Goal: Task Accomplishment & Management: Use online tool/utility

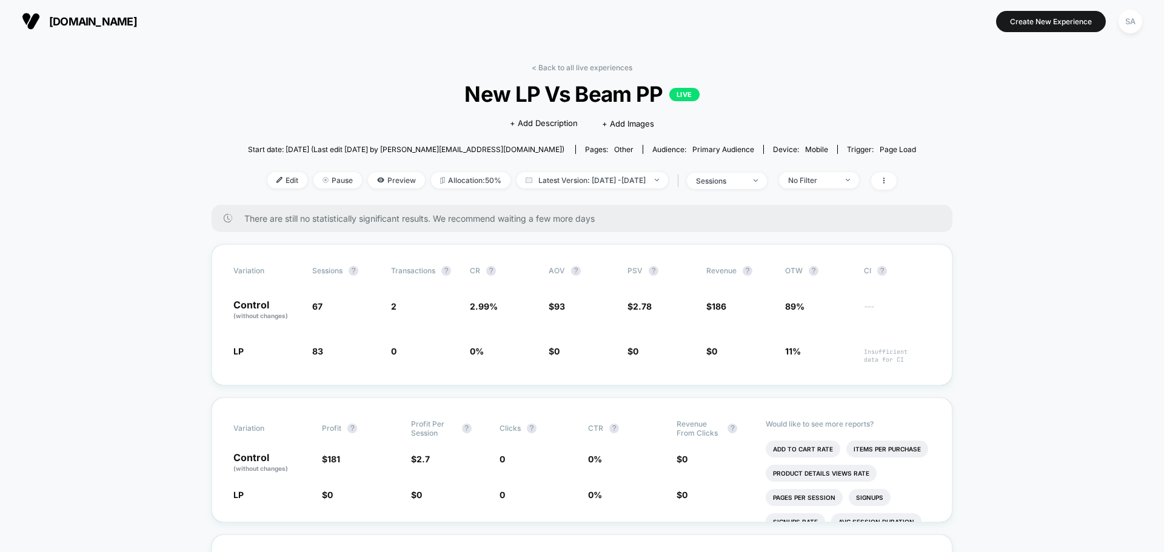
scroll to position [61, 0]
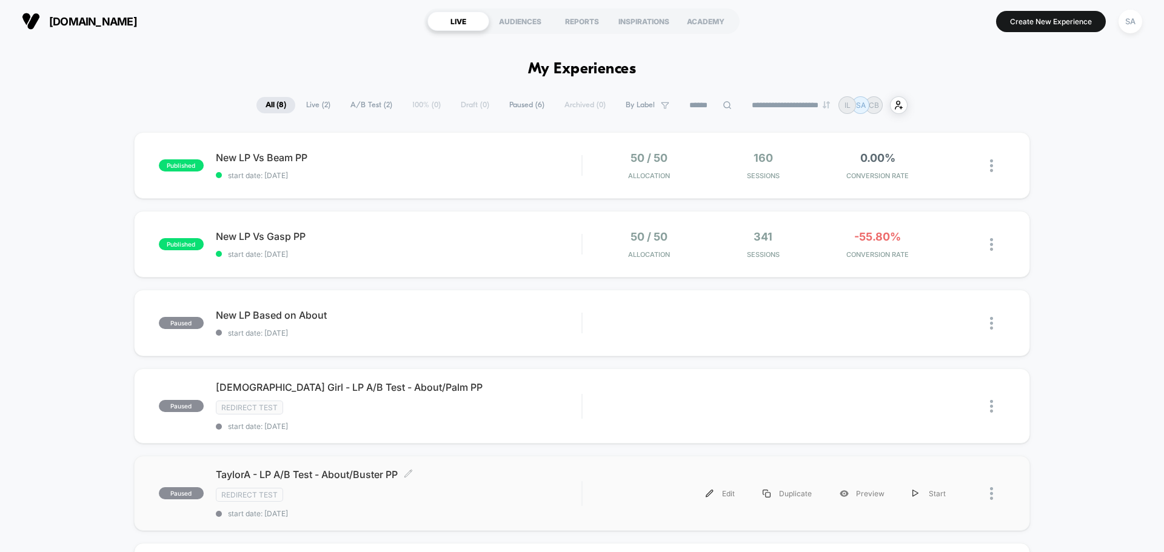
click at [454, 482] on div "TaylorA - LP A/B Test - About/Buster PP Click to edit experience details Click …" at bounding box center [399, 494] width 366 height 50
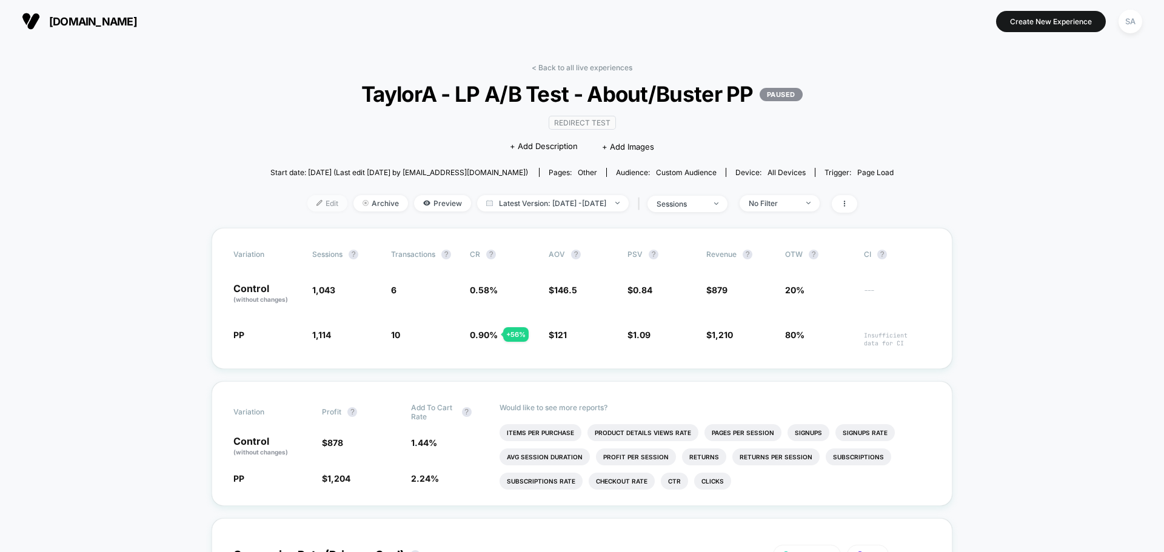
click at [316, 204] on span "Edit" at bounding box center [327, 203] width 40 height 16
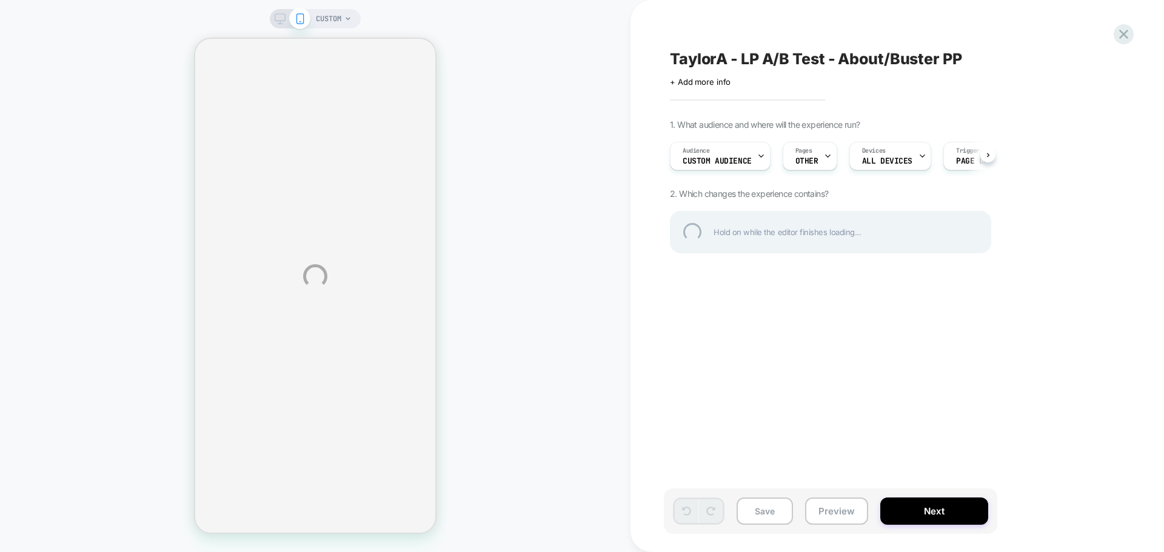
click at [731, 161] on div "CUSTOM TaylorA - LP A/B Test - About/Buster PP Click to edit experience details…" at bounding box center [582, 276] width 1164 height 552
click at [725, 152] on div "CUSTOM TaylorA - LP A/B Test - About/Buster PP Click to edit experience details…" at bounding box center [582, 276] width 1164 height 552
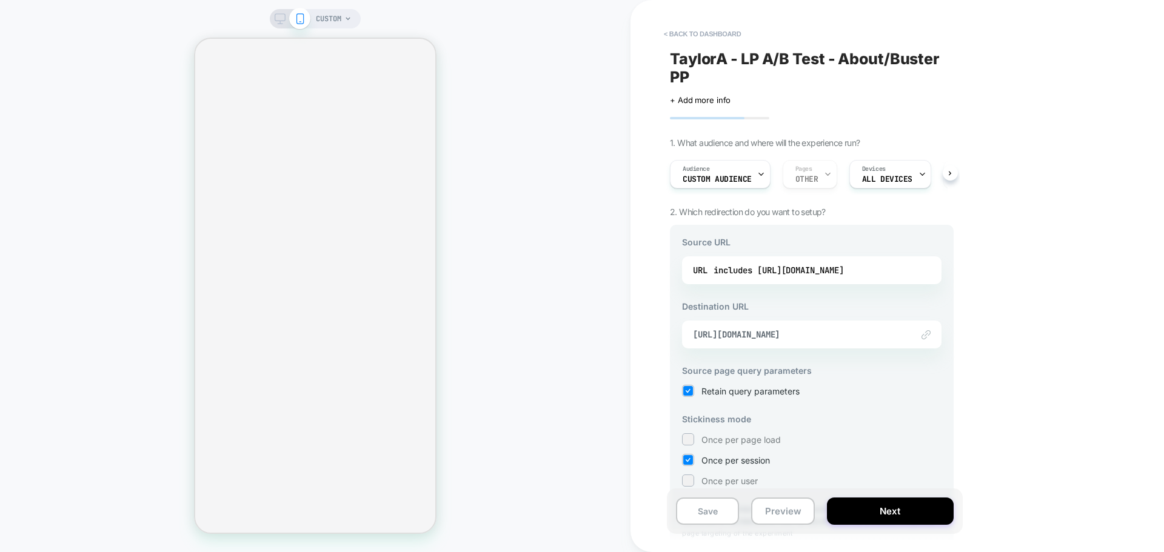
click at [722, 191] on div "Audience Custom Audience Pages OTHER Devices ALL DEVICES Trigger Page Load" at bounding box center [806, 174] width 284 height 41
click at [728, 181] on span "Custom Audience" at bounding box center [717, 179] width 69 height 8
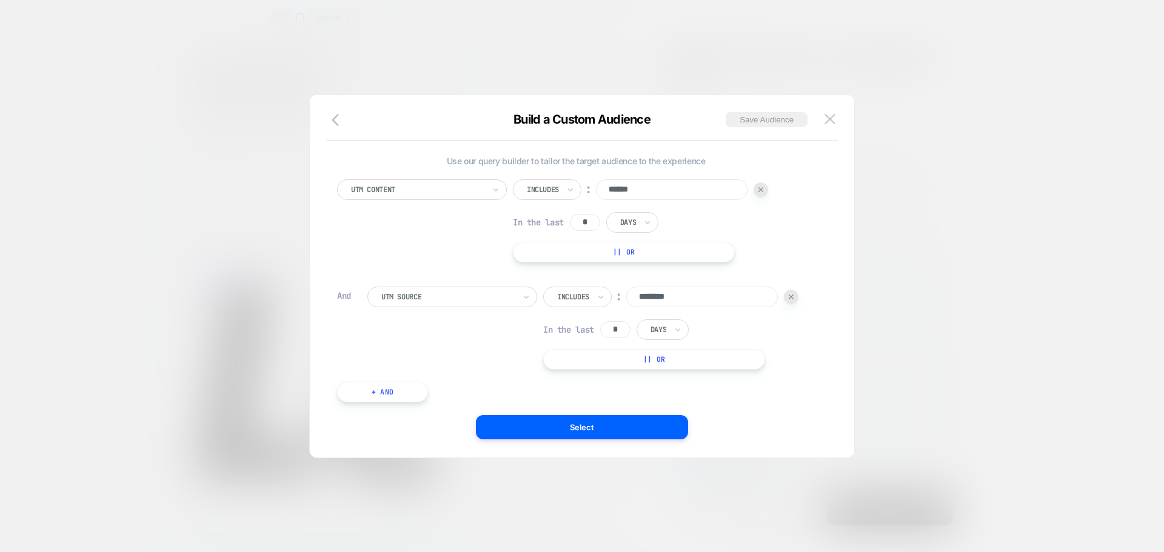
scroll to position [12, 0]
click at [831, 120] on img at bounding box center [830, 119] width 11 height 10
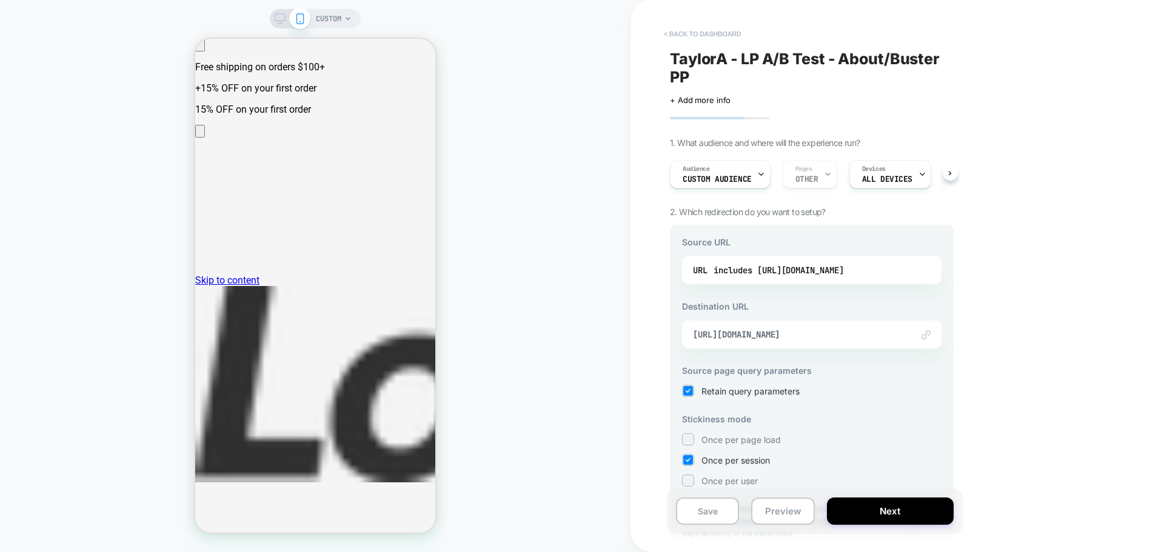
click at [711, 32] on button "< back to dashboard" at bounding box center [702, 33] width 89 height 19
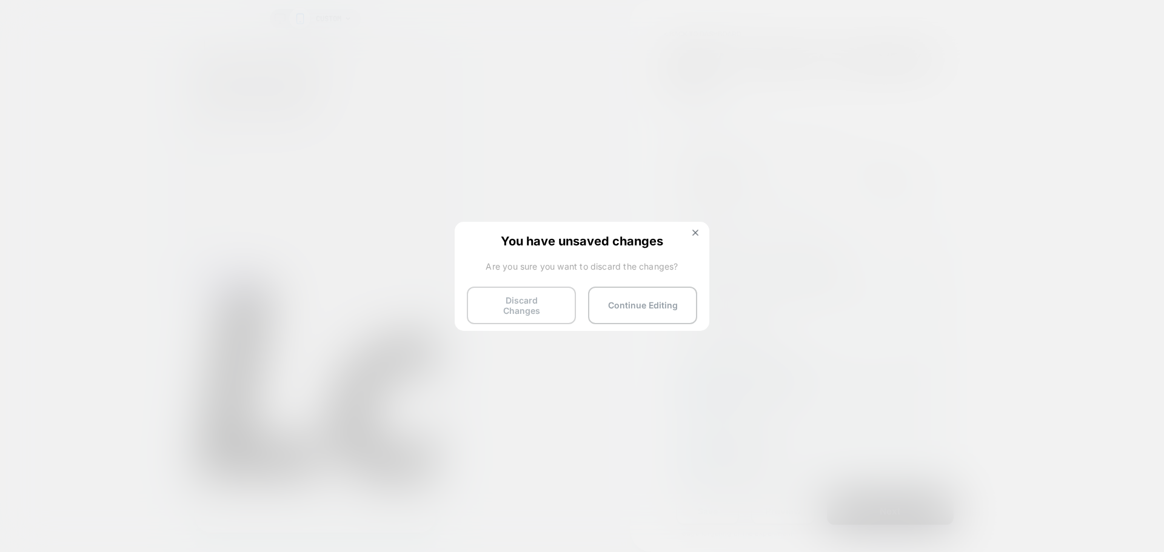
click at [528, 312] on button "Discard Changes" at bounding box center [521, 306] width 109 height 38
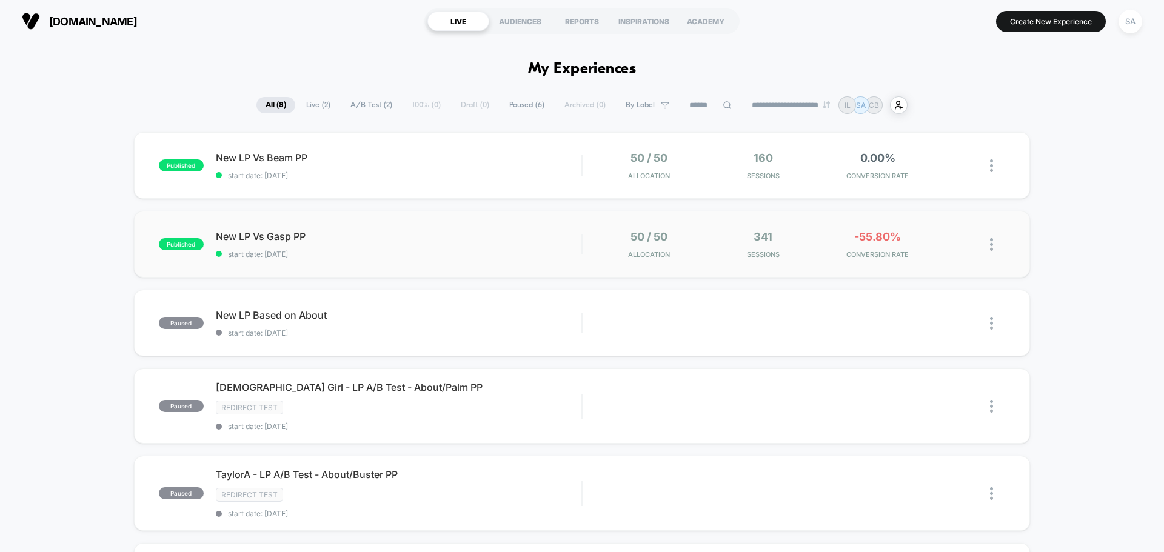
click at [420, 246] on div "New LP Vs Gasp PP start date: [DATE]" at bounding box center [399, 244] width 366 height 28
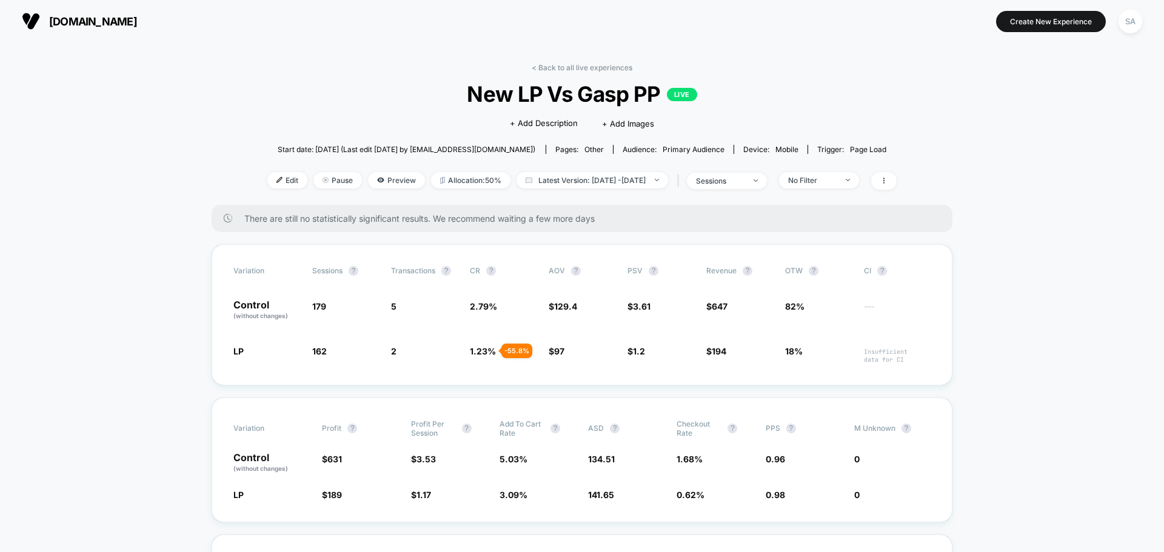
drag, startPoint x: 783, startPoint y: 312, endPoint x: 202, endPoint y: 311, distance: 580.8
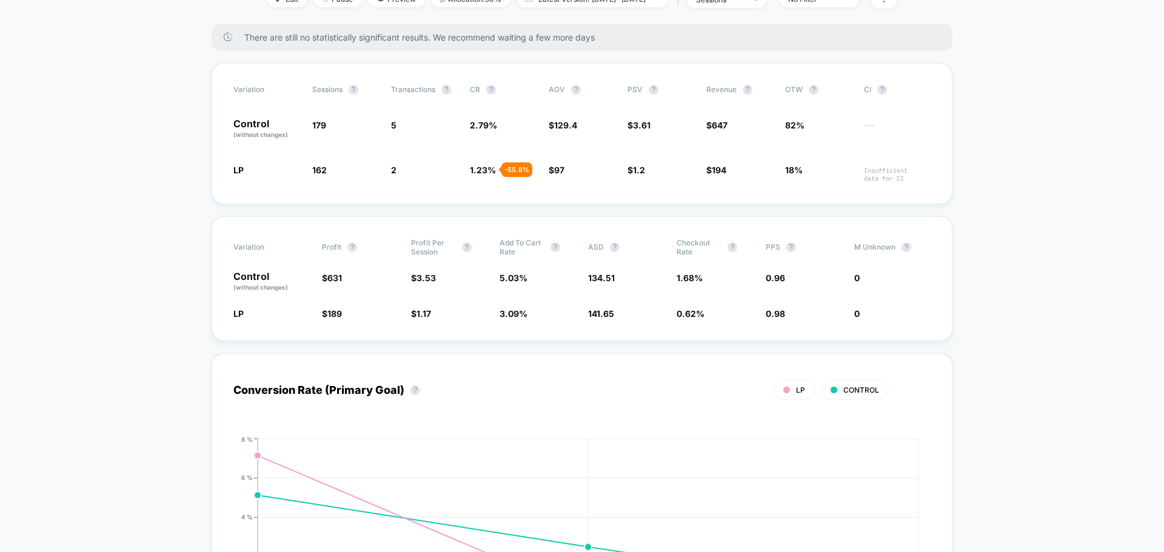
scroll to position [182, 0]
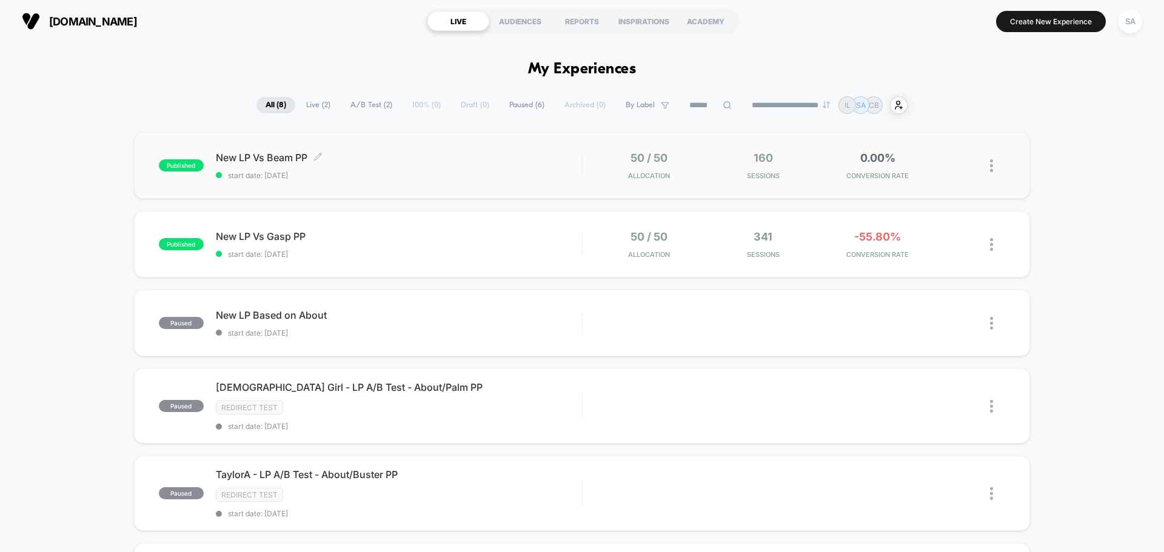
click at [370, 161] on span "New LP Vs Beam PP Click to edit experience details" at bounding box center [399, 158] width 366 height 12
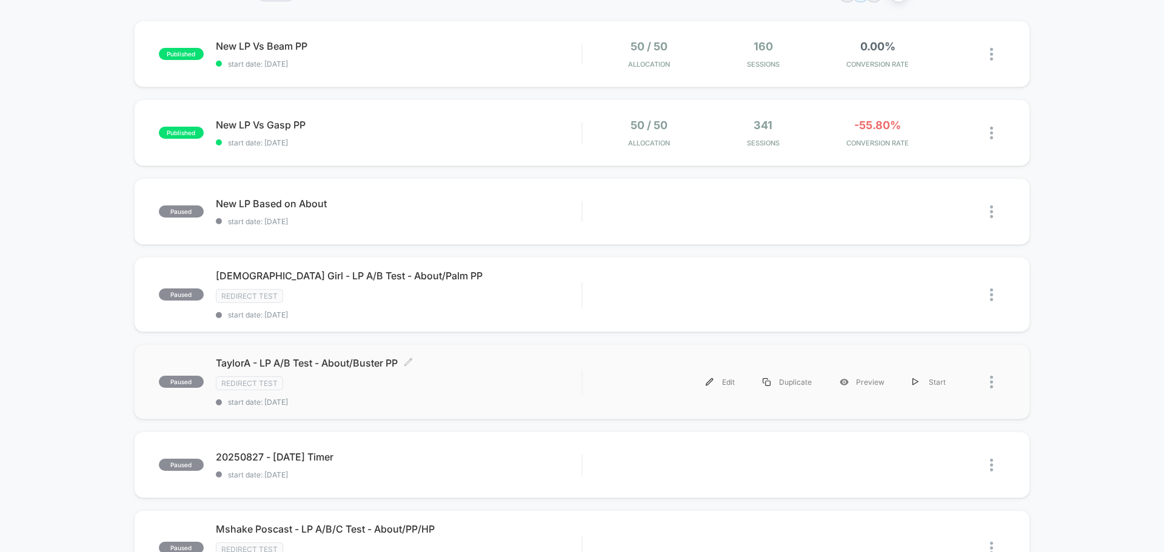
scroll to position [121, 0]
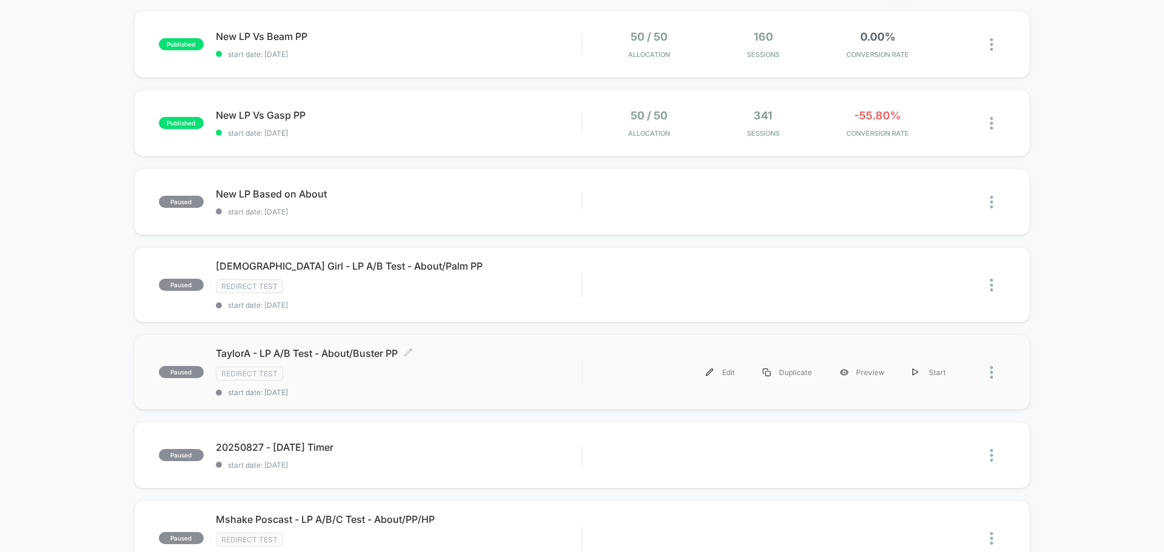
click at [360, 378] on div "Redirect Test" at bounding box center [399, 374] width 366 height 14
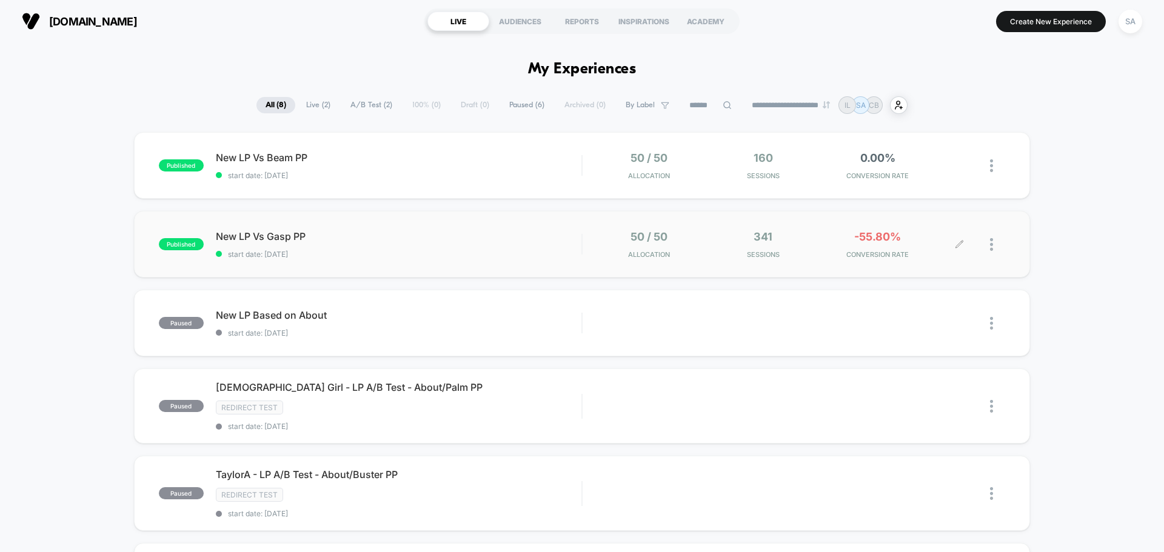
click at [988, 250] on div at bounding box center [982, 244] width 45 height 28
click at [988, 246] on div at bounding box center [982, 244] width 45 height 28
click at [994, 246] on div at bounding box center [997, 244] width 15 height 28
click at [925, 209] on div "Duplicate" at bounding box center [929, 202] width 109 height 27
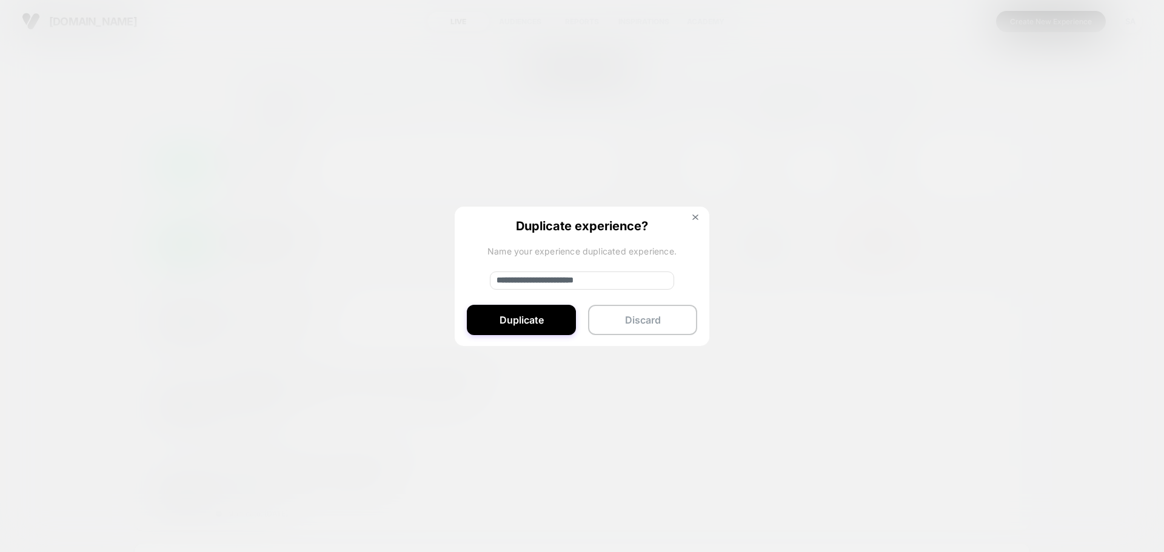
drag, startPoint x: 538, startPoint y: 279, endPoint x: 251, endPoint y: 281, distance: 286.8
click at [990, 259] on div "**********" at bounding box center [997, 244] width 15 height 28
type input "**********"
click at [537, 314] on button "Duplicate" at bounding box center [521, 320] width 109 height 30
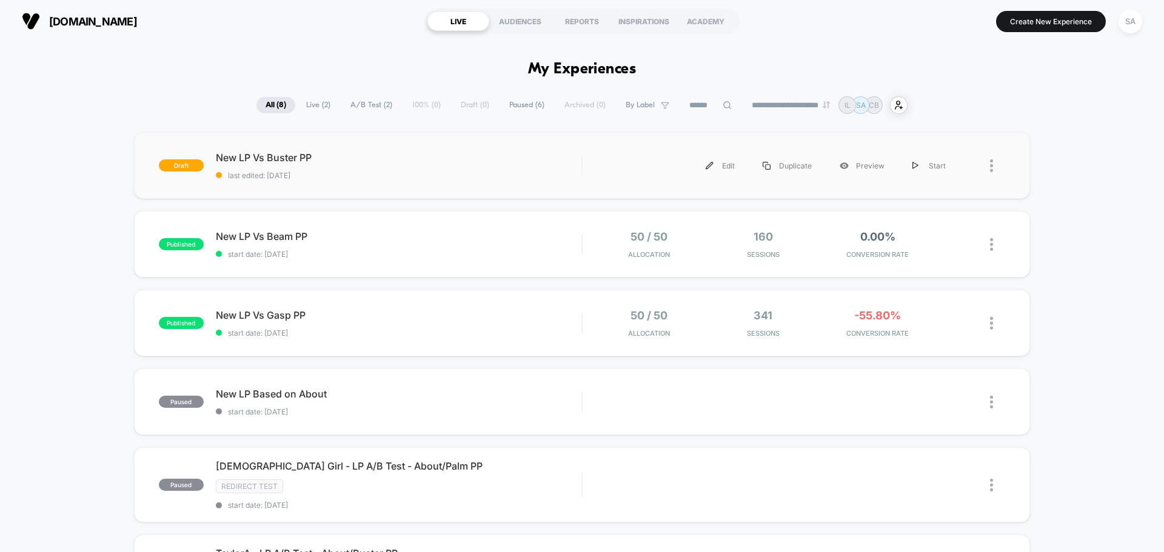
click at [299, 175] on span "last edited: [DATE]" at bounding box center [399, 175] width 366 height 9
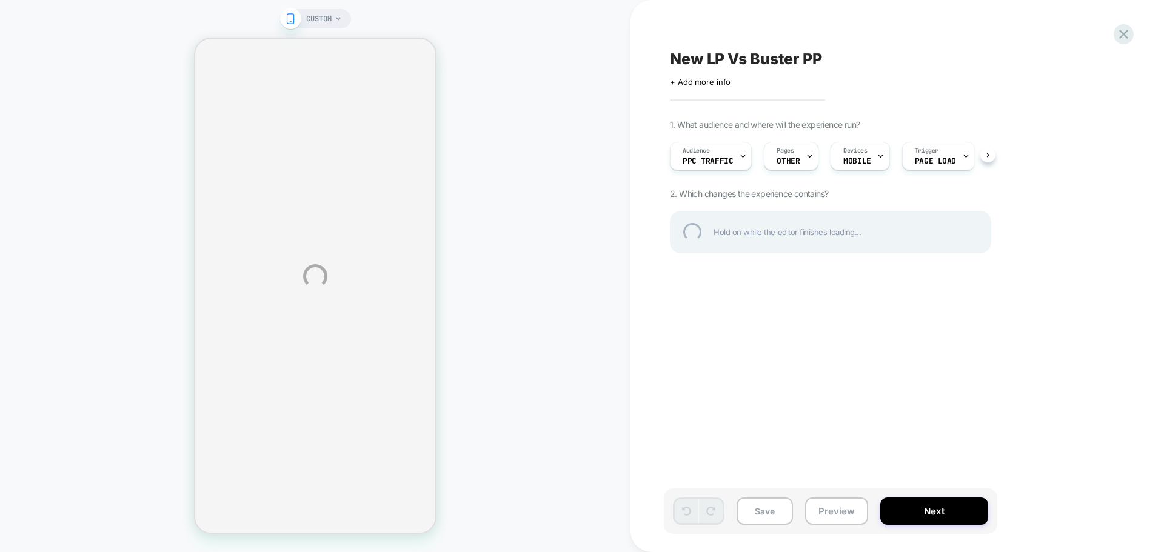
click at [724, 166] on div "CUSTOM New LP Vs Buster PP Click to edit experience details + Add more info 1. …" at bounding box center [582, 276] width 1164 height 552
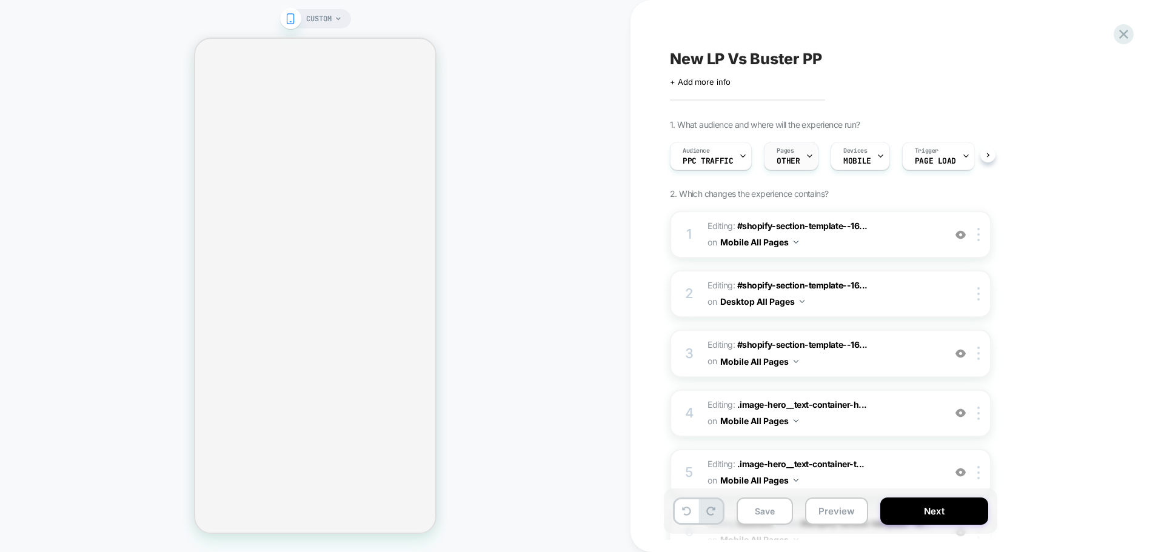
scroll to position [0, 1]
click at [794, 158] on span "OTHER" at bounding box center [787, 161] width 23 height 8
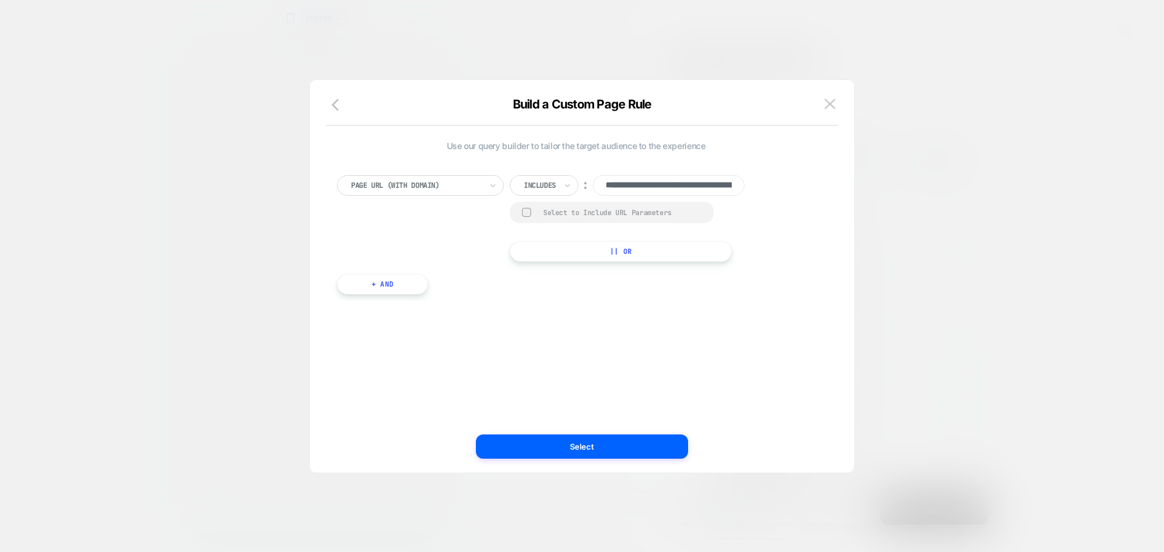
scroll to position [0, 184]
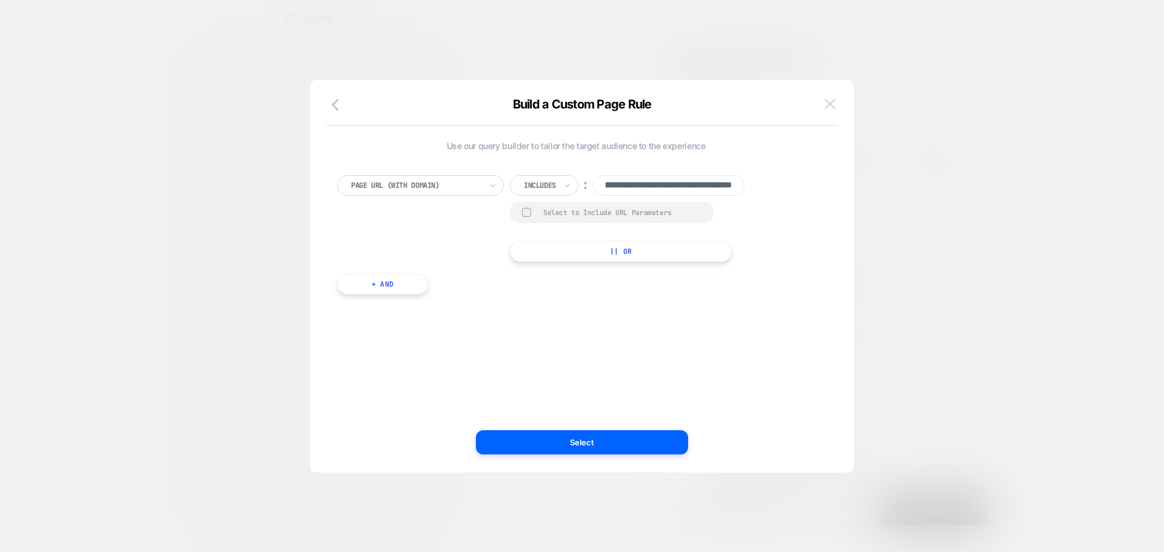
click at [825, 104] on img at bounding box center [830, 104] width 11 height 10
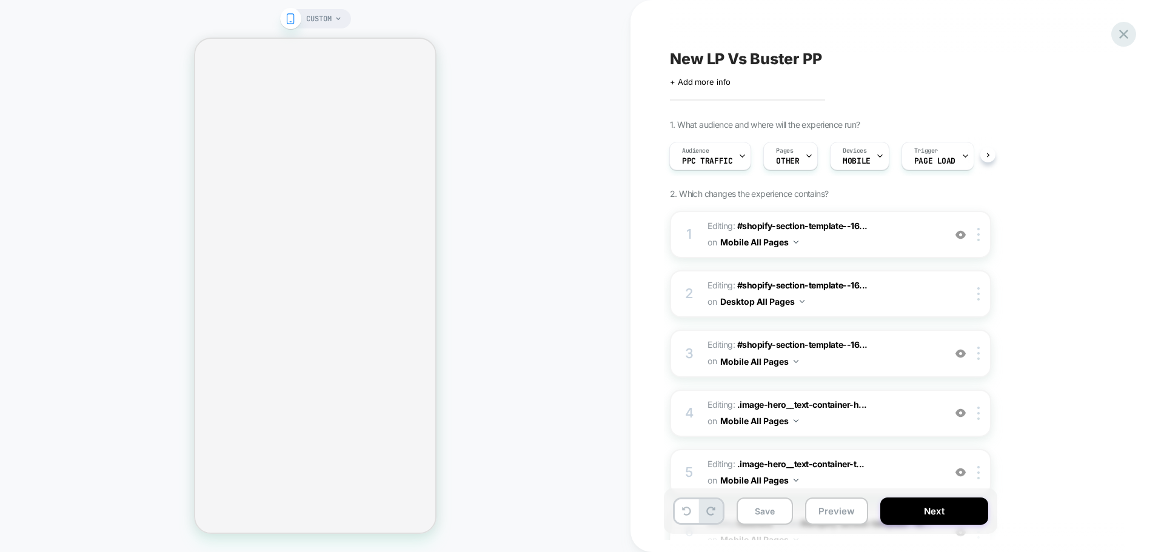
click at [1129, 39] on icon at bounding box center [1124, 34] width 16 height 16
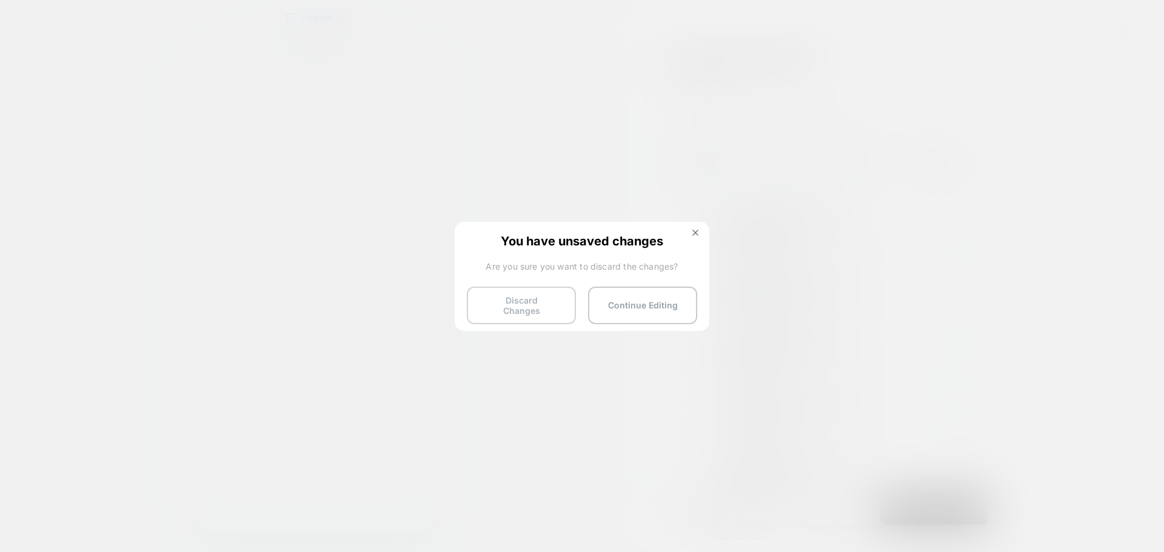
click at [541, 301] on button "Discard Changes" at bounding box center [521, 306] width 109 height 38
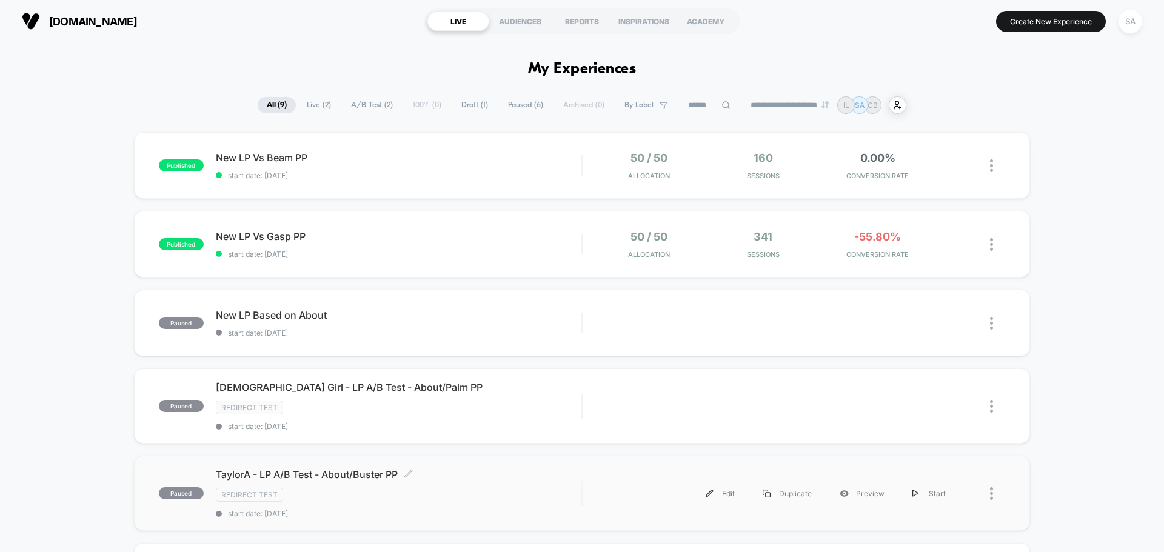
click at [423, 490] on div "Redirect Test" at bounding box center [399, 495] width 366 height 14
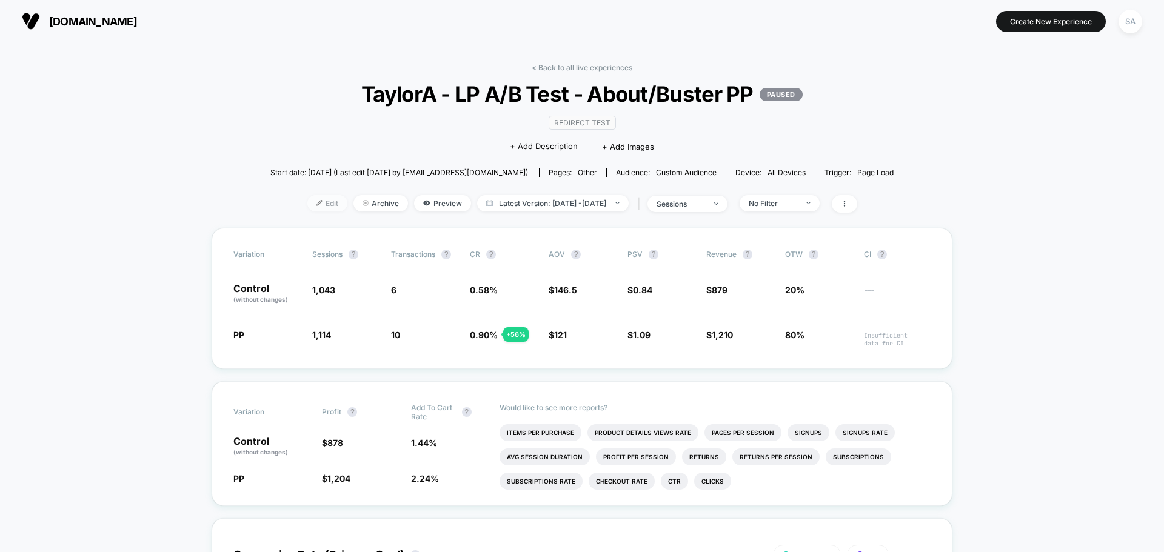
click at [313, 204] on span "Edit" at bounding box center [327, 203] width 40 height 16
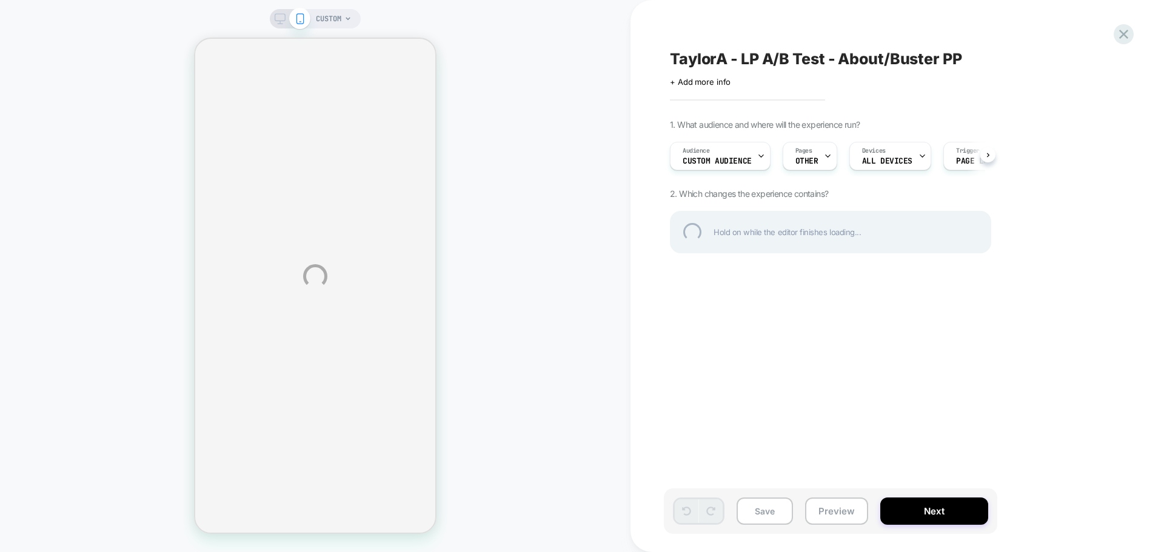
click at [812, 156] on div "CUSTOM TaylorA - LP A/B Test - About/Buster PP Click to edit experience details…" at bounding box center [582, 276] width 1164 height 552
click at [811, 157] on div "CUSTOM TaylorA - LP A/B Test - About/Buster PP Click to edit experience details…" at bounding box center [582, 276] width 1164 height 552
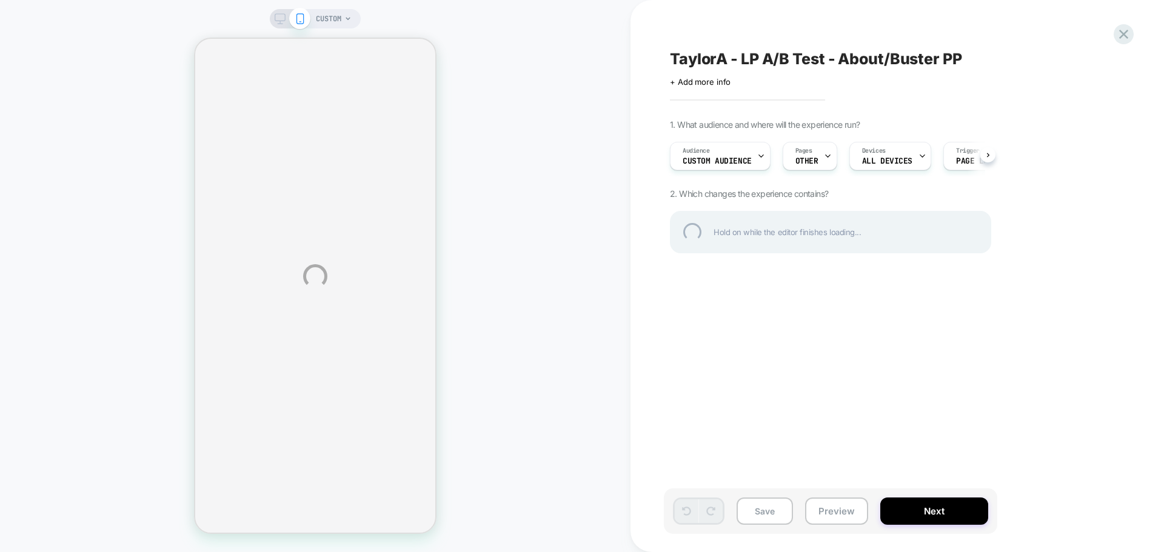
click at [811, 157] on div "CUSTOM TaylorA - LP A/B Test - About/Buster PP Click to edit experience details…" at bounding box center [582, 276] width 1164 height 552
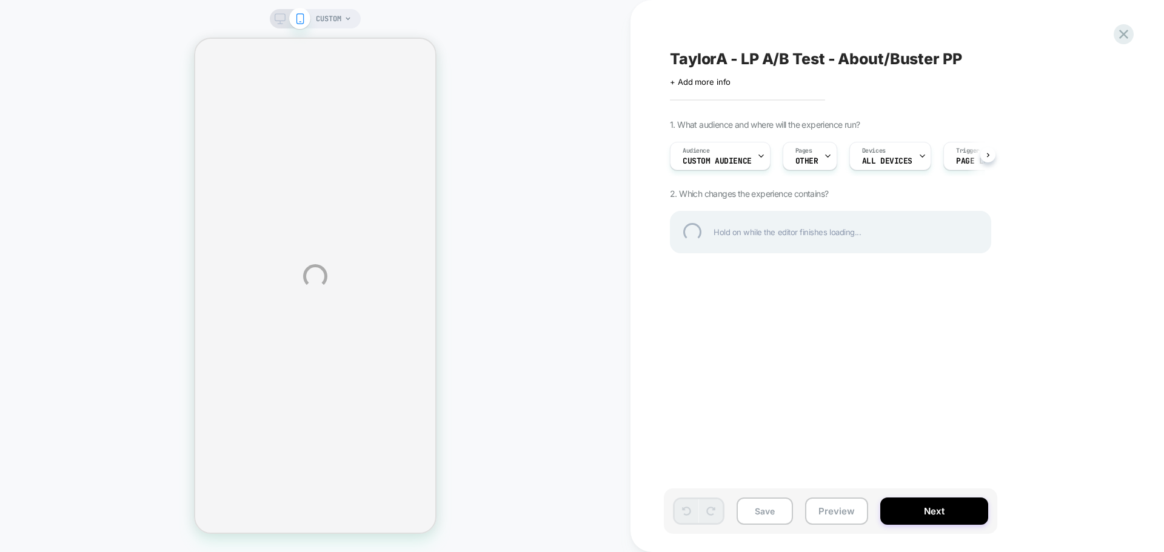
click at [811, 157] on div "CUSTOM TaylorA - LP A/B Test - About/Buster PP Click to edit experience details…" at bounding box center [582, 276] width 1164 height 552
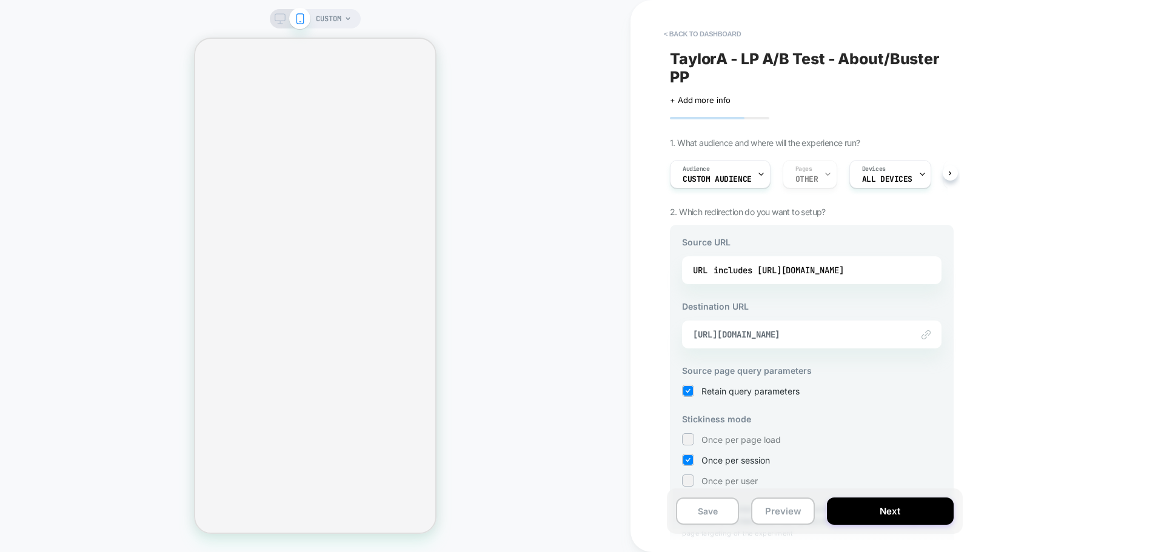
click at [811, 157] on div "Audience Custom Audience Pages OTHER Devices ALL DEVICES Trigger Page Load" at bounding box center [806, 174] width 284 height 41
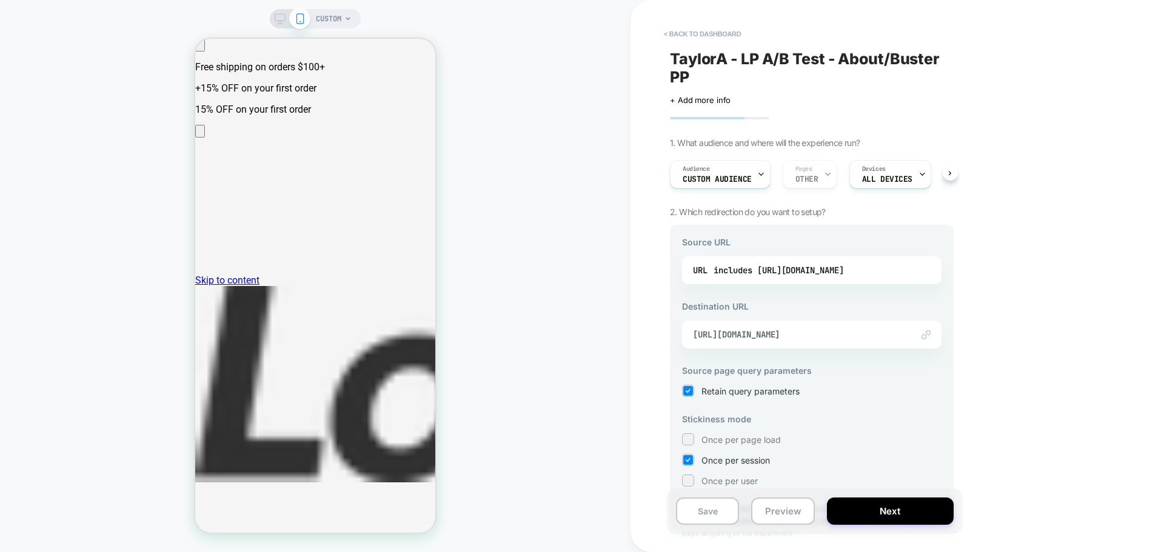
drag, startPoint x: 829, startPoint y: 212, endPoint x: 687, endPoint y: 211, distance: 141.3
click at [686, 211] on div "TaylorA - LP A/B Test - About/Buster PP Click to edit experience details + Add …" at bounding box center [812, 276] width 296 height 528
click at [718, 211] on span "2. Which redirection do you want to setup?" at bounding box center [748, 212] width 156 height 10
click at [831, 270] on div "includes [URL][DOMAIN_NAME]" at bounding box center [779, 270] width 130 height 18
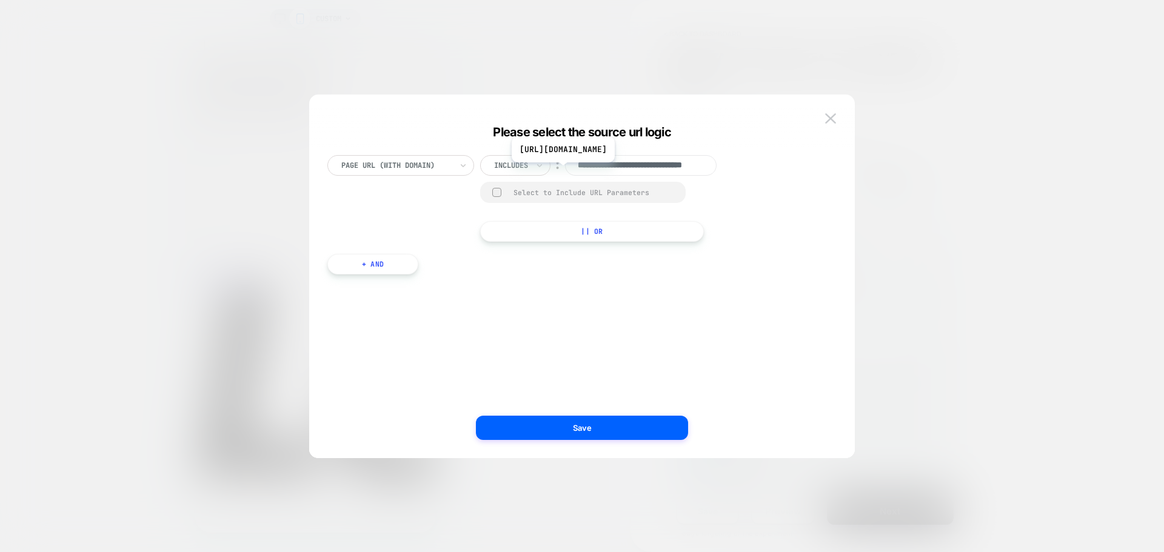
scroll to position [0, 47]
click at [828, 121] on img at bounding box center [830, 118] width 11 height 10
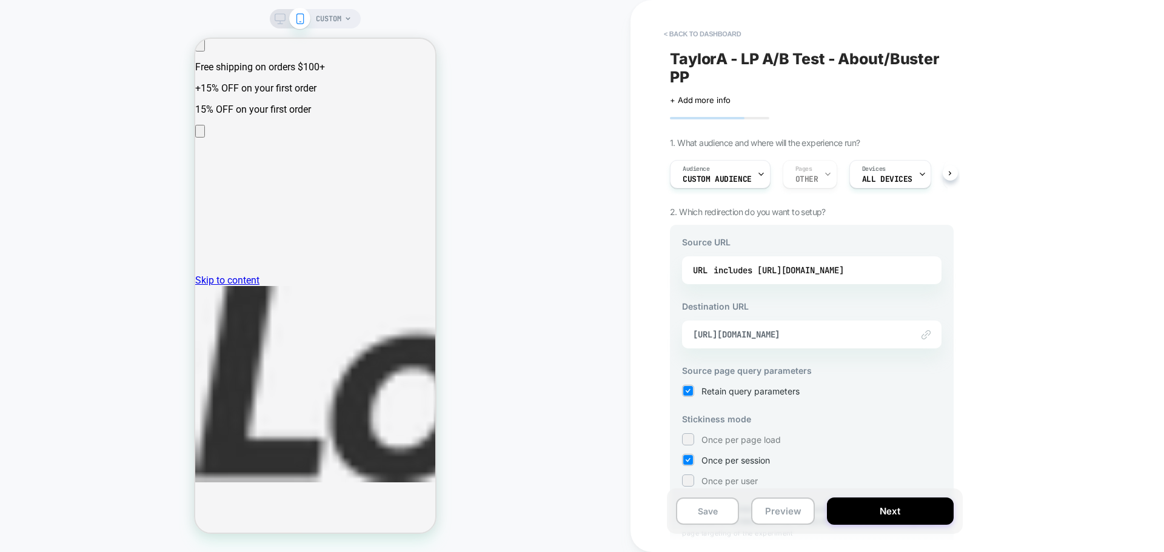
click at [512, 222] on div "CUSTOM" at bounding box center [315, 276] width 631 height 528
click at [800, 338] on span "[URL][DOMAIN_NAME]" at bounding box center [796, 334] width 207 height 11
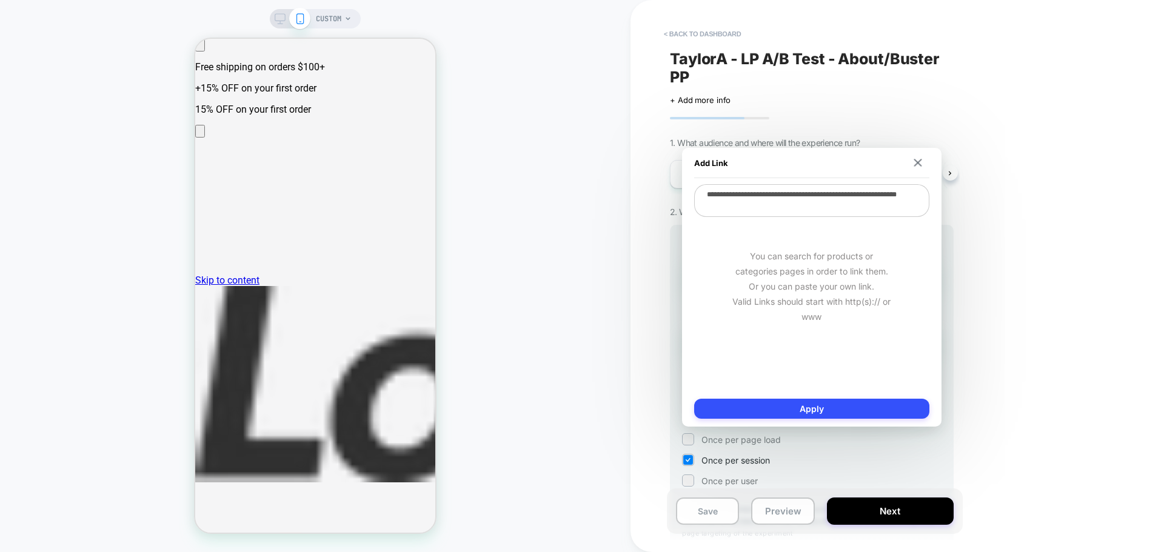
click at [561, 216] on div "CUSTOM" at bounding box center [315, 276] width 631 height 528
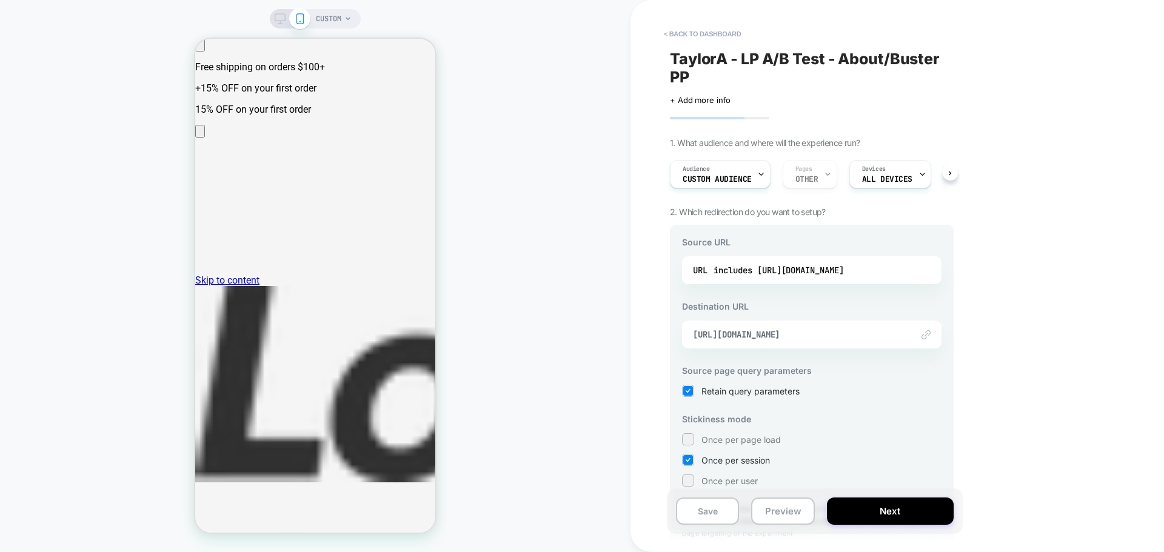
scroll to position [60, 0]
click at [691, 32] on button "< back to dashboard" at bounding box center [702, 33] width 89 height 19
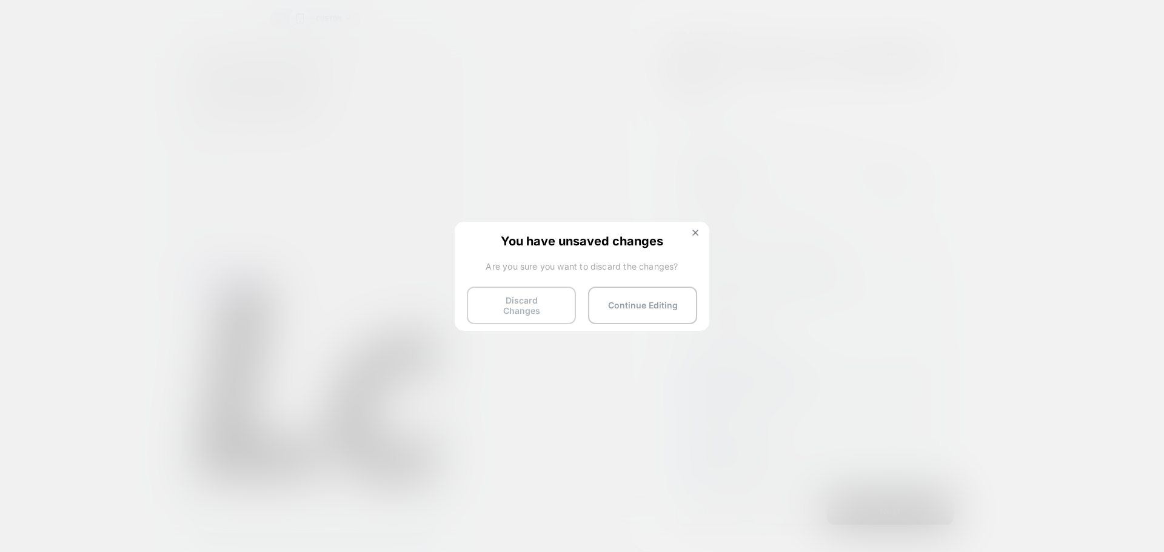
click at [536, 303] on button "Discard Changes" at bounding box center [521, 306] width 109 height 38
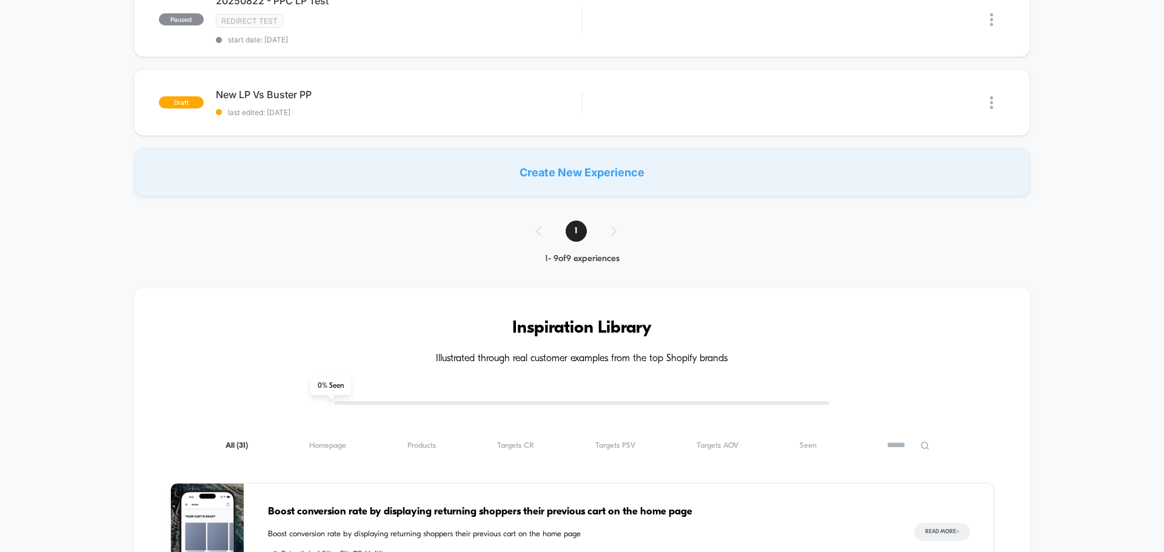
scroll to position [667, 0]
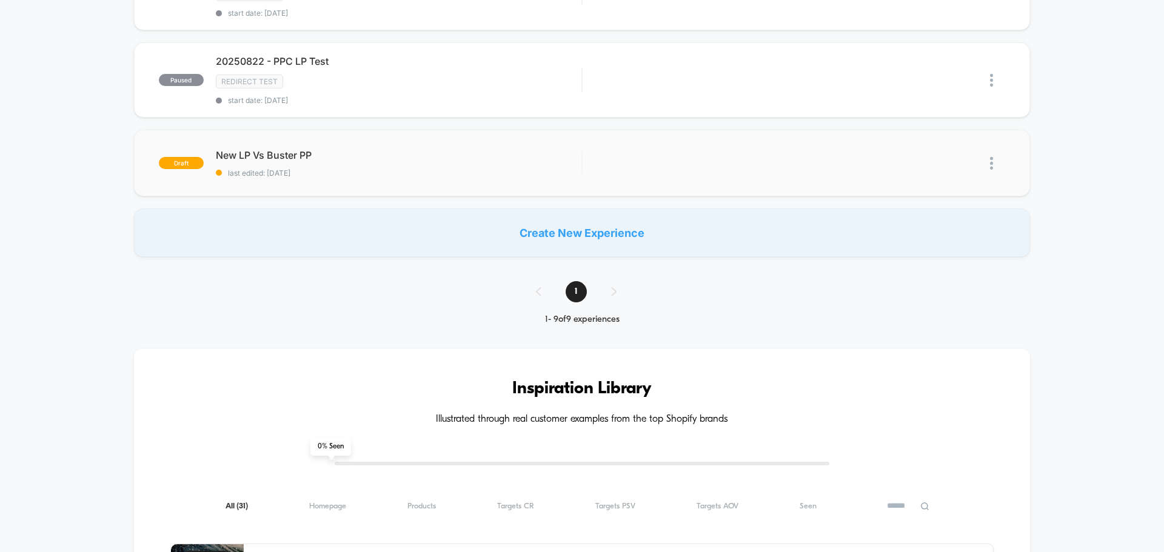
click at [384, 175] on span "last edited: [DATE]" at bounding box center [399, 173] width 366 height 9
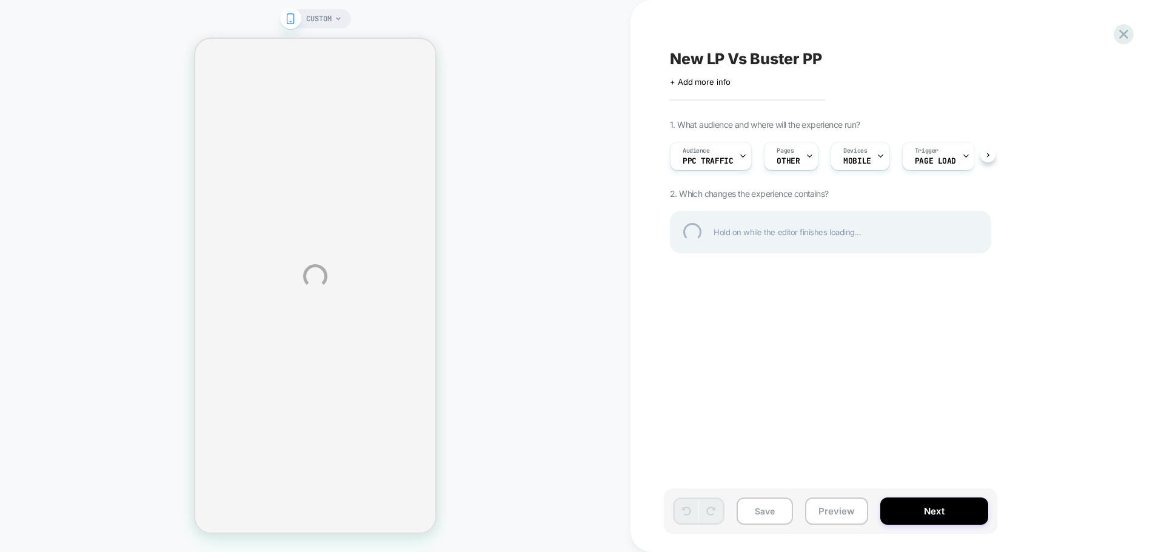
click at [792, 155] on div "CUSTOM New LP Vs Buster PP Click to edit experience details + Add more info 1. …" at bounding box center [582, 276] width 1164 height 552
click at [806, 161] on div "CUSTOM New LP Vs Buster PP Click to edit experience details + Add more info 1. …" at bounding box center [582, 276] width 1164 height 552
click at [793, 158] on div "CUSTOM New LP Vs Buster PP Click to edit experience details + Add more info 1. …" at bounding box center [582, 276] width 1164 height 552
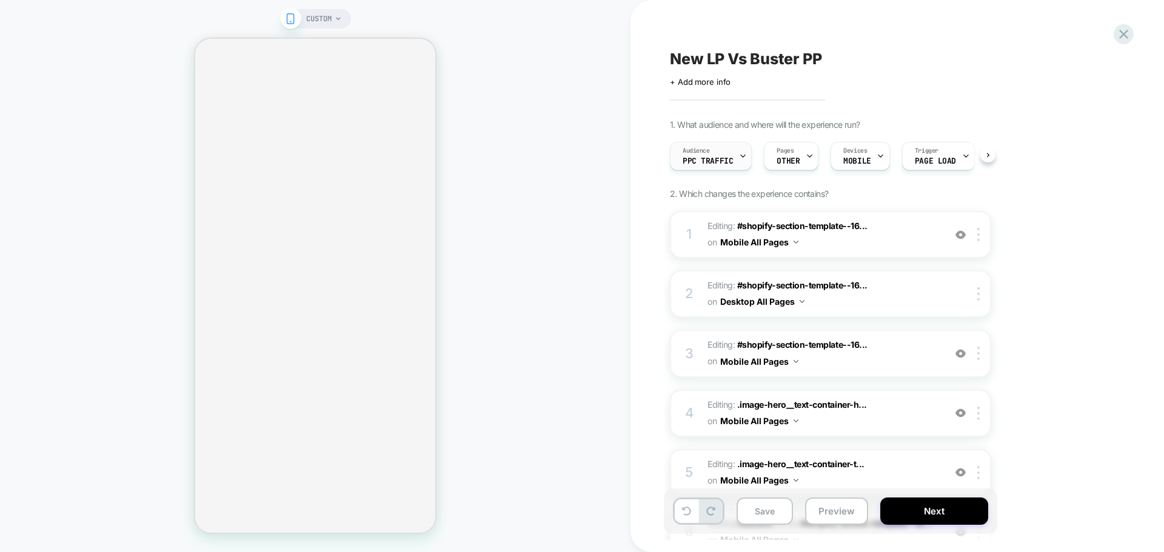
scroll to position [0, 1]
click at [789, 153] on span "Pages" at bounding box center [784, 151] width 17 height 8
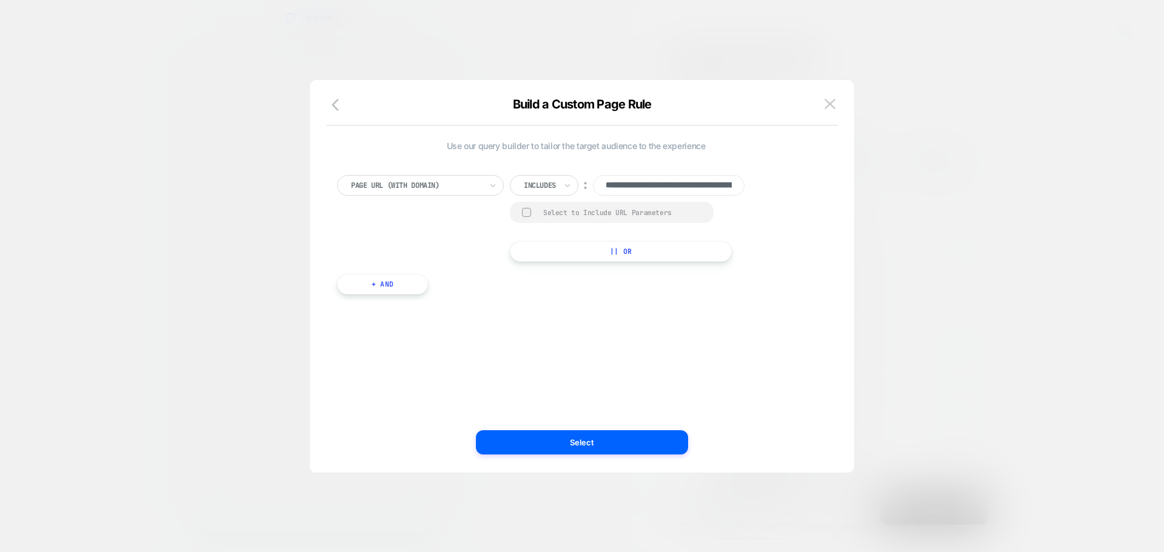
scroll to position [0, 184]
click at [661, 182] on input "**********" at bounding box center [669, 185] width 152 height 21
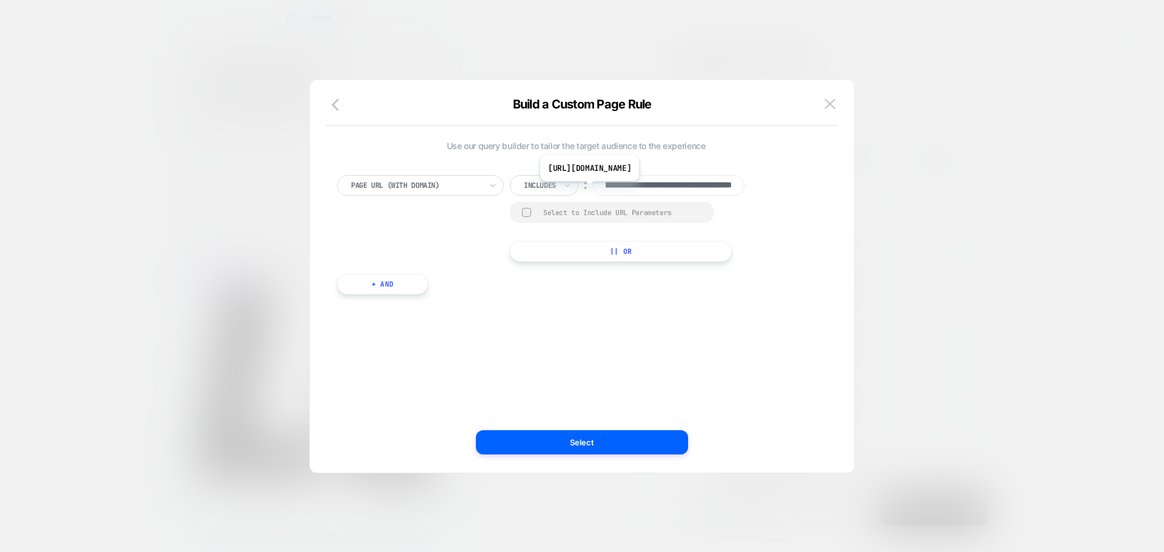
scroll to position [0, 0]
paste input
type input "**********"
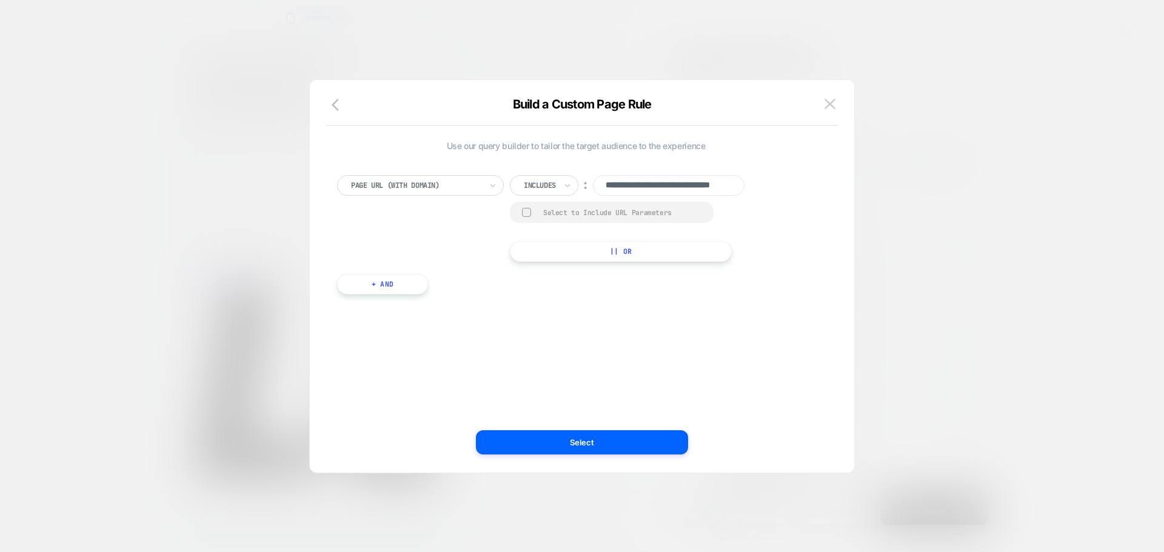
drag, startPoint x: 795, startPoint y: 166, endPoint x: 780, endPoint y: 160, distance: 16.3
click at [795, 166] on div "**********" at bounding box center [576, 229] width 490 height 144
click at [569, 442] on button "Select" at bounding box center [582, 442] width 212 height 24
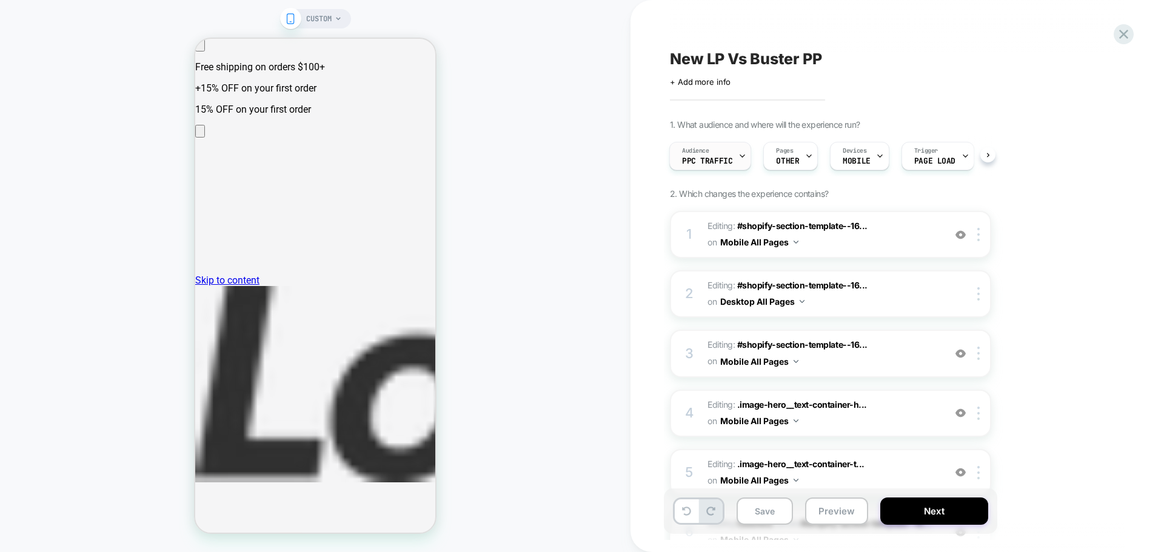
click at [719, 158] on span "PPC Traffic" at bounding box center [707, 161] width 50 height 8
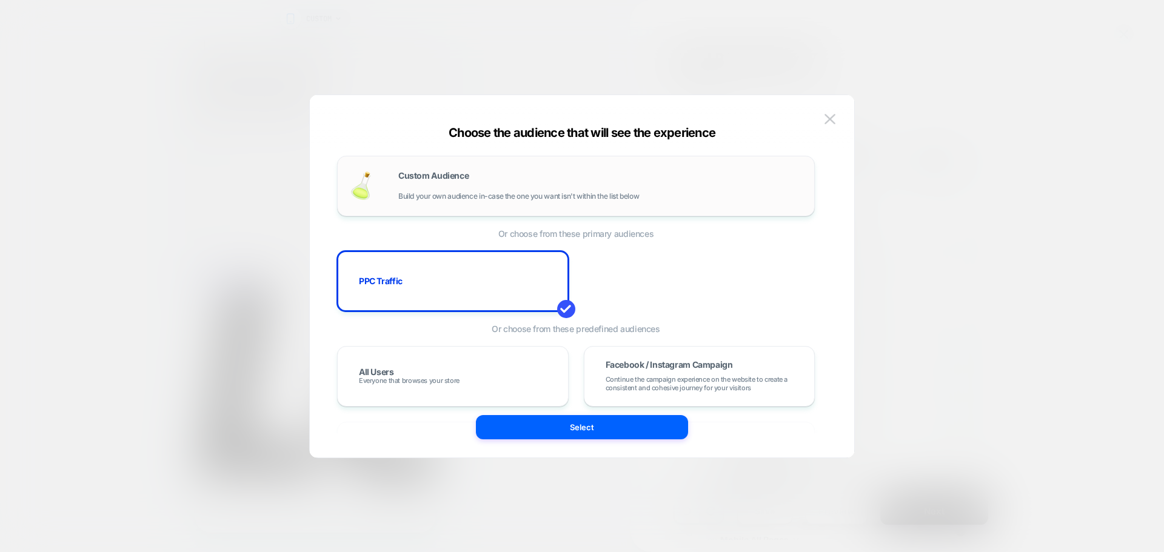
click at [513, 188] on div "Custom Audience Build your own audience in-case the one you want isn't within t…" at bounding box center [600, 186] width 404 height 29
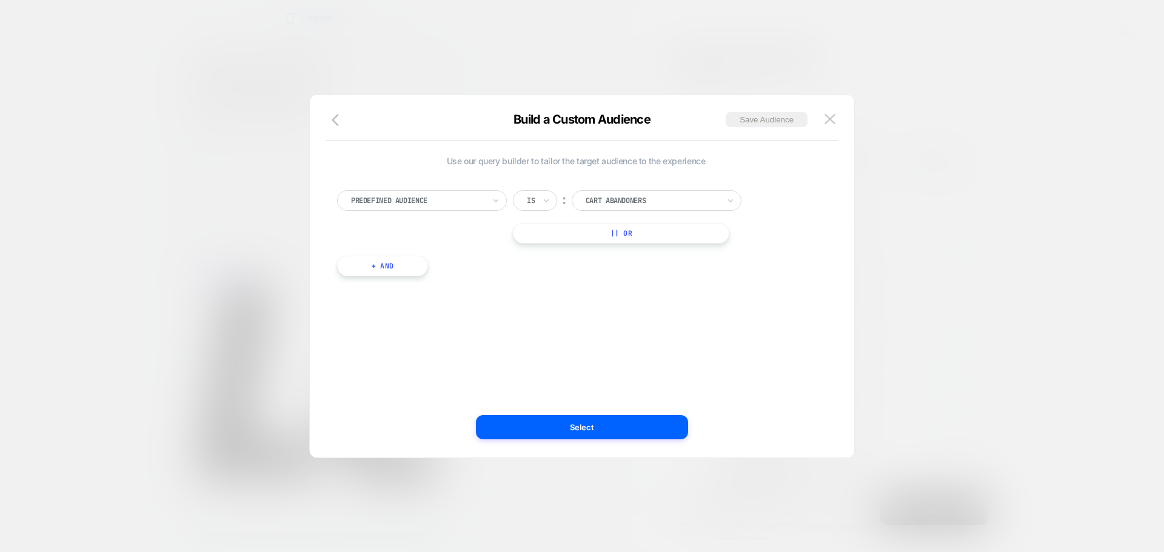
click at [457, 198] on div at bounding box center [417, 200] width 133 height 11
type input "***"
click at [403, 311] on div "UTM Content" at bounding box center [428, 308] width 158 height 19
click at [638, 198] on input at bounding box center [648, 200] width 152 height 21
click at [524, 195] on div "Is" at bounding box center [535, 200] width 44 height 21
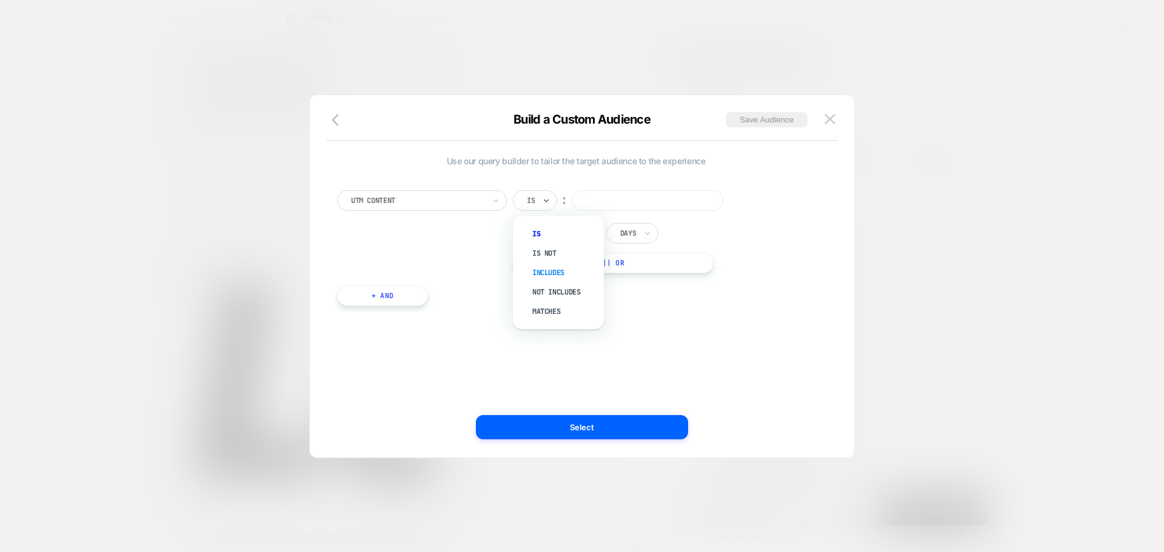
click at [554, 271] on div "Includes" at bounding box center [564, 272] width 79 height 19
click at [629, 196] on input at bounding box center [672, 200] width 152 height 21
click at [653, 196] on input "******" at bounding box center [672, 200] width 152 height 21
paste input
click at [771, 212] on div "UTM Content Includes ︰ ****** In the last * Days || Or" at bounding box center [576, 231] width 478 height 83
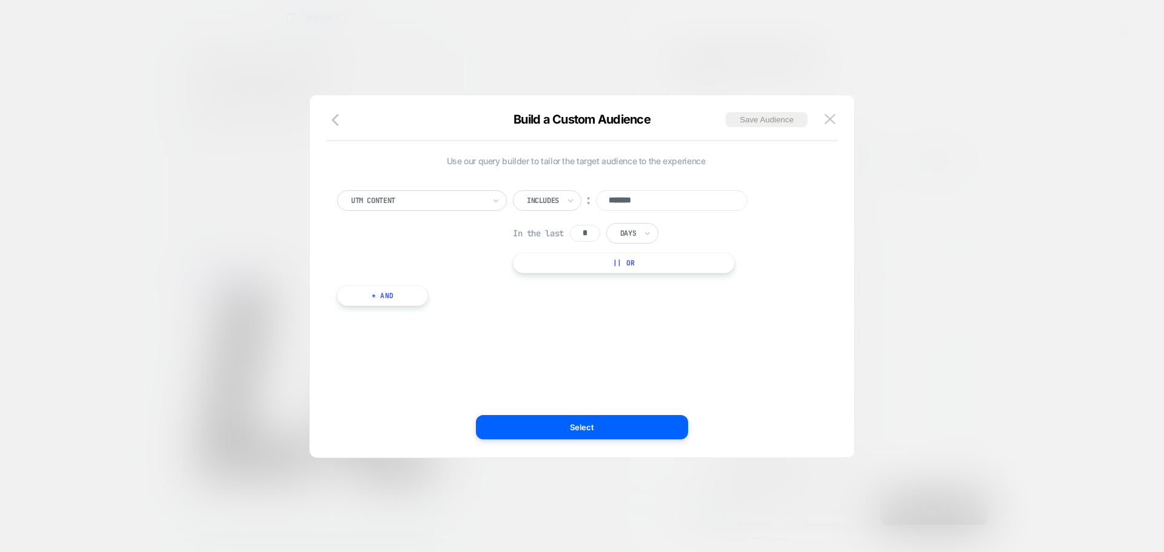
click at [652, 198] on input "******" at bounding box center [672, 200] width 152 height 21
type input "******"
click at [436, 239] on div "UTM Content Includes ︰ ****** In the last * Days || Or" at bounding box center [576, 231] width 478 height 83
click at [463, 230] on div "UTM Content Includes ︰ ****** In the last * Days || Or" at bounding box center [576, 231] width 478 height 83
click at [406, 300] on button "+ And" at bounding box center [382, 296] width 91 height 21
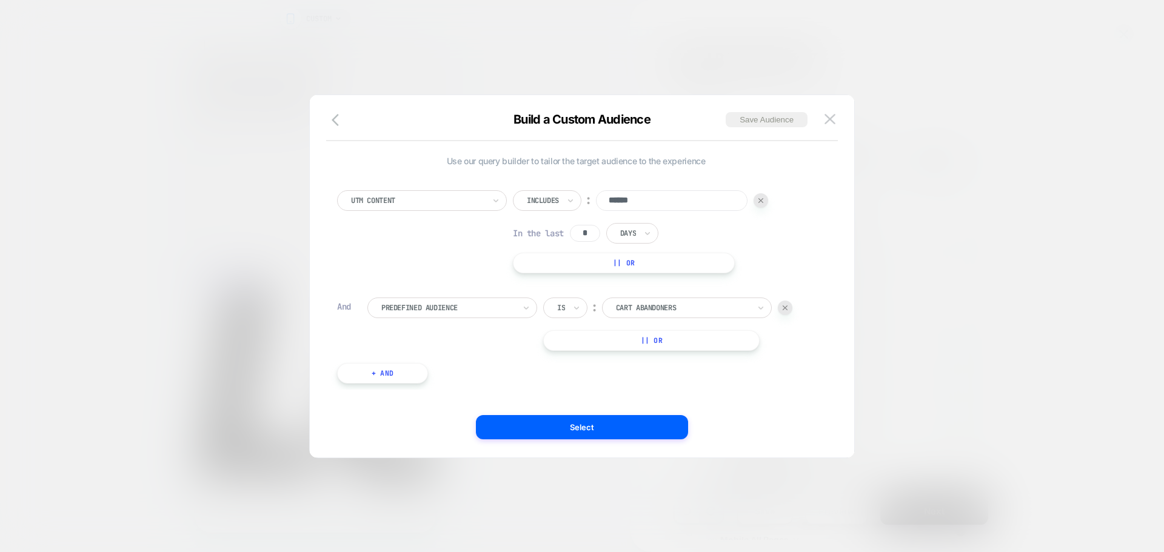
click at [502, 314] on div "Predefined Audience" at bounding box center [448, 307] width 136 height 13
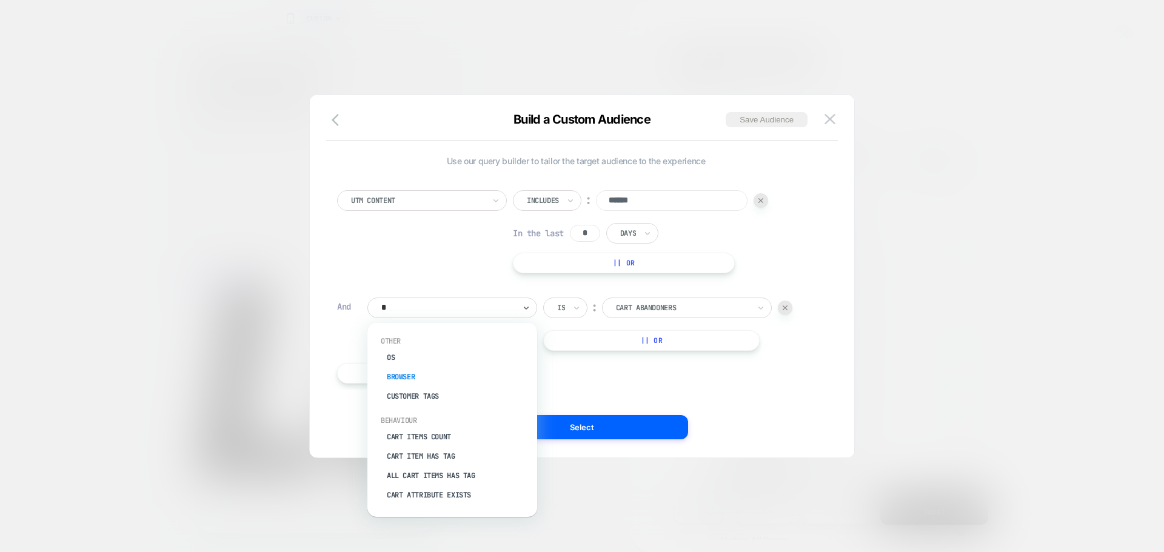
type input "**"
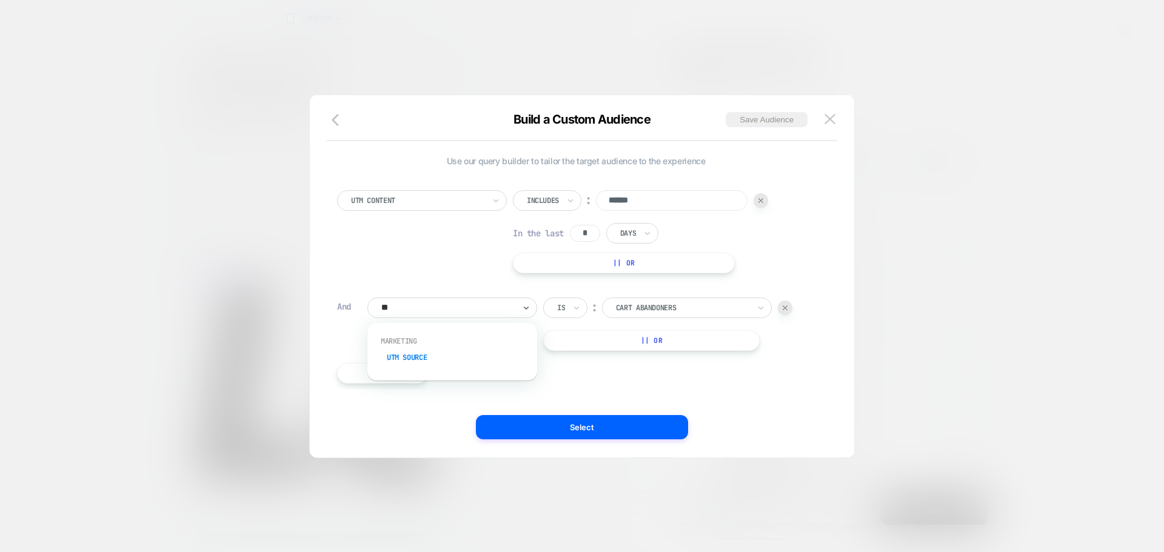
click at [427, 363] on div "UTM Source" at bounding box center [459, 357] width 158 height 19
click at [641, 309] on input at bounding box center [678, 308] width 152 height 21
type input "********"
click at [591, 301] on div "︰" at bounding box center [595, 307] width 12 height 16
click at [574, 306] on icon at bounding box center [576, 308] width 8 height 12
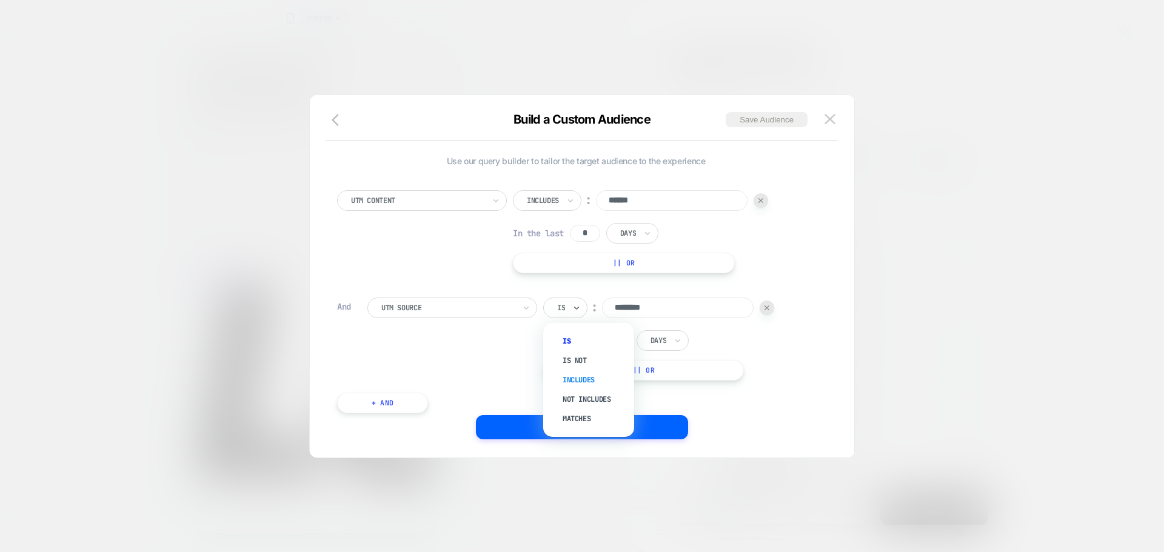
click at [590, 383] on div "Includes" at bounding box center [594, 379] width 79 height 19
click at [814, 246] on div "UTM Content Includes ︰ ****** In the last * Days || Or" at bounding box center [576, 231] width 478 height 83
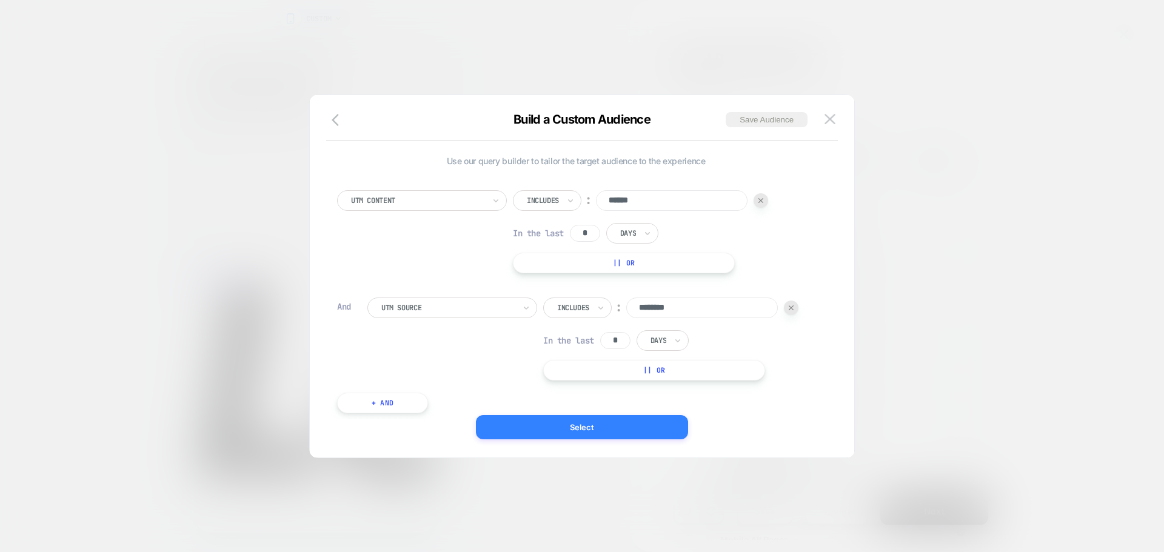
click at [590, 434] on button "Select" at bounding box center [582, 427] width 212 height 24
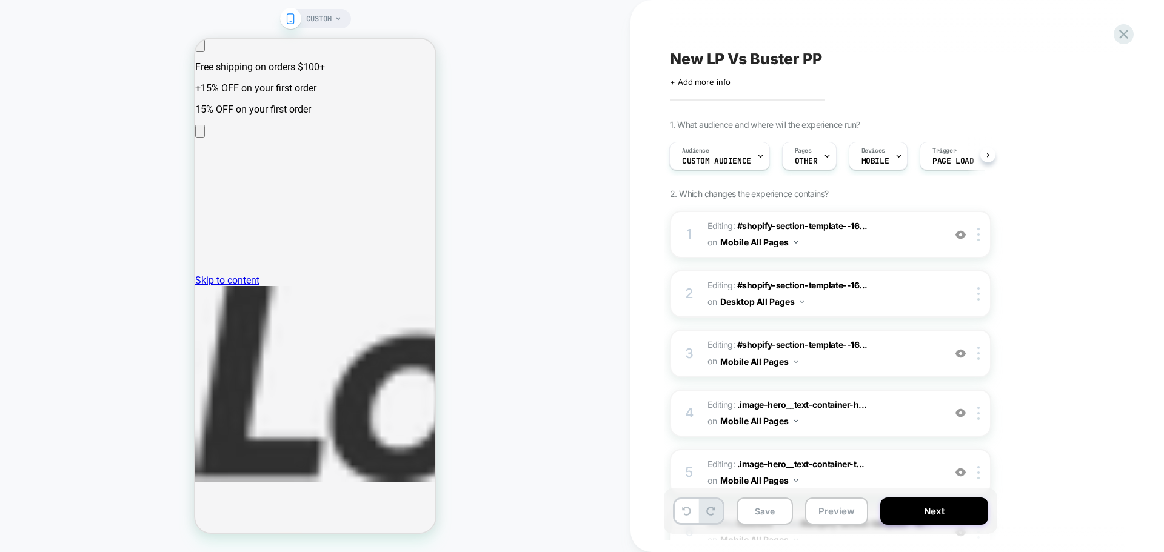
click at [549, 265] on div "CUSTOM" at bounding box center [315, 276] width 631 height 528
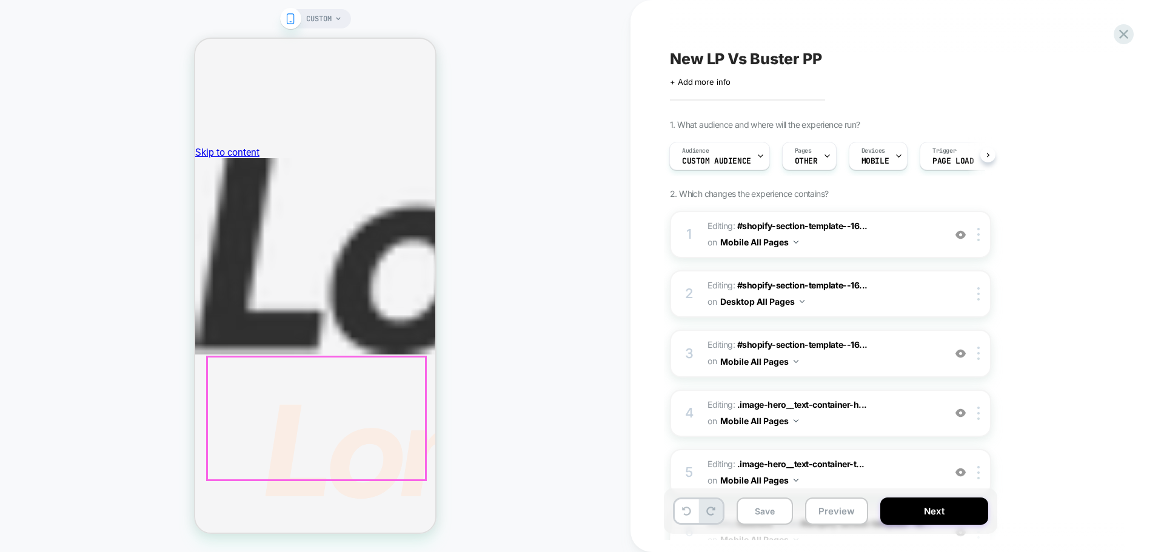
scroll to position [121, 0]
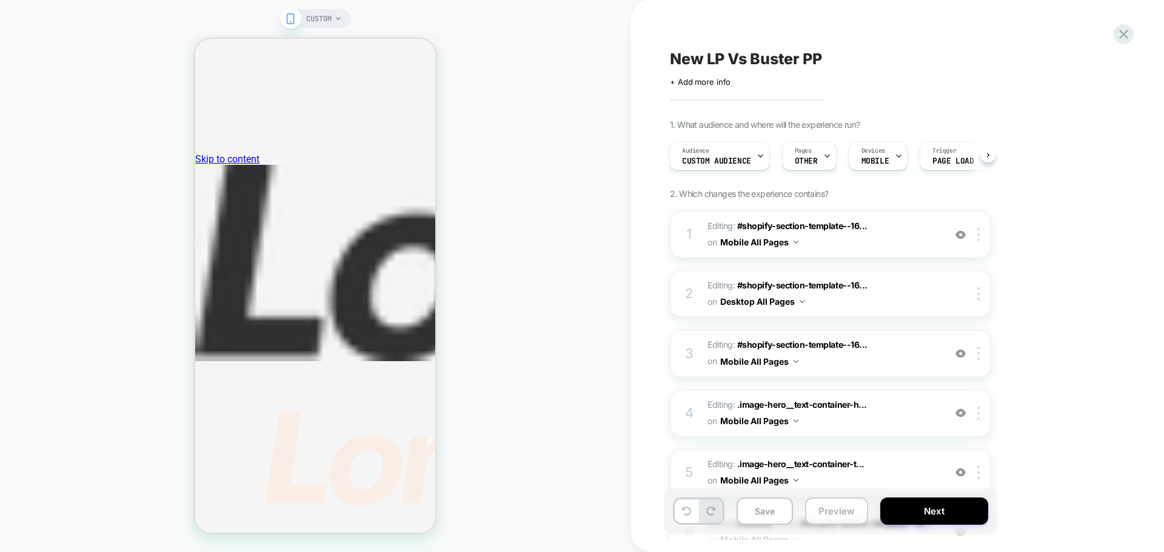
click at [839, 506] on button "Preview" at bounding box center [836, 511] width 63 height 27
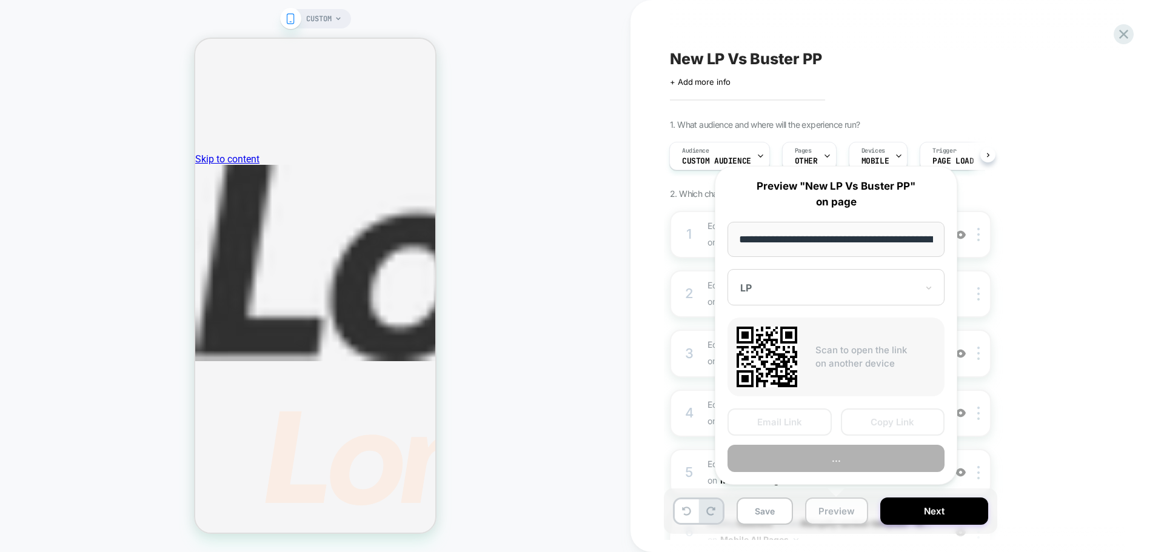
scroll to position [0, 105]
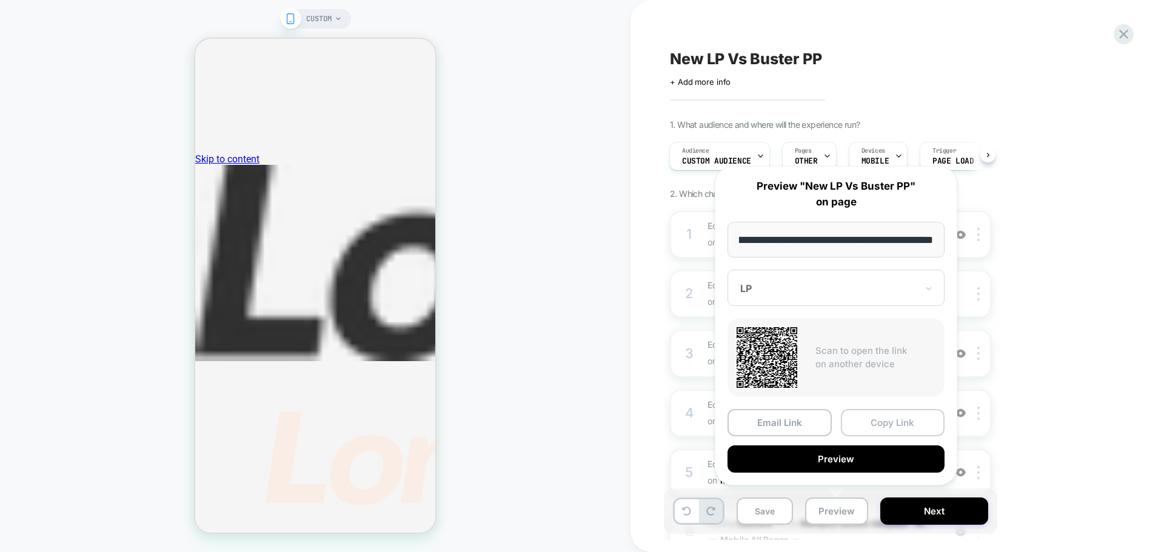
click at [907, 419] on button "Copy Link" at bounding box center [893, 422] width 104 height 27
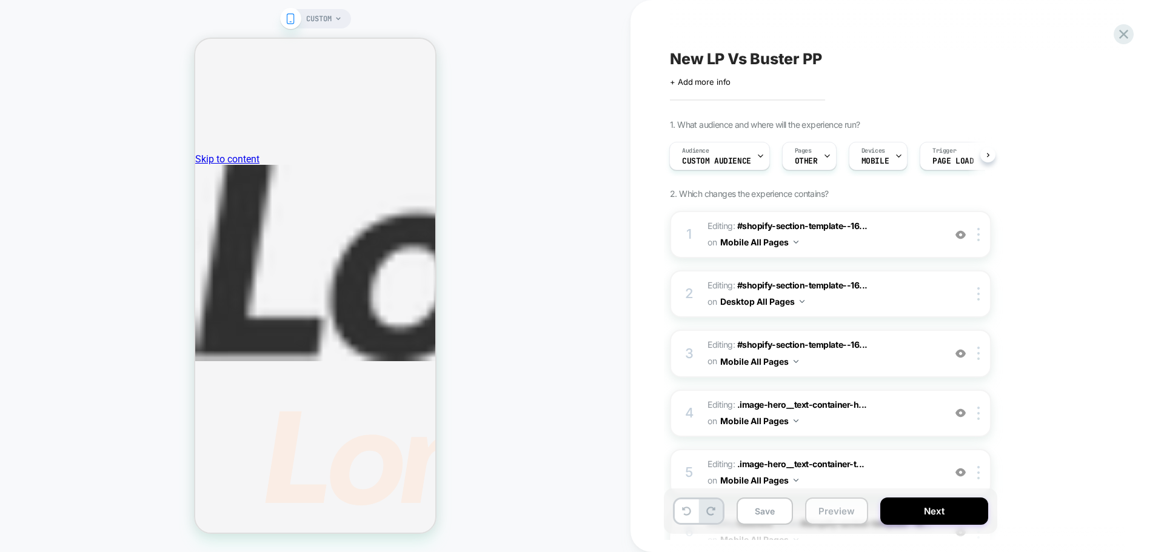
click at [817, 515] on button "Preview" at bounding box center [836, 511] width 63 height 27
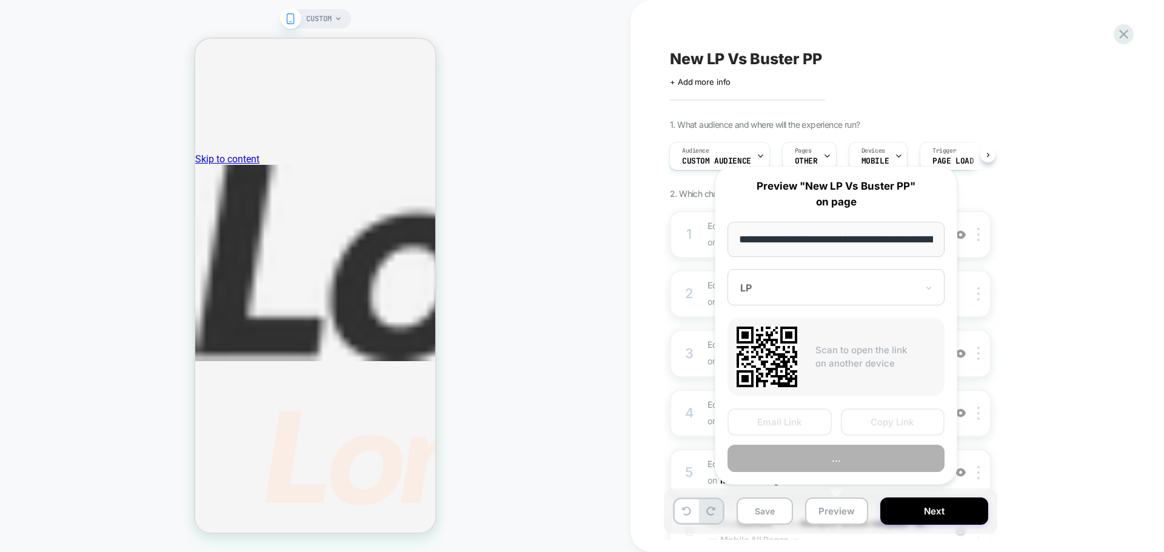
scroll to position [0, 105]
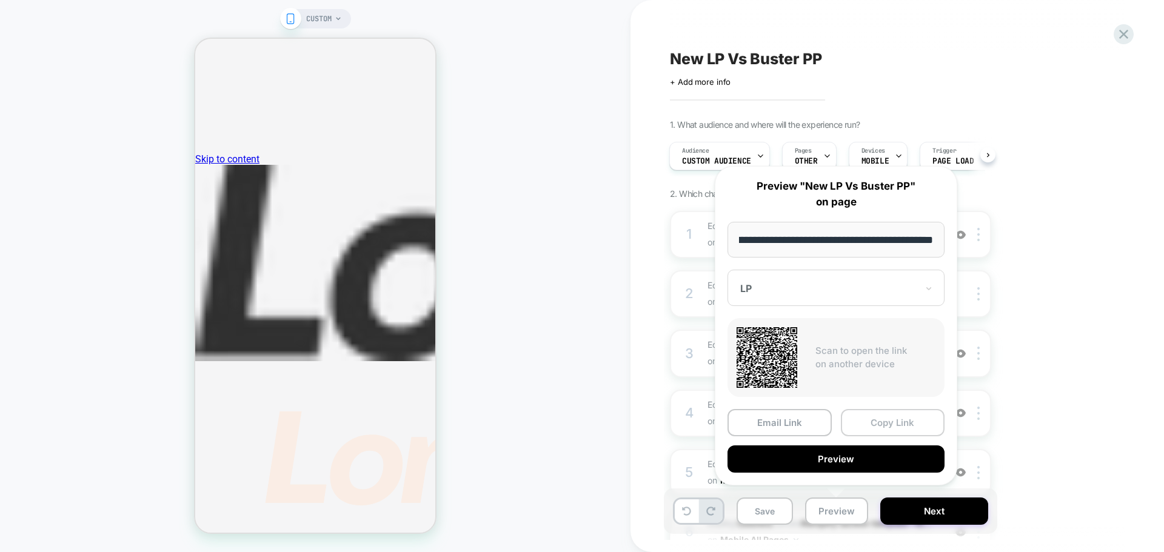
click at [875, 423] on button "Copy Link" at bounding box center [893, 422] width 104 height 27
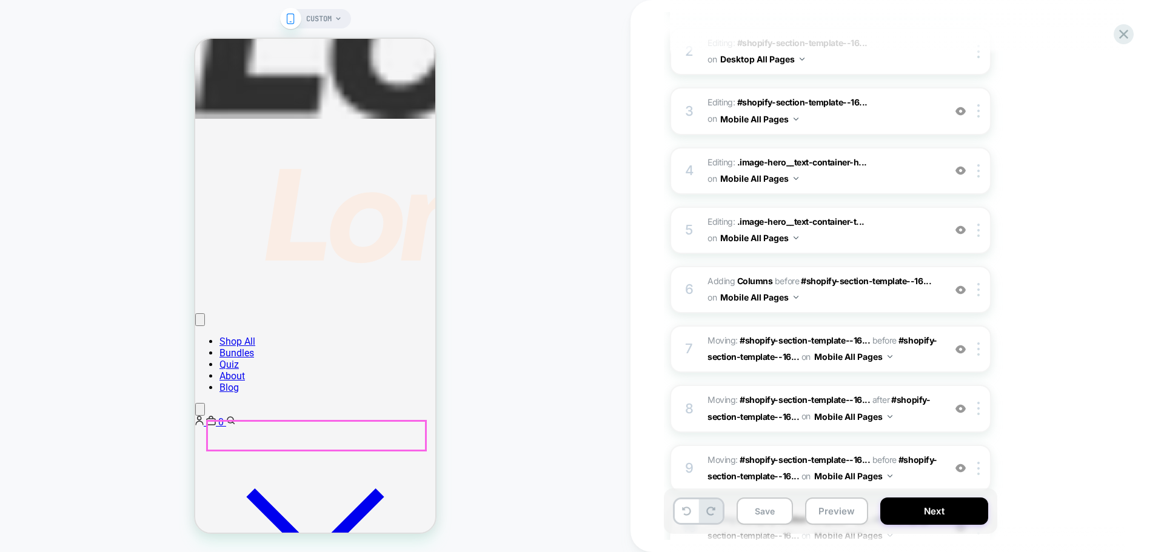
scroll to position [546, 0]
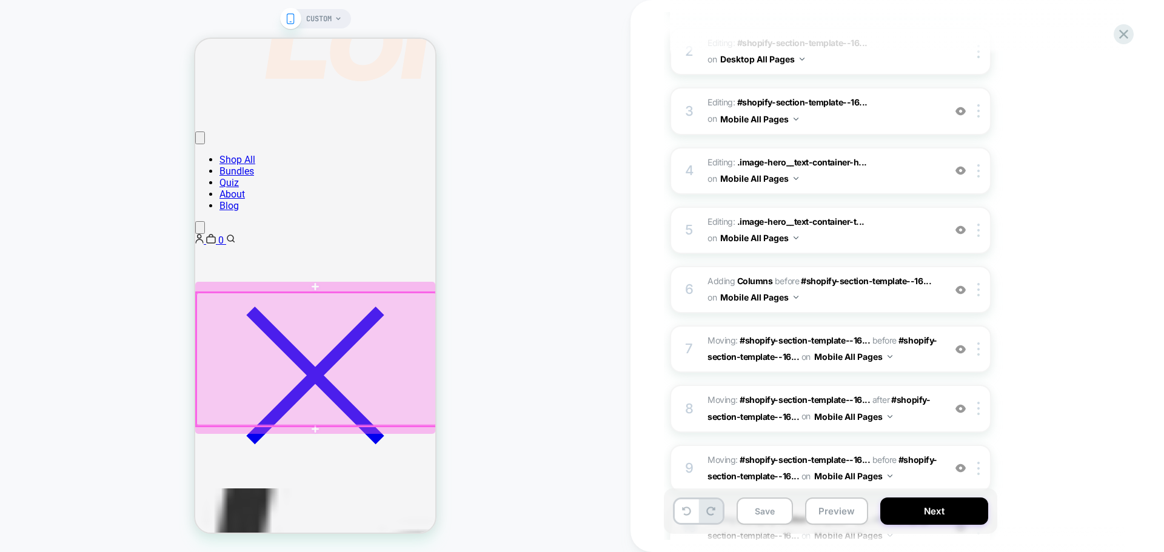
click at [312, 349] on div at bounding box center [316, 359] width 240 height 133
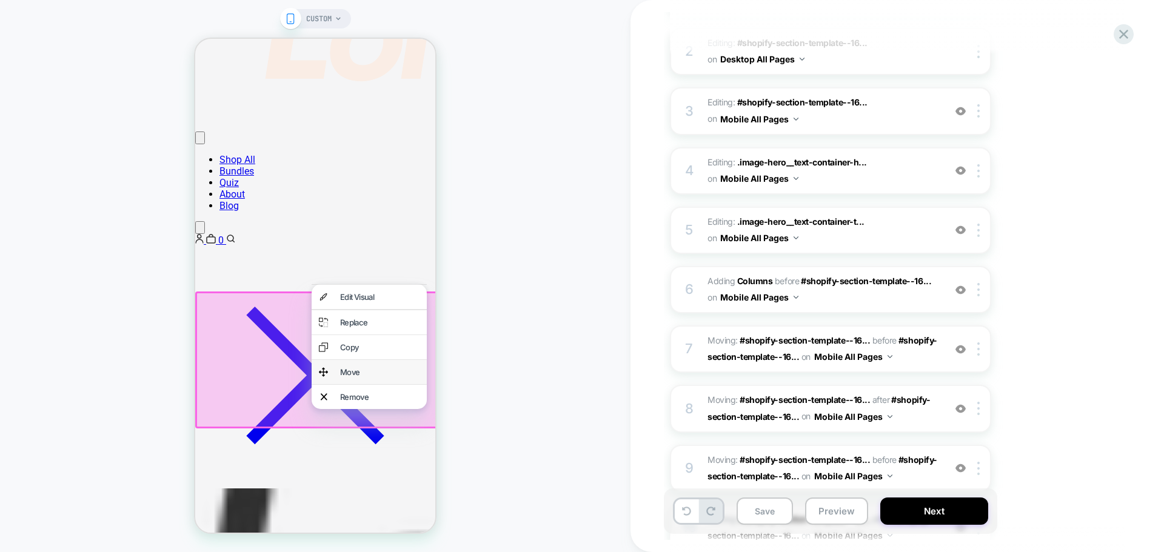
click at [370, 381] on div "Move" at bounding box center [369, 372] width 115 height 24
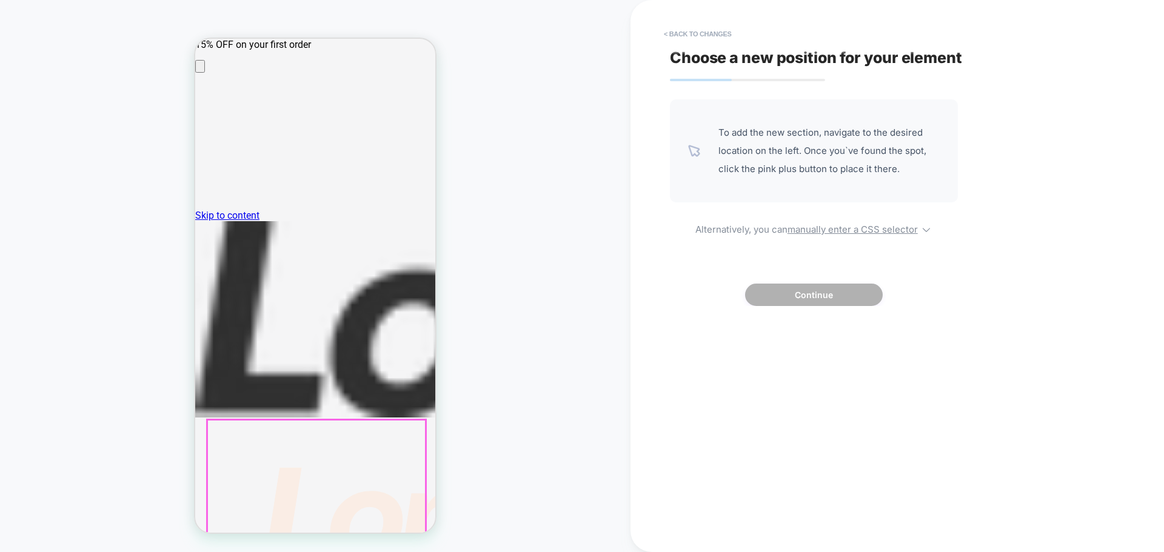
scroll to position [61, 0]
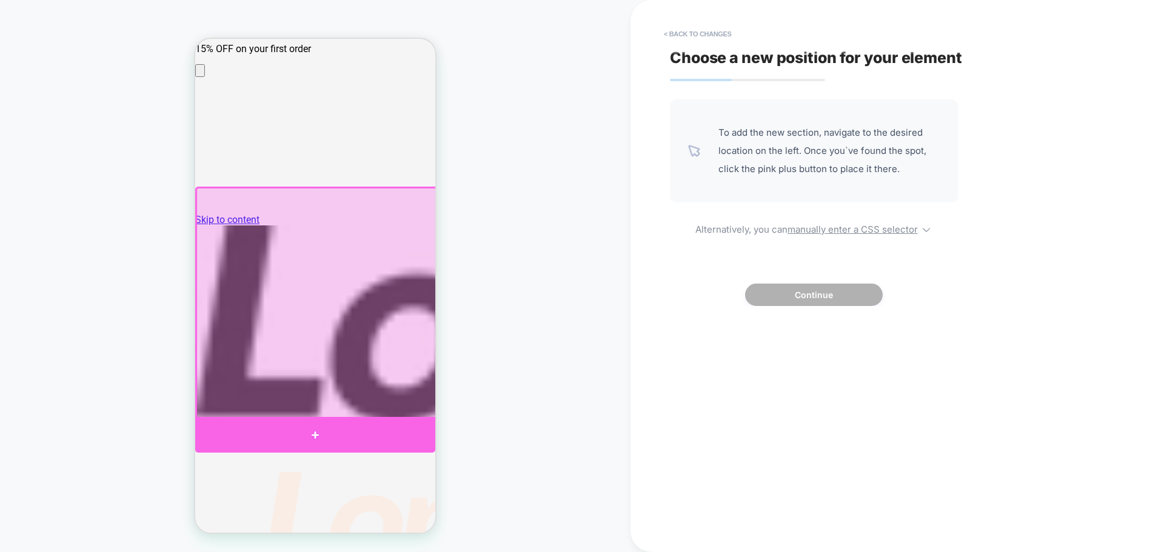
click at [289, 431] on div at bounding box center [315, 435] width 240 height 36
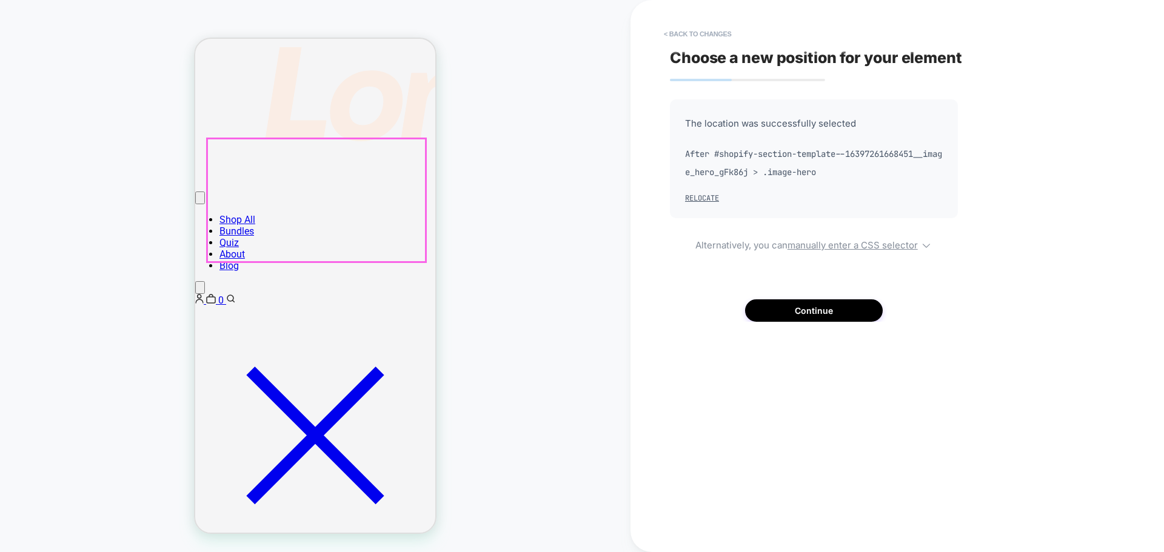
scroll to position [485, 0]
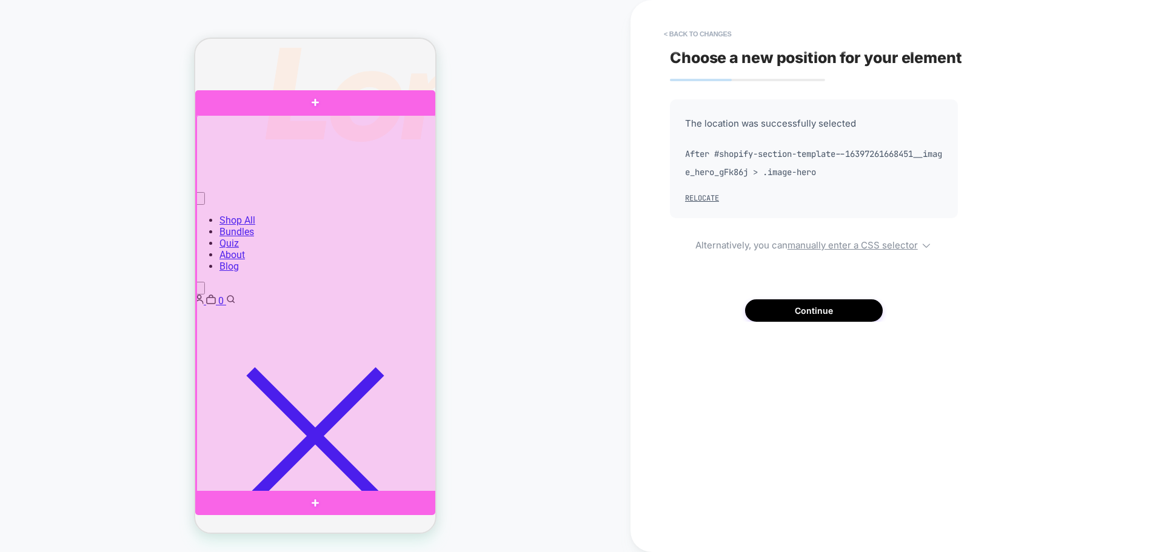
click at [308, 274] on div at bounding box center [316, 304] width 240 height 378
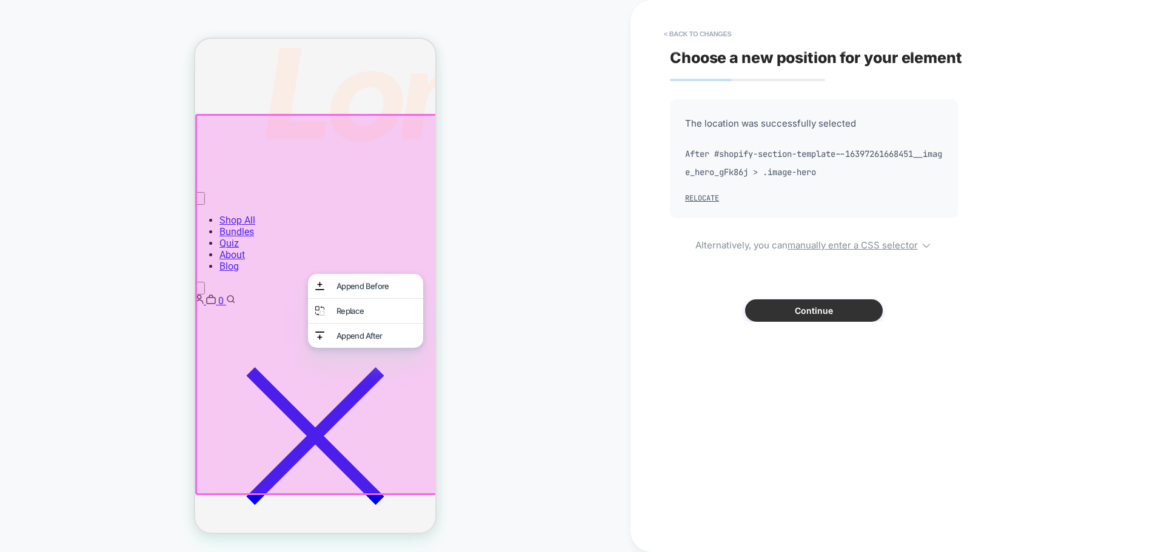
click at [815, 312] on button "Continue" at bounding box center [814, 310] width 138 height 22
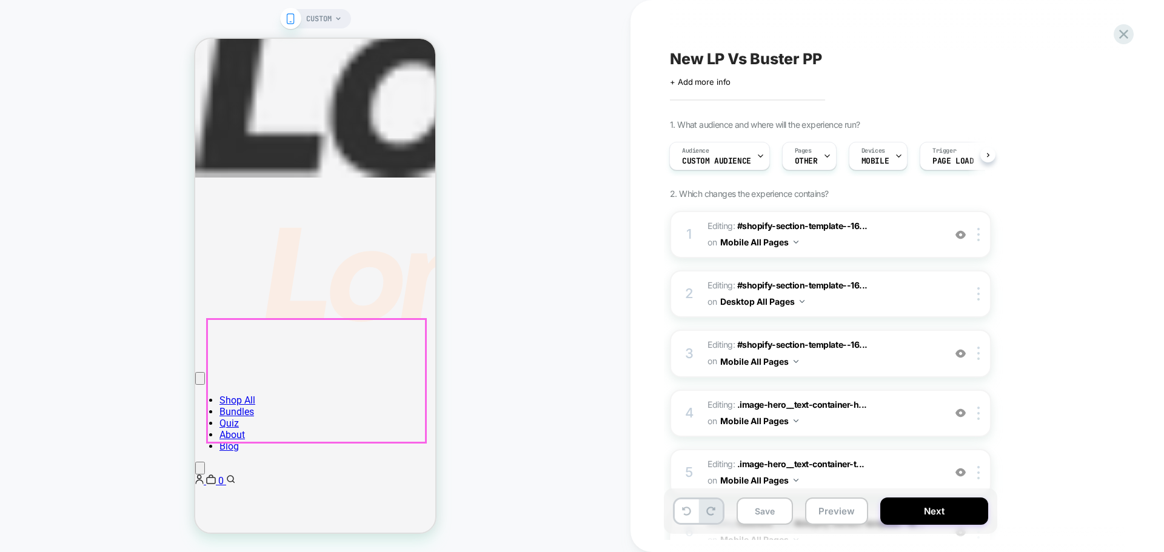
scroll to position [303, 0]
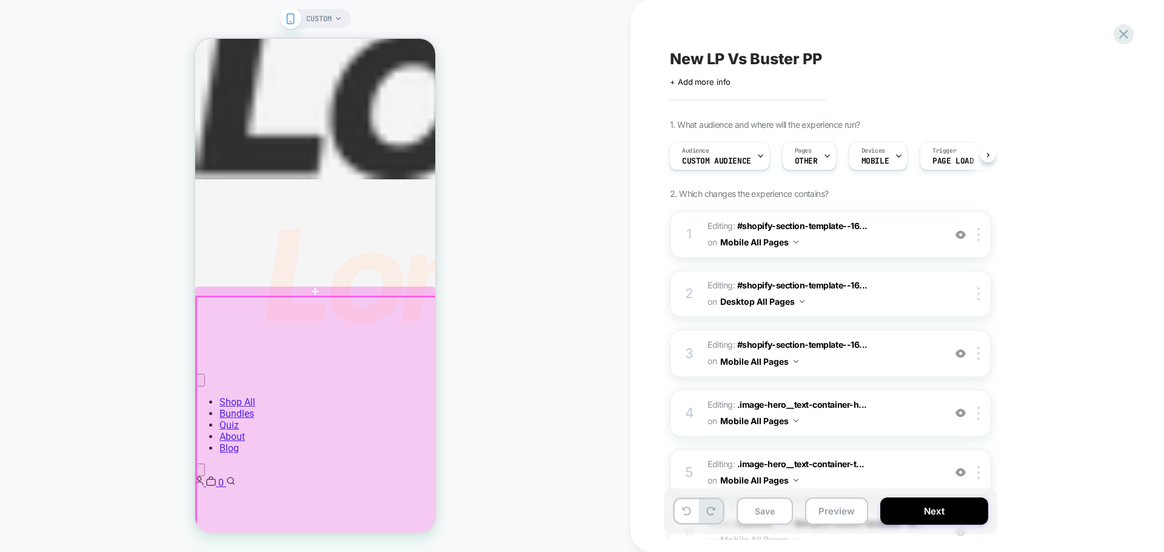
click at [282, 301] on div at bounding box center [316, 486] width 240 height 378
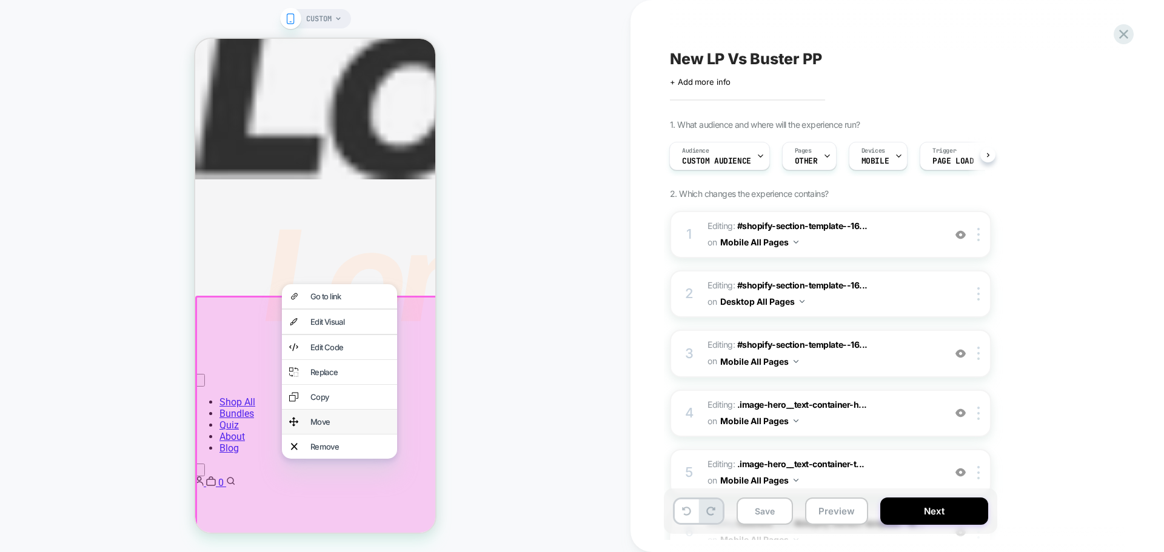
click at [329, 423] on div "Move" at bounding box center [349, 422] width 79 height 10
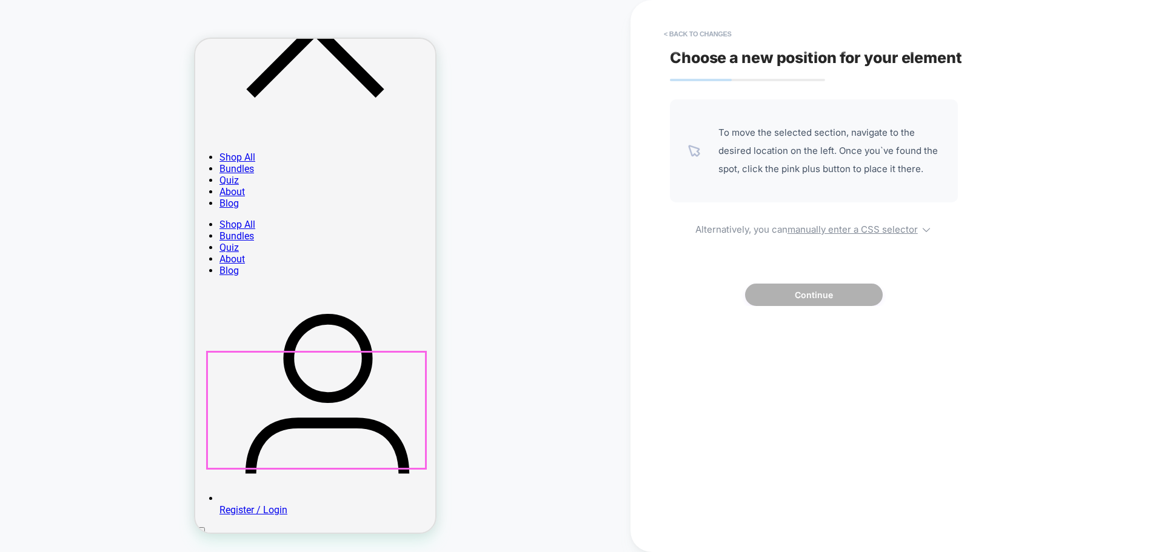
scroll to position [1998, 0]
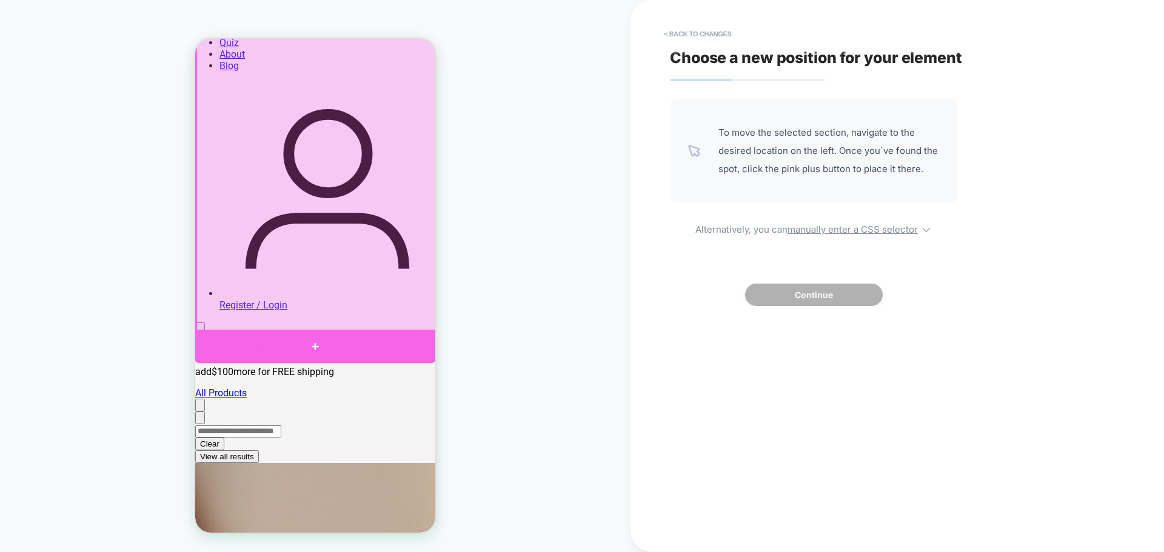
click at [291, 338] on div at bounding box center [315, 346] width 240 height 33
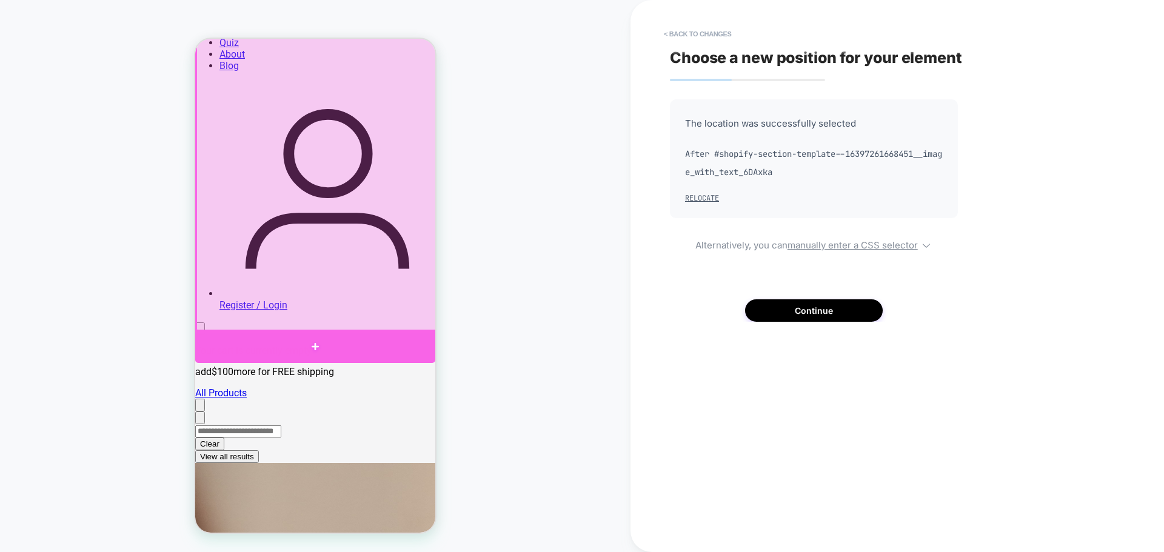
scroll to position [1620, 0]
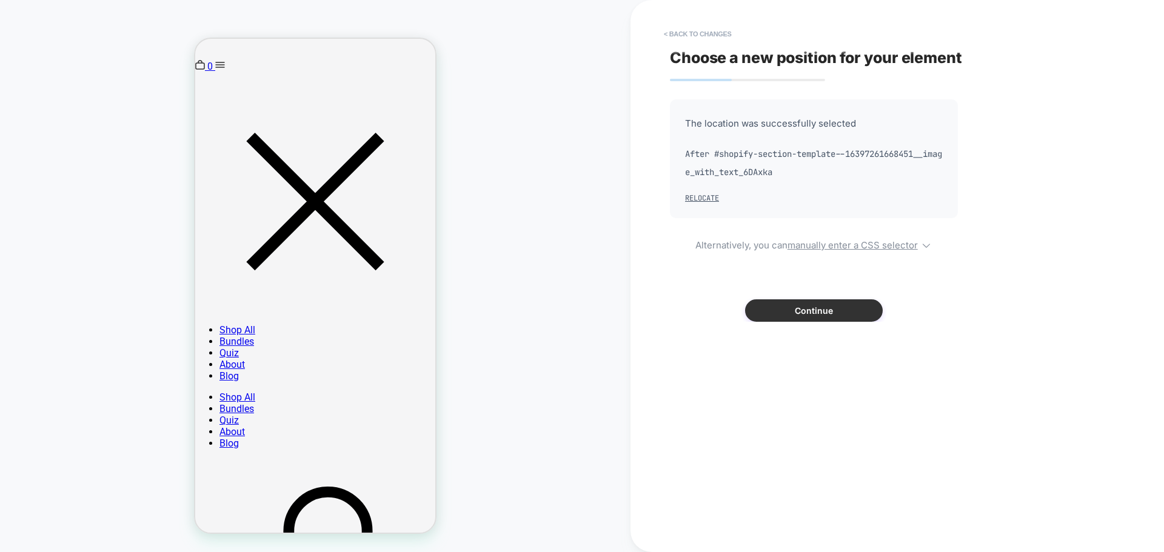
click at [803, 309] on button "Continue" at bounding box center [814, 310] width 138 height 22
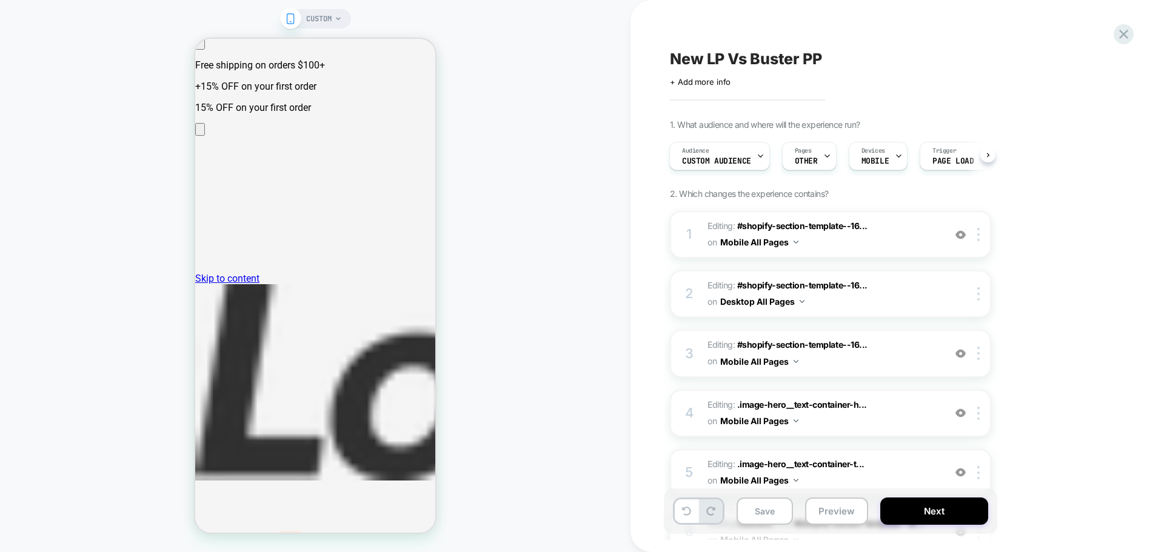
scroll to position [0, 0]
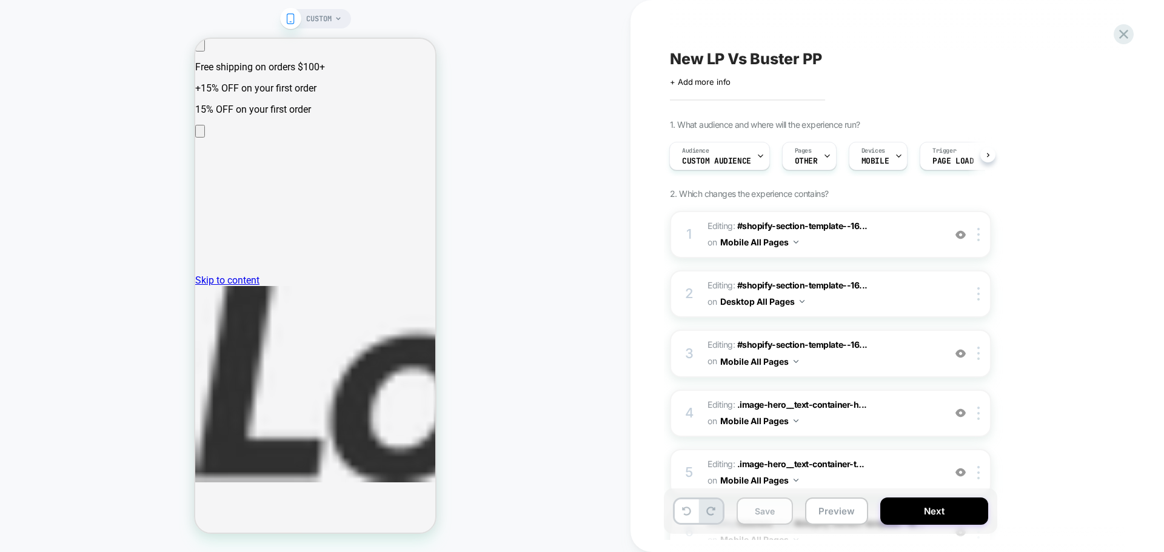
click at [746, 512] on button "Save" at bounding box center [765, 511] width 56 height 27
click at [838, 513] on button "Preview" at bounding box center [836, 511] width 63 height 27
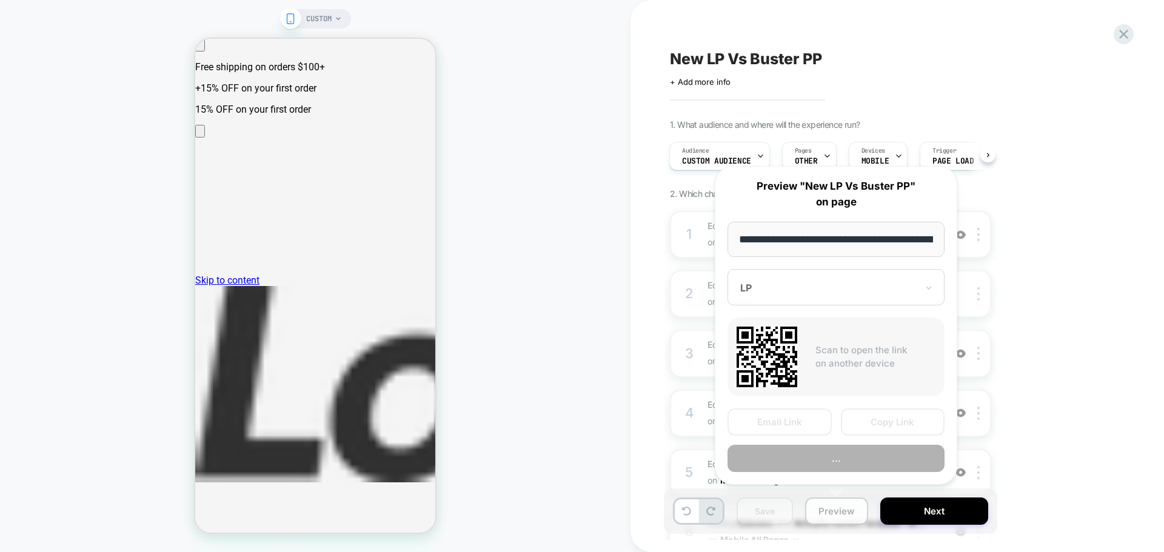
scroll to position [0, 105]
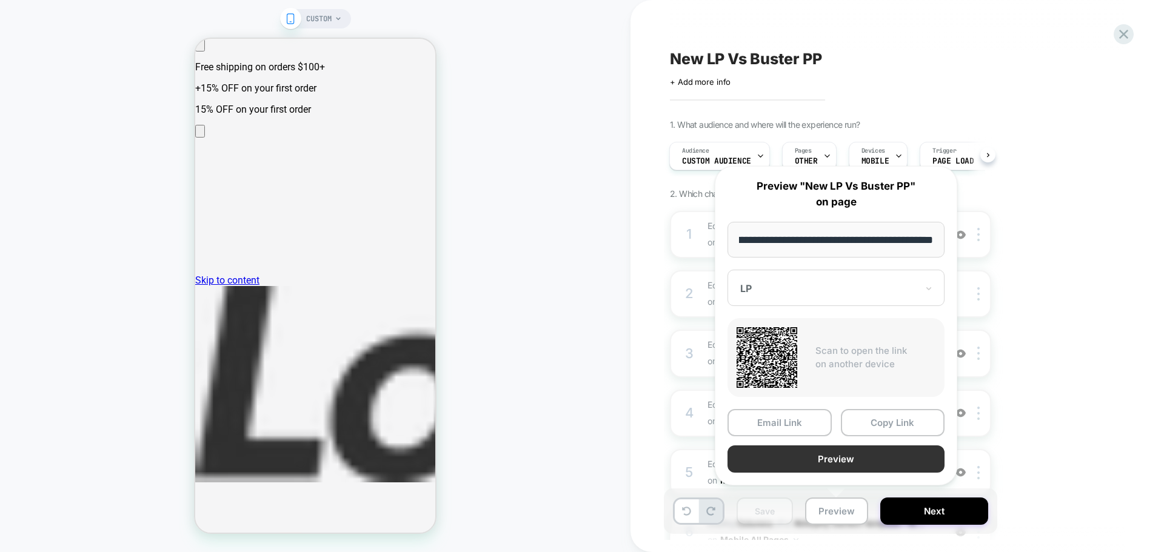
click at [818, 465] on button "Preview" at bounding box center [836, 459] width 217 height 27
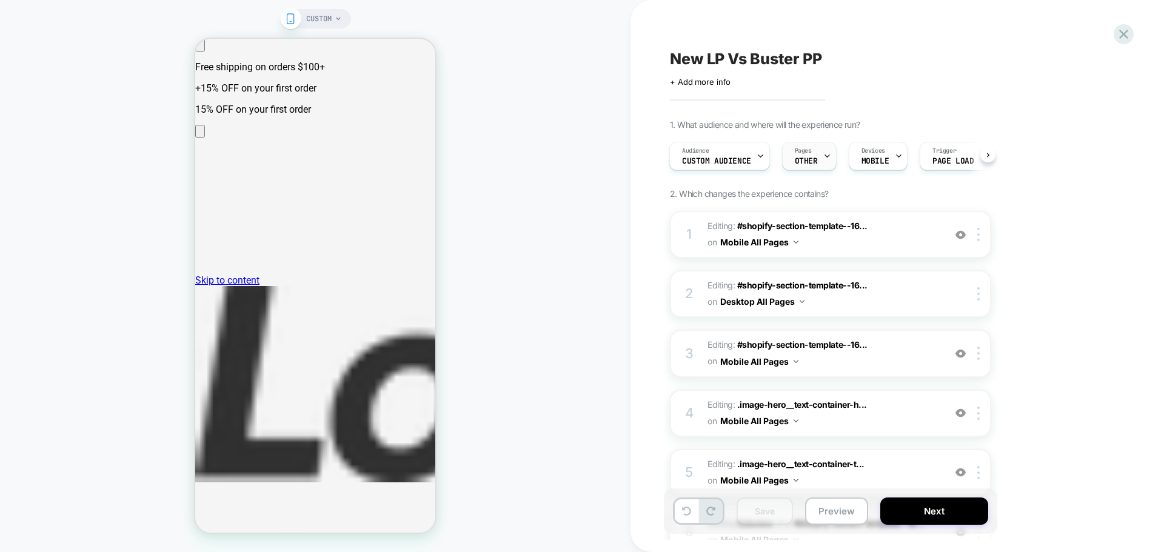
click at [800, 158] on span "OTHER" at bounding box center [806, 161] width 23 height 8
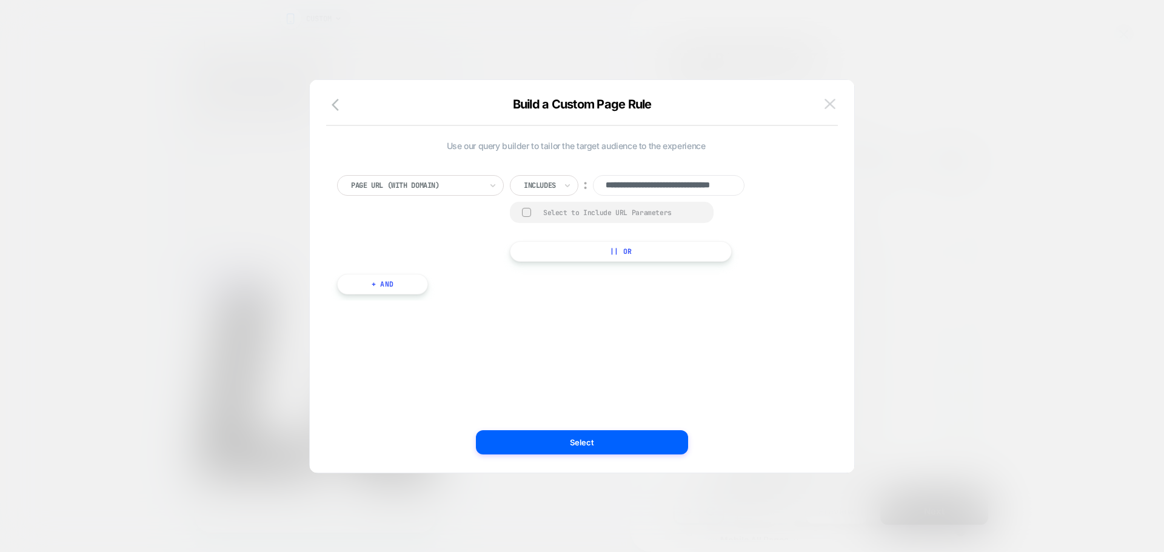
scroll to position [0, 0]
click at [830, 109] on img at bounding box center [830, 104] width 11 height 10
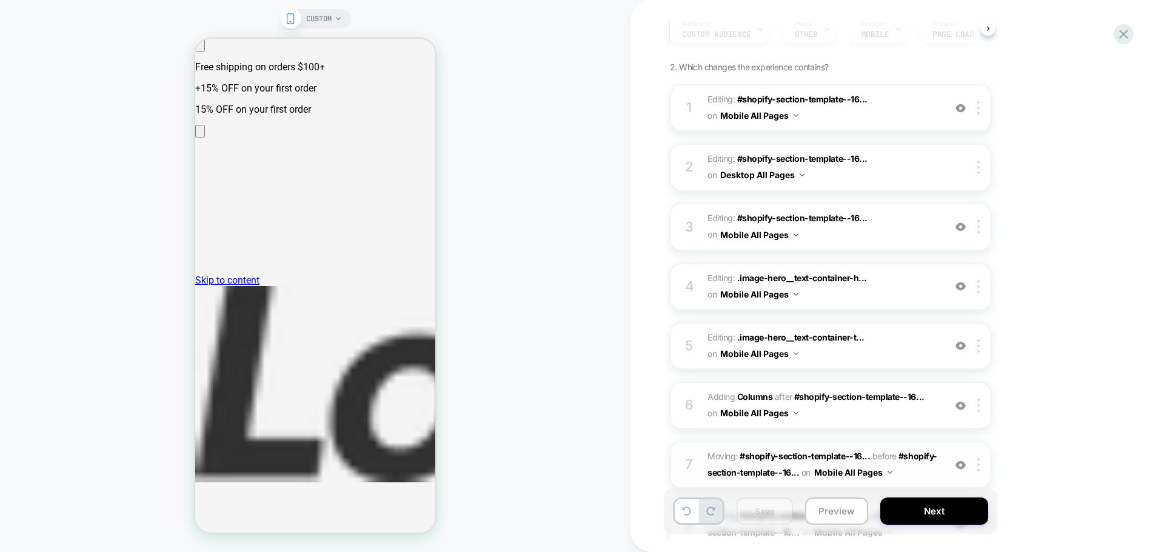
scroll to position [182, 0]
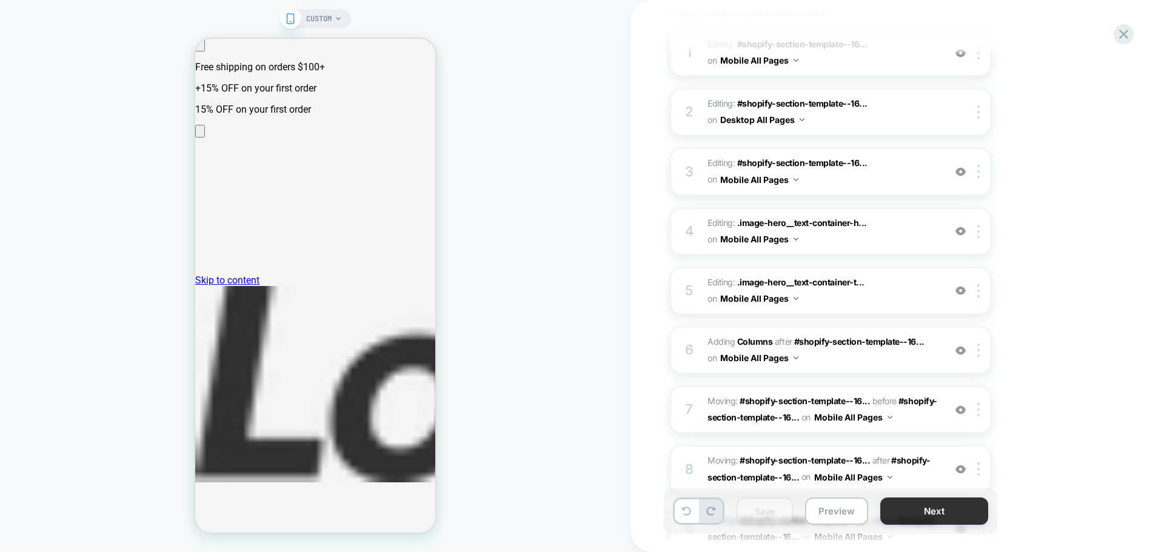
click at [925, 510] on button "Next" at bounding box center [934, 511] width 108 height 27
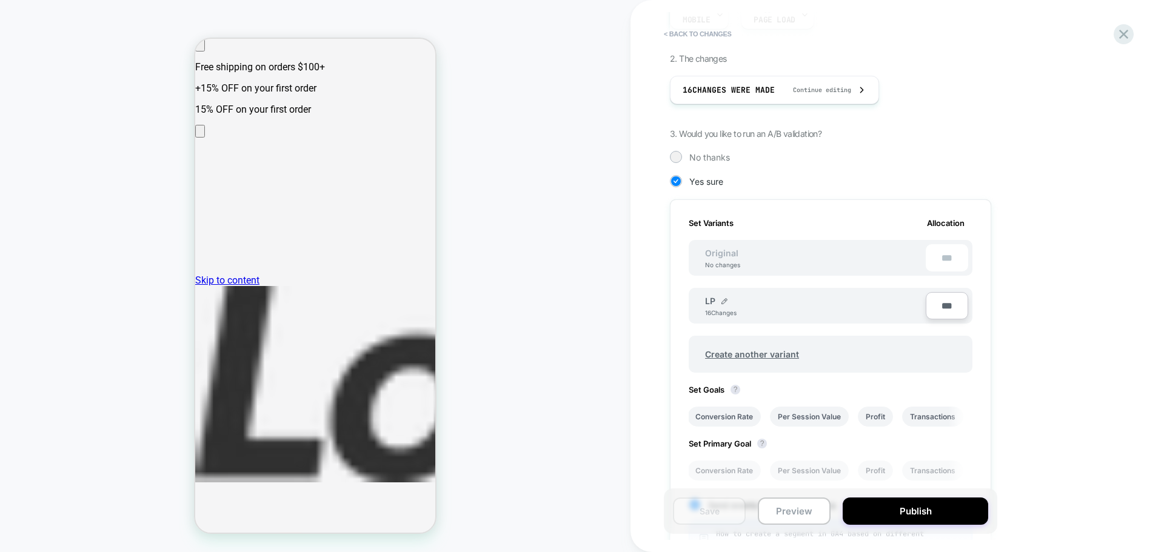
click at [952, 253] on div "***" at bounding box center [947, 257] width 42 height 27
drag, startPoint x: 707, startPoint y: 257, endPoint x: 769, endPoint y: 262, distance: 62.0
click at [769, 262] on div "Original No changes ***" at bounding box center [831, 258] width 284 height 36
click at [751, 360] on span "Create another variant" at bounding box center [752, 354] width 118 height 28
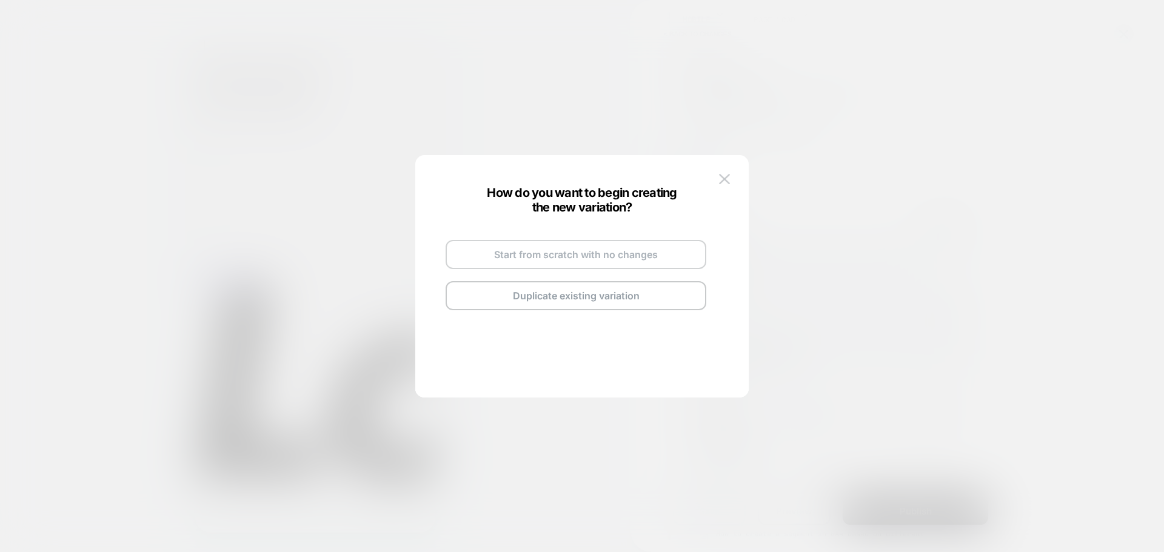
click at [578, 257] on button "Start from scratch with no changes" at bounding box center [576, 254] width 261 height 29
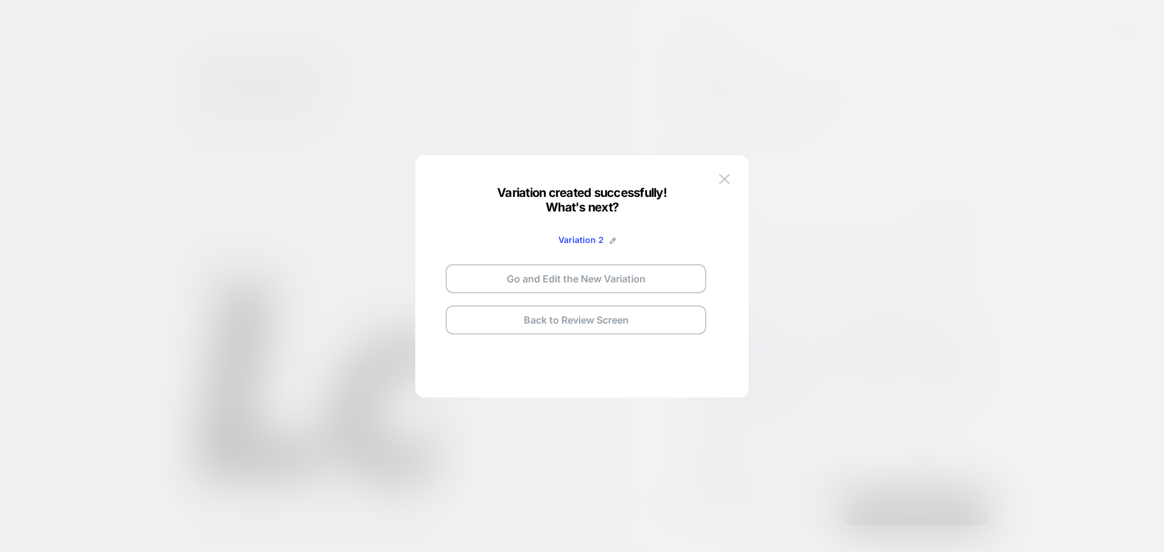
click at [586, 189] on div "Variation created successfully! What's next?" at bounding box center [582, 200] width 170 height 29
click at [724, 178] on img at bounding box center [724, 179] width 11 height 10
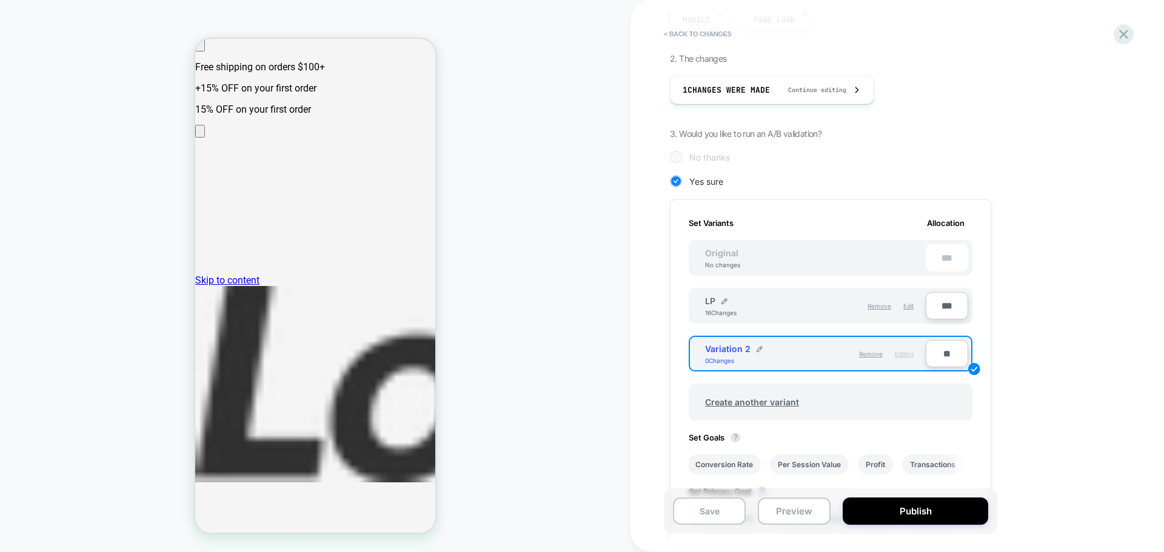
click at [744, 350] on span "Variation 2" at bounding box center [727, 349] width 45 height 10
click at [705, 346] on span "Variation 2" at bounding box center [727, 349] width 45 height 10
click at [949, 359] on input "**" at bounding box center [947, 353] width 42 height 27
type input "***"
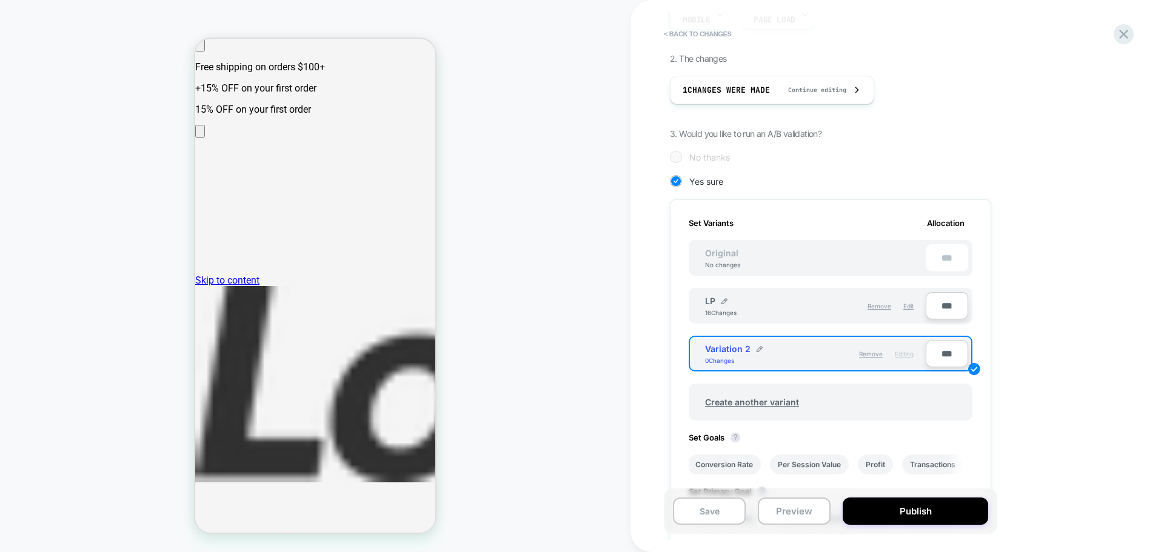
type input "**"
type input "***"
click at [1026, 298] on div "1. What audience and where will the experience run? Audience Custom Audience Pa…" at bounding box center [891, 332] width 443 height 788
click at [935, 260] on div "**" at bounding box center [947, 257] width 42 height 27
drag, startPoint x: 941, startPoint y: 260, endPoint x: 948, endPoint y: 259, distance: 6.7
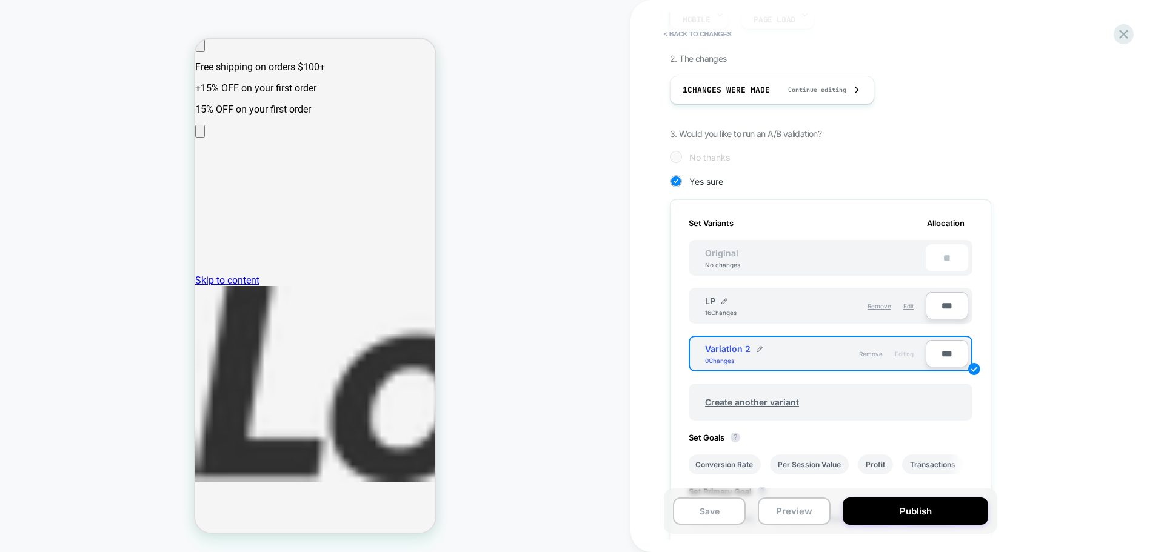
click at [948, 259] on div "**" at bounding box center [947, 257] width 42 height 27
click at [946, 355] on input "***" at bounding box center [947, 353] width 42 height 27
type input "***"
type input "**"
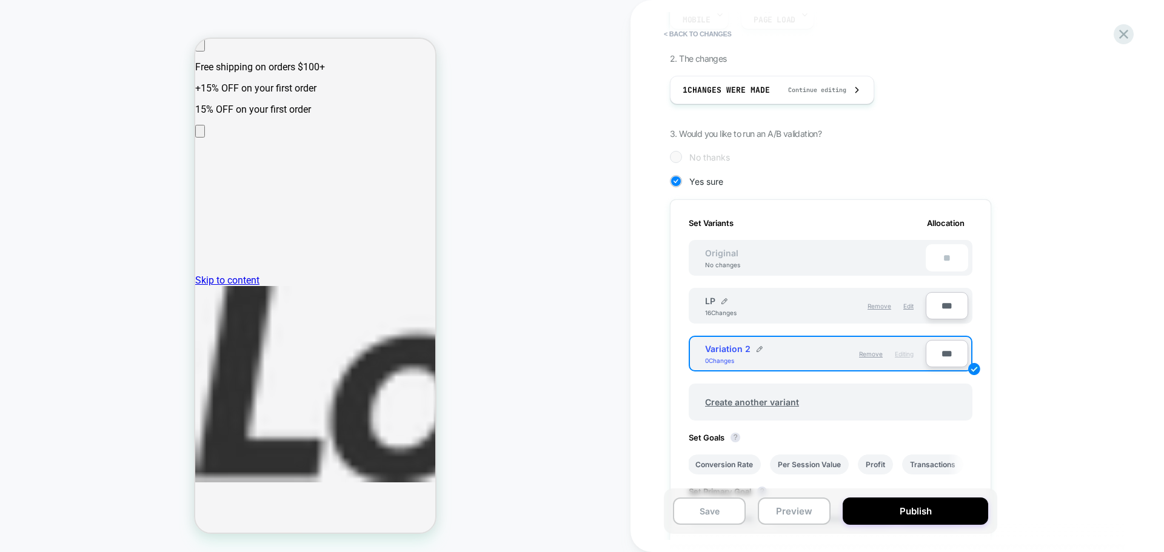
type input "***"
click at [1040, 270] on div "1. What audience and where will the experience run? Audience Custom Audience Pa…" at bounding box center [891, 332] width 443 height 788
click at [713, 364] on div "Variation 2 0 Changes Remove Editing" at bounding box center [809, 354] width 233 height 27
click at [760, 349] on img at bounding box center [760, 349] width 6 height 6
click at [750, 353] on input "**********" at bounding box center [749, 355] width 88 height 24
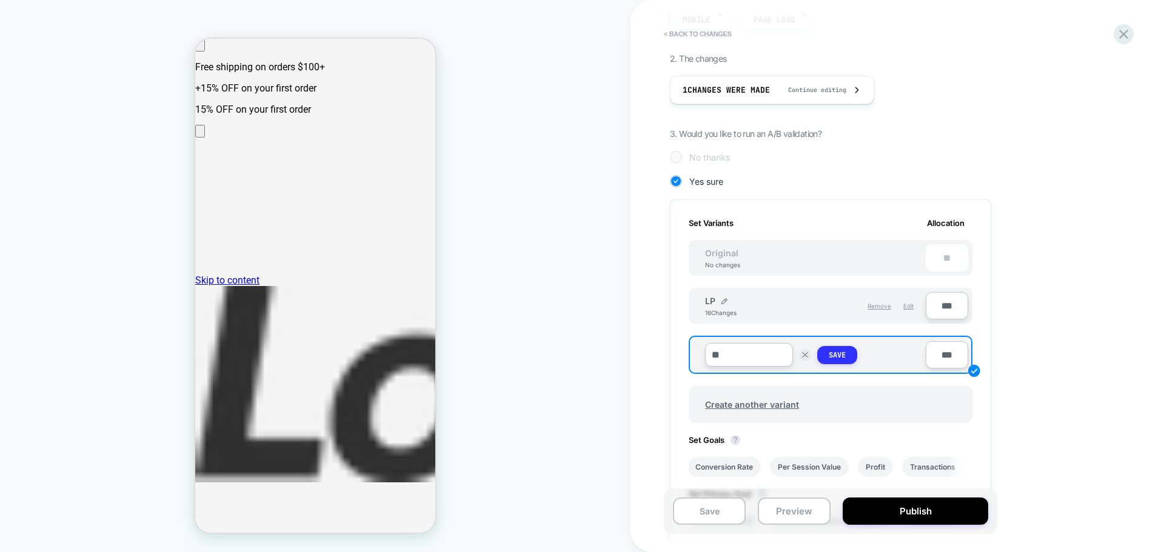
type input "**"
click at [825, 364] on button "Save" at bounding box center [837, 355] width 40 height 18
click at [726, 349] on img at bounding box center [725, 349] width 6 height 6
click at [835, 356] on strong "Save" at bounding box center [837, 355] width 17 height 10
click at [885, 344] on div at bounding box center [889, 344] width 12 height 1
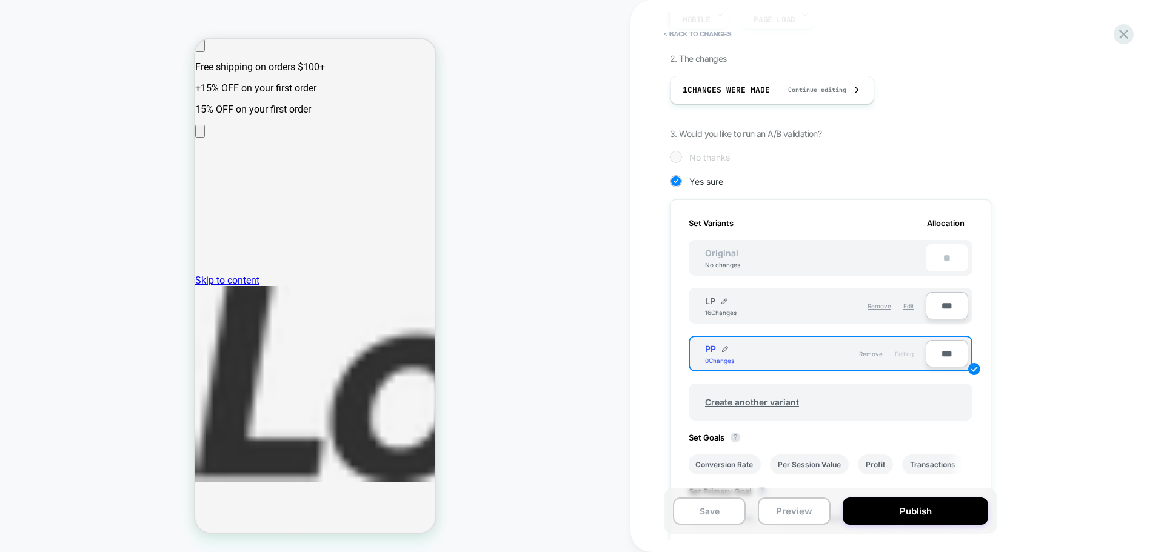
click at [799, 347] on div "PP 0 Changes" at bounding box center [760, 354] width 110 height 21
click at [909, 354] on span "Editing" at bounding box center [904, 353] width 19 height 7
click at [1050, 340] on div "1. What audience and where will the experience run? Audience Custom Audience Pa…" at bounding box center [891, 332] width 443 height 788
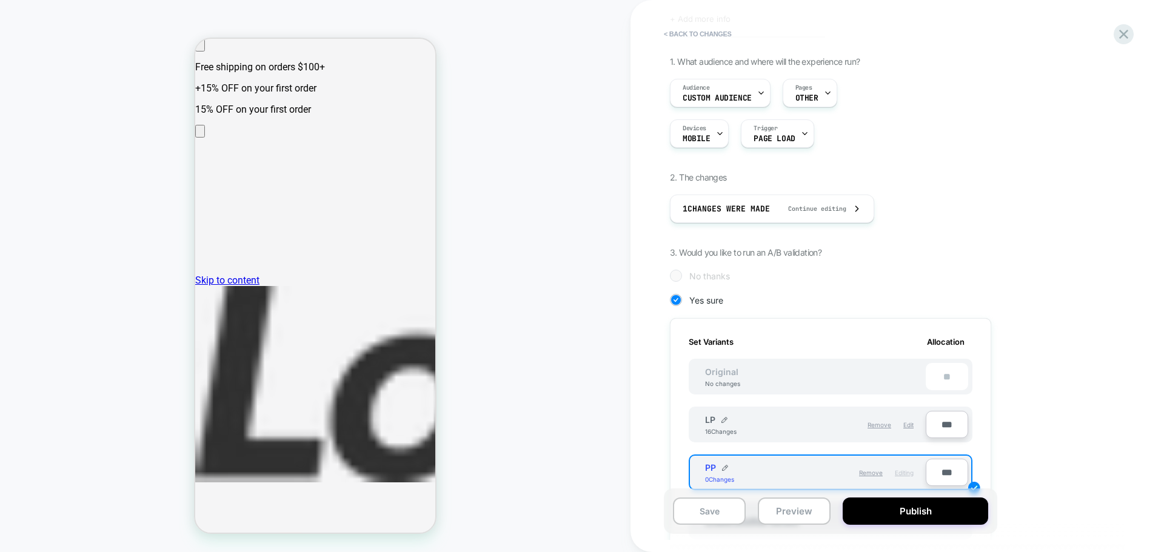
scroll to position [0, 0]
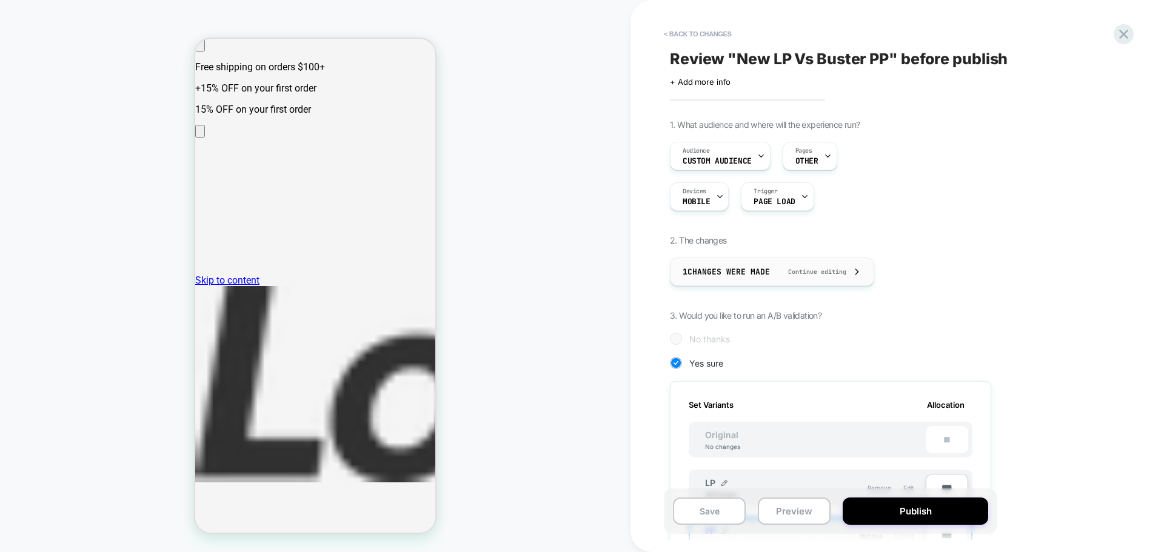
click at [717, 277] on div "1 Changes were made Continue editing" at bounding box center [772, 271] width 179 height 27
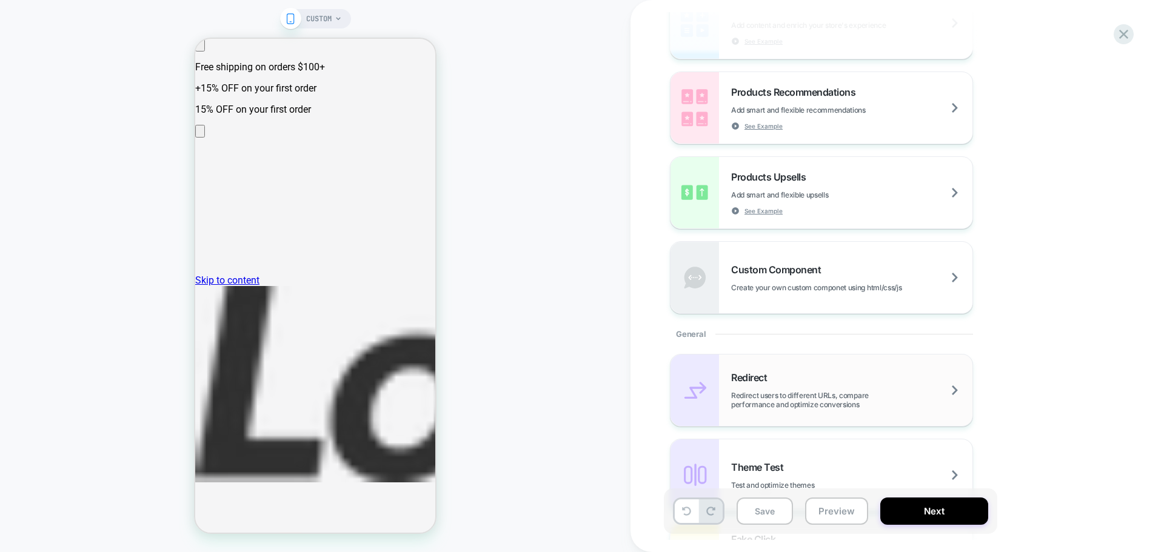
scroll to position [243, 0]
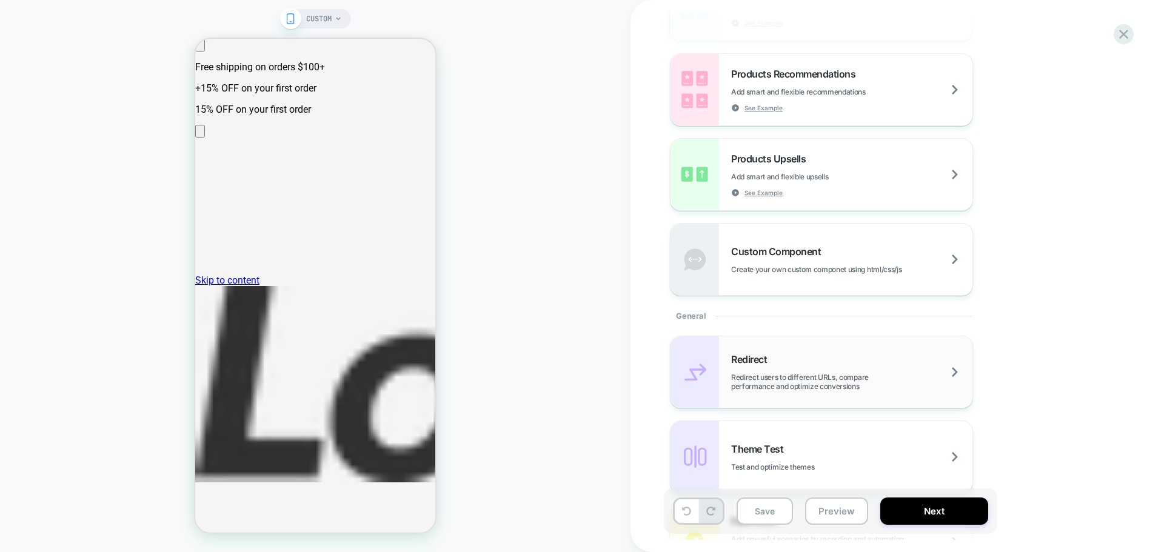
click at [776, 372] on div "Redirect Redirect users to different URLs, compare performance and optimize con…" at bounding box center [851, 372] width 241 height 38
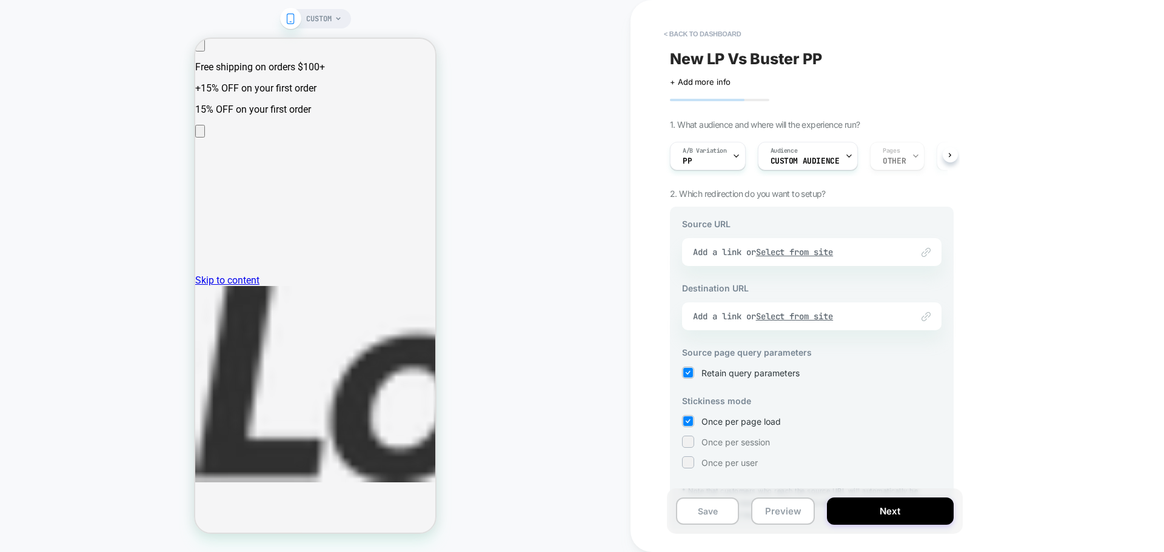
click at [772, 253] on div "Link to Add a link or Select from site" at bounding box center [811, 252] width 259 height 28
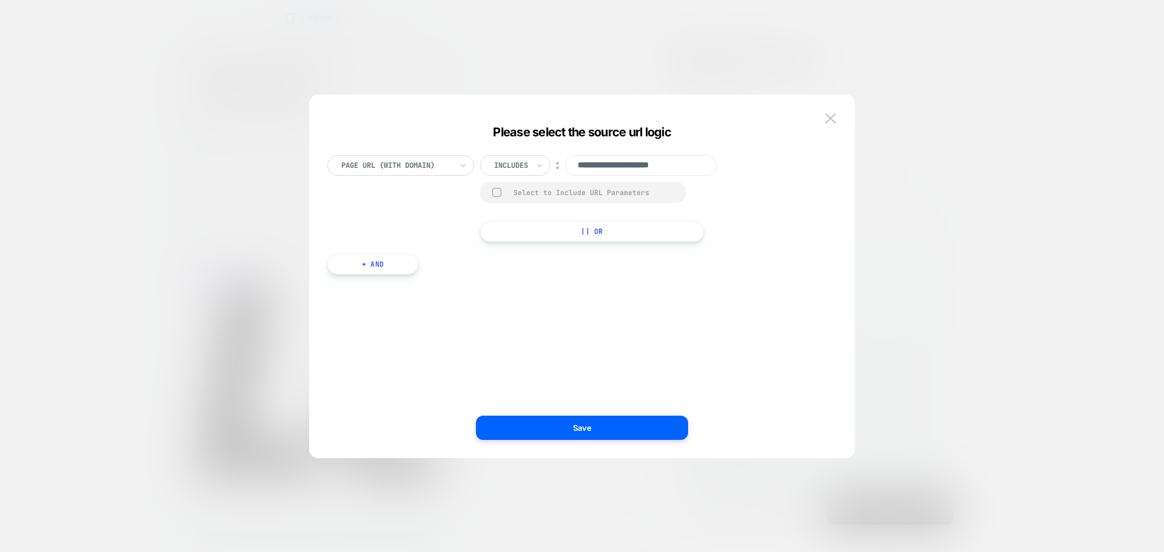
click at [661, 165] on input "**********" at bounding box center [641, 165] width 152 height 21
click at [490, 162] on div "Includes" at bounding box center [515, 165] width 70 height 21
click at [527, 191] on div "Is" at bounding box center [531, 198] width 79 height 19
click at [500, 164] on div at bounding box center [498, 165] width 8 height 11
click at [515, 231] on div "Includes" at bounding box center [531, 237] width 79 height 19
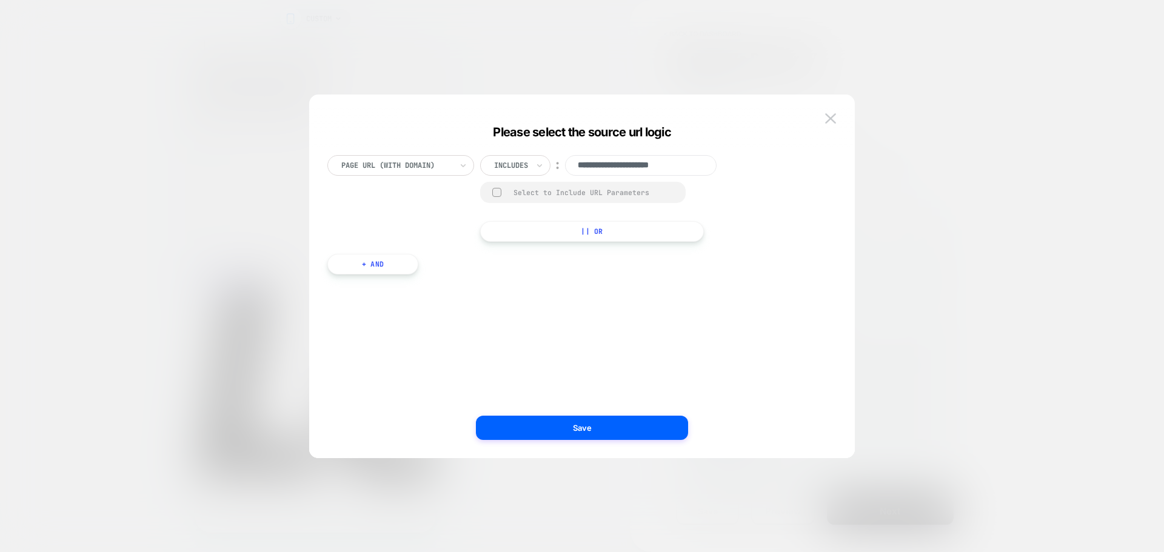
click at [649, 170] on input "**********" at bounding box center [641, 165] width 152 height 21
paste input "**********"
type input "**********"
click at [740, 189] on div "**********" at bounding box center [575, 198] width 497 height 87
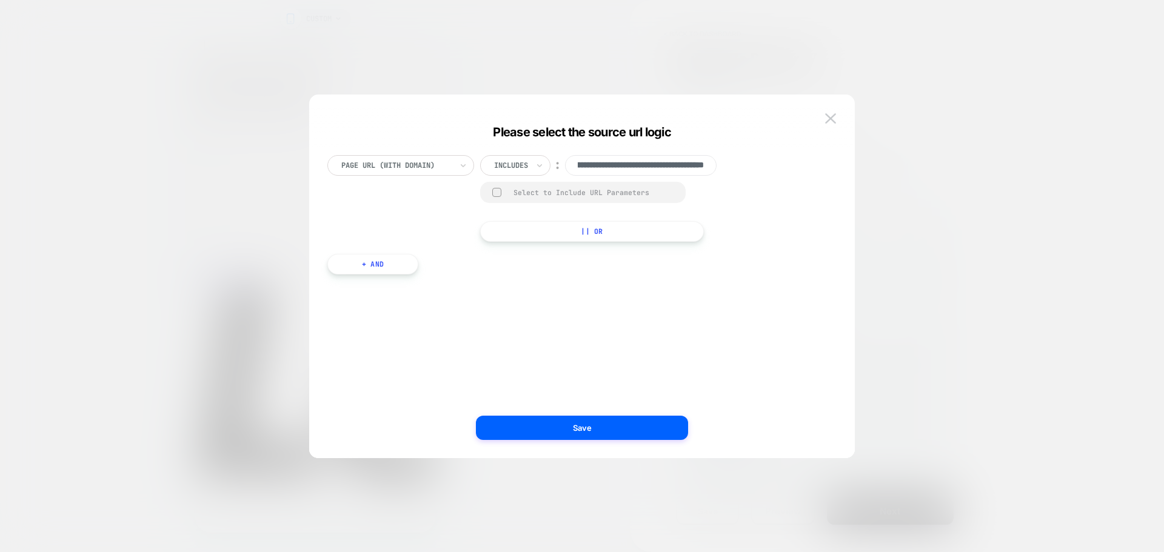
scroll to position [0, 0]
click at [606, 437] on button "Save" at bounding box center [582, 428] width 212 height 24
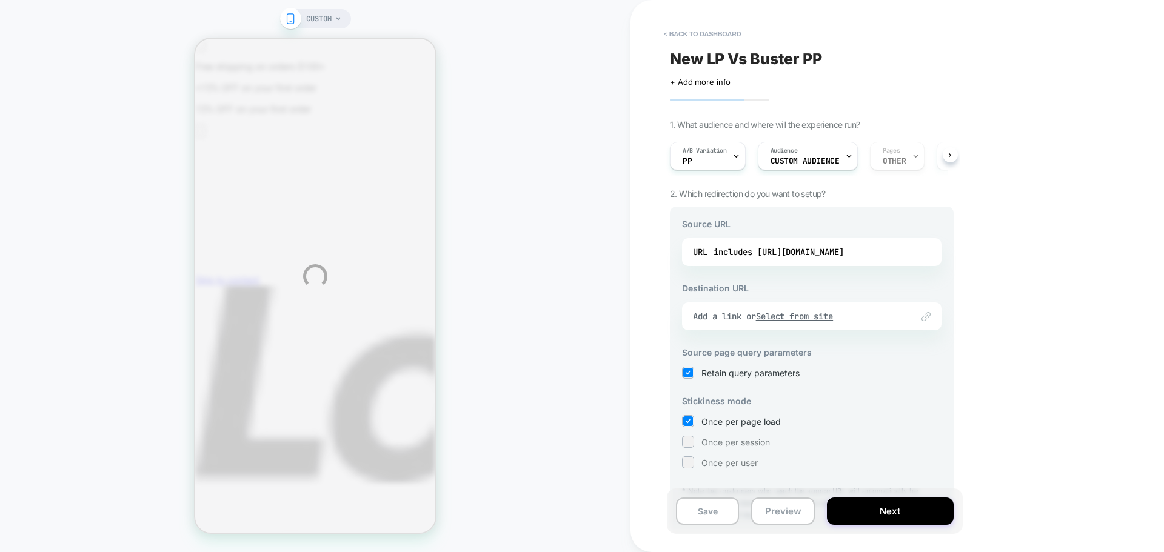
click at [797, 319] on div "CUSTOM < back to dashboard New LP Vs Buster PP Click to edit experience details…" at bounding box center [582, 276] width 1164 height 552
click at [829, 319] on div "CUSTOM < back to dashboard New LP Vs Buster PP Click to edit experience details…" at bounding box center [582, 276] width 1164 height 552
click at [811, 319] on div "CUSTOM < back to dashboard New LP Vs Buster PP Click to edit experience details…" at bounding box center [582, 276] width 1164 height 552
click at [771, 264] on div "CUSTOM < back to dashboard New LP Vs Buster PP Click to edit experience details…" at bounding box center [582, 276] width 1164 height 552
click at [799, 311] on div "CUSTOM < back to dashboard New LP Vs Buster PP Click to edit experience details…" at bounding box center [582, 276] width 1164 height 552
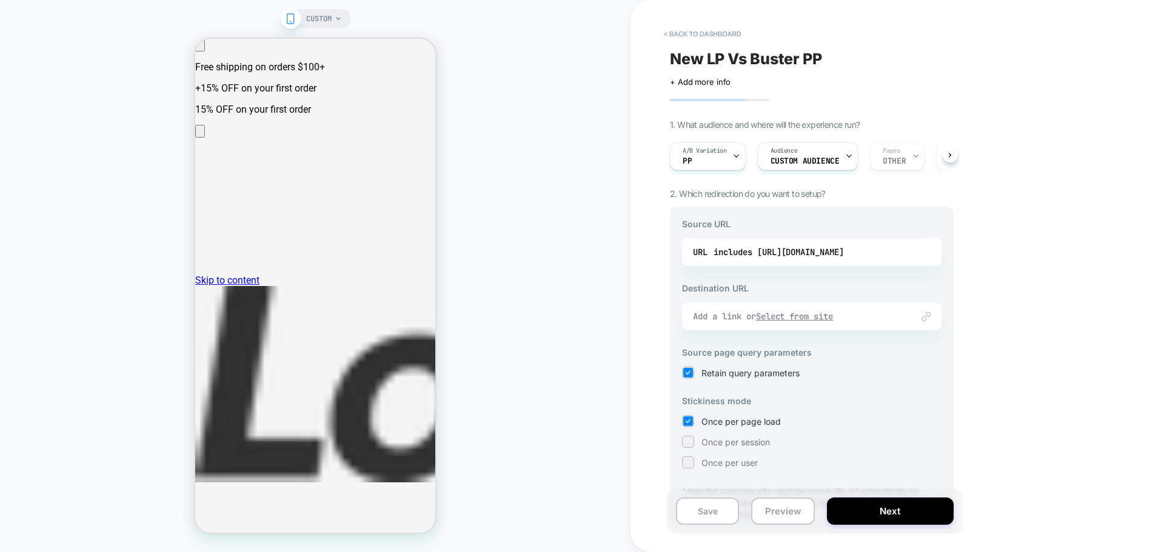
click at [800, 312] on u "Select from site" at bounding box center [795, 316] width 78 height 11
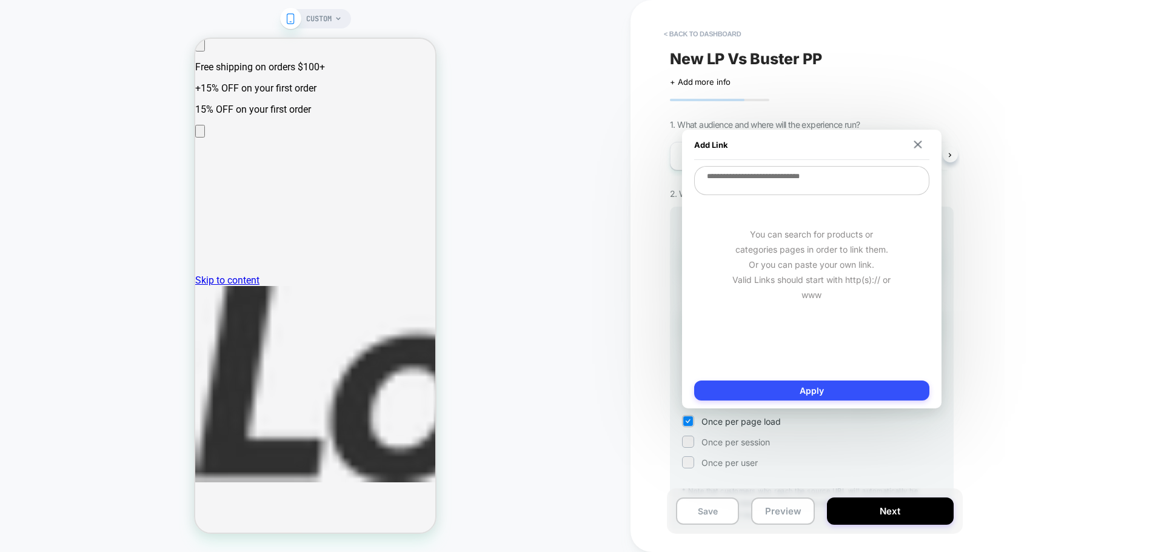
click at [769, 186] on textarea at bounding box center [811, 180] width 235 height 29
paste textarea "**********"
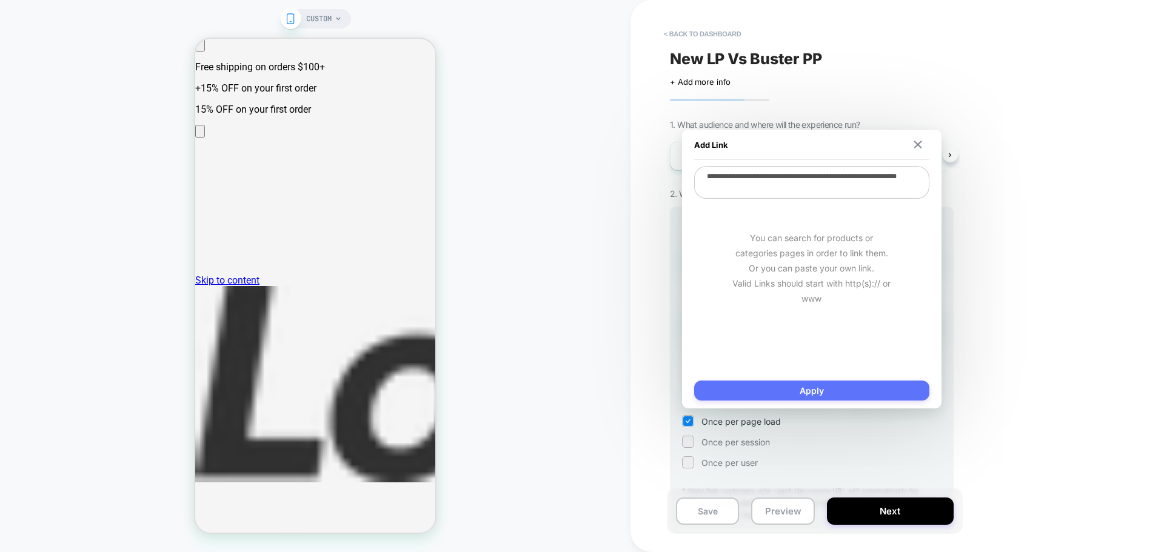
type textarea "**********"
click at [797, 383] on button "Apply" at bounding box center [811, 391] width 235 height 20
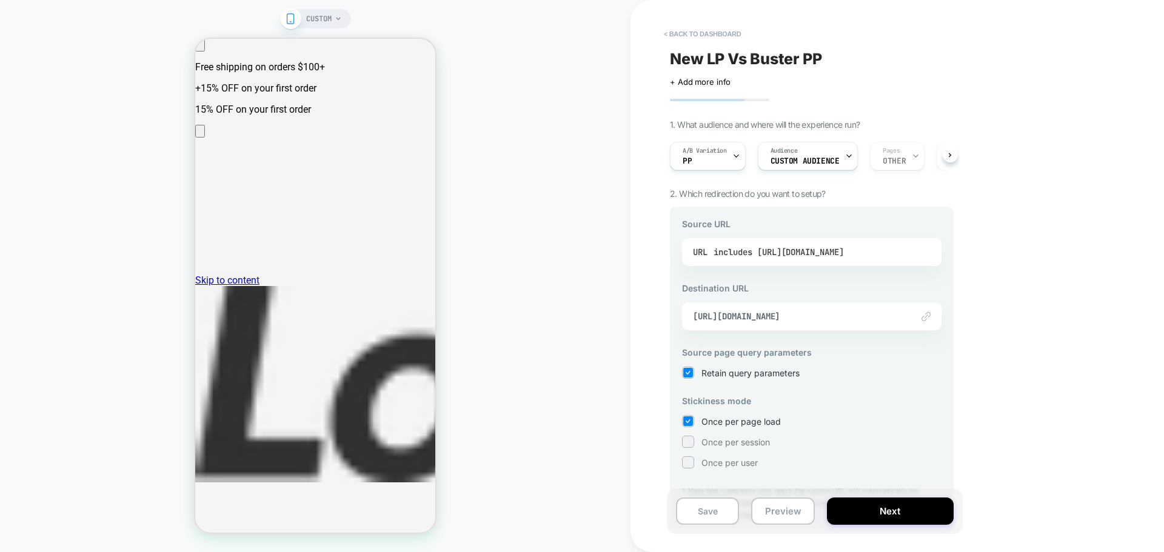
click at [780, 259] on div "includes [URL][DOMAIN_NAME]" at bounding box center [779, 252] width 130 height 18
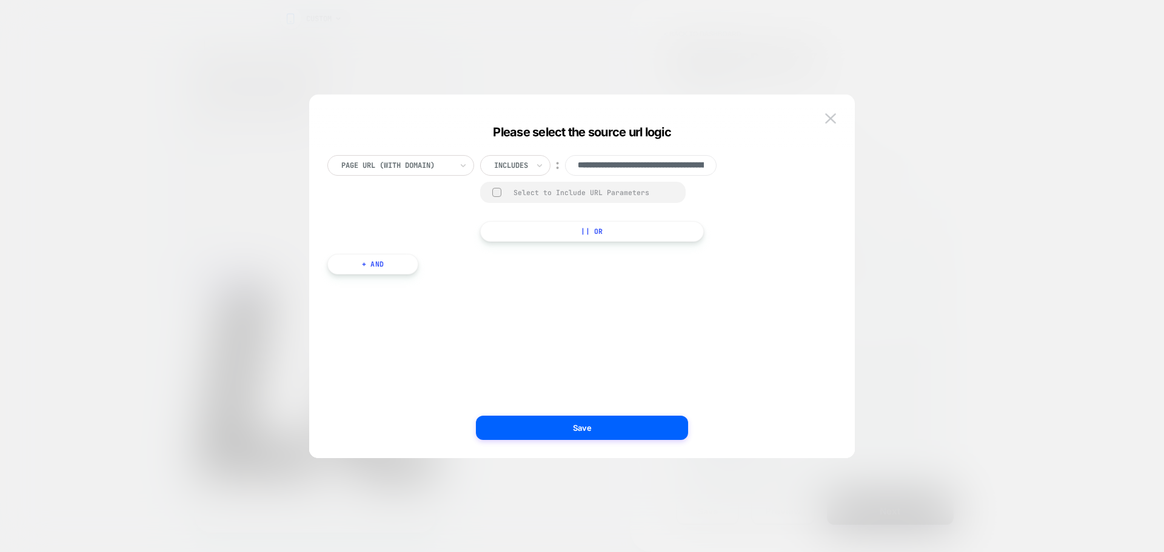
scroll to position [0, 195]
click at [657, 168] on input "**********" at bounding box center [641, 165] width 152 height 21
click at [681, 167] on input "**********" at bounding box center [641, 165] width 152 height 21
paste input
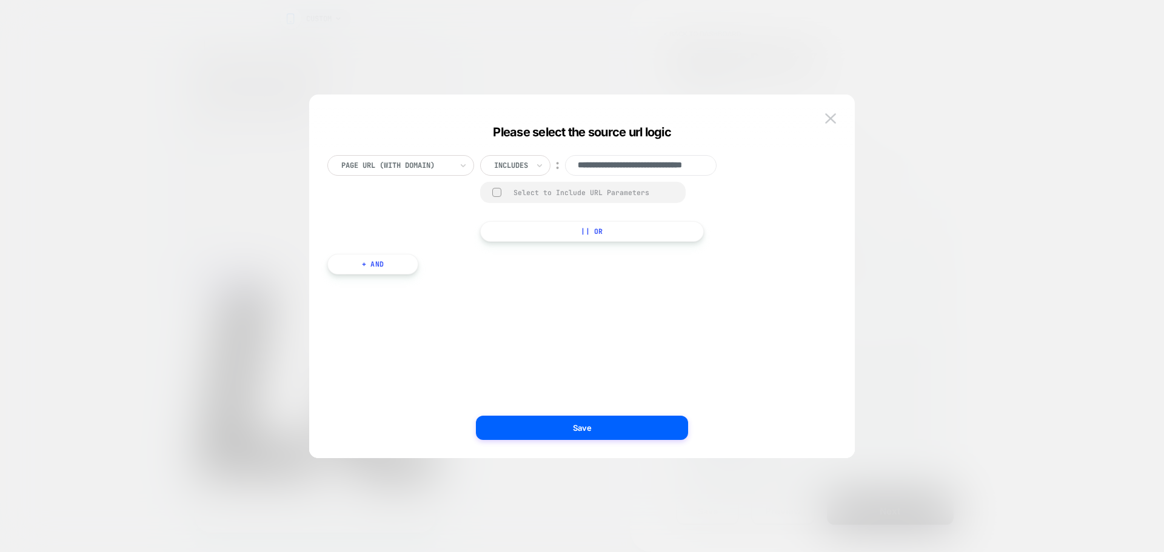
scroll to position [0, 47]
type input "**********"
click at [608, 428] on button "Save" at bounding box center [582, 428] width 212 height 24
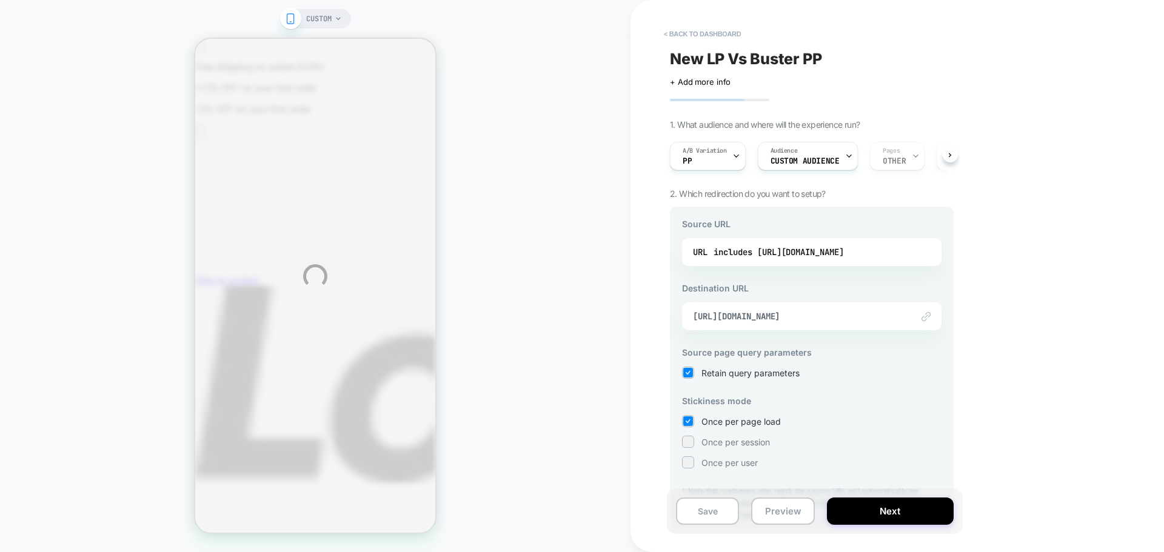
click at [787, 252] on div "CUSTOM < back to dashboard New LP Vs Buster PP Click to edit experience details…" at bounding box center [582, 276] width 1164 height 552
click at [813, 252] on div "CUSTOM < back to dashboard New LP Vs Buster PP Click to edit experience details…" at bounding box center [582, 276] width 1164 height 552
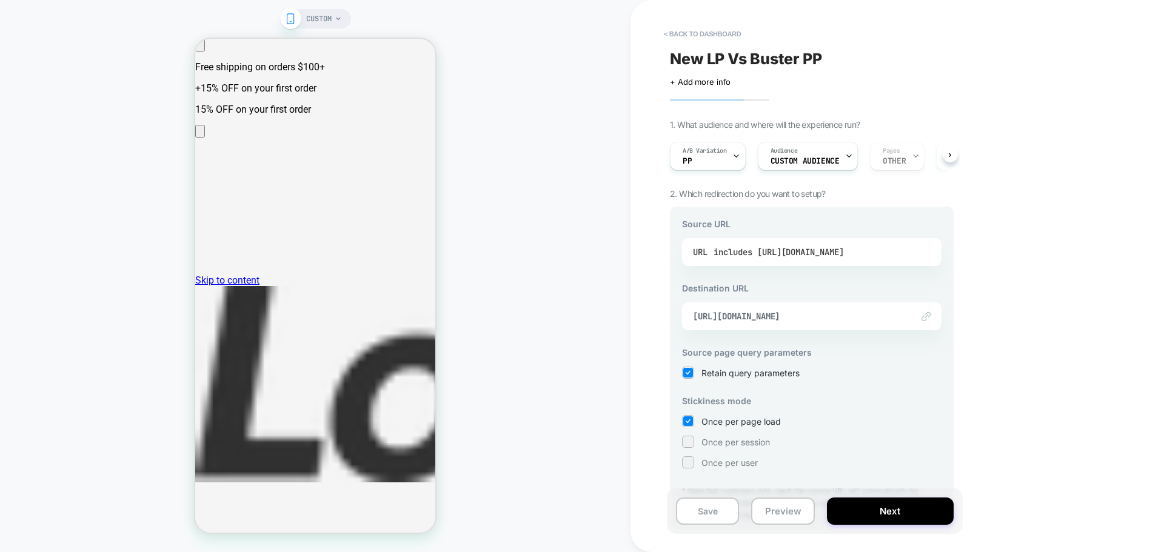
click at [772, 250] on div "includes [URL][DOMAIN_NAME]" at bounding box center [779, 252] width 130 height 18
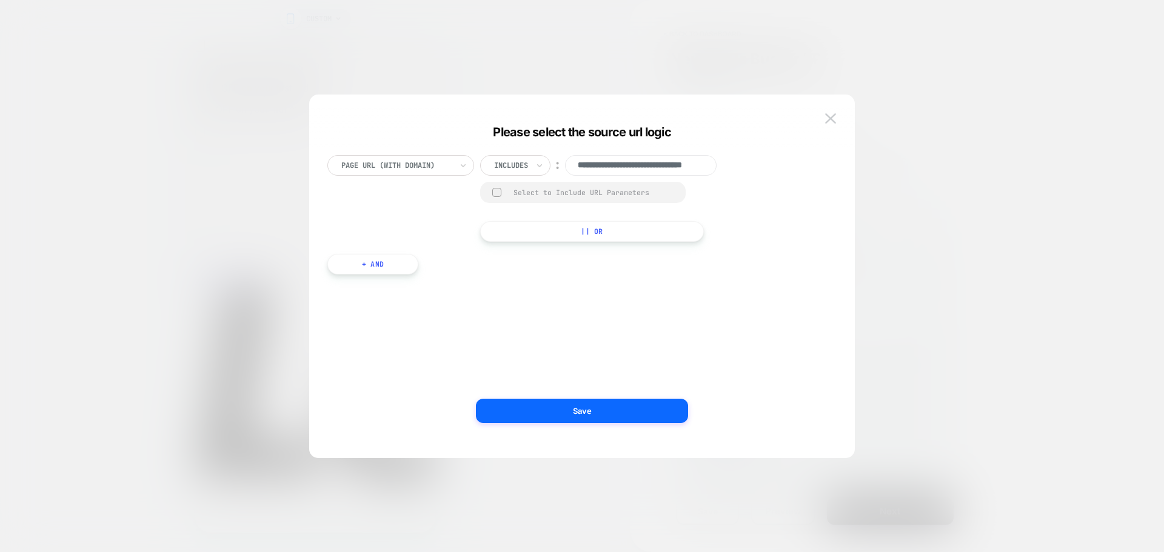
click at [1006, 207] on div at bounding box center [582, 276] width 1164 height 552
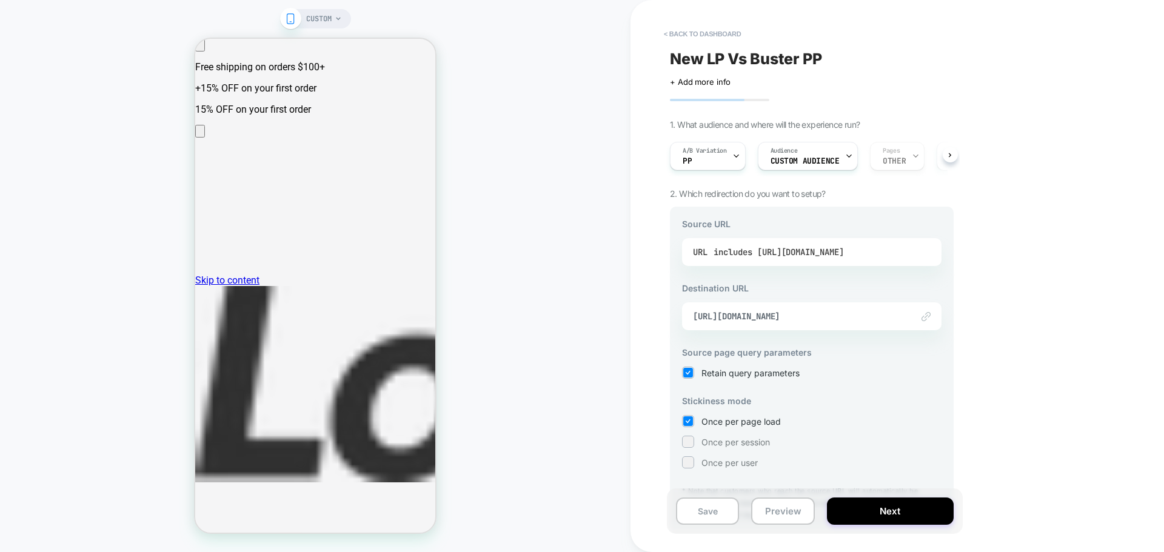
click at [839, 253] on div "includes [URL][DOMAIN_NAME]" at bounding box center [779, 252] width 130 height 18
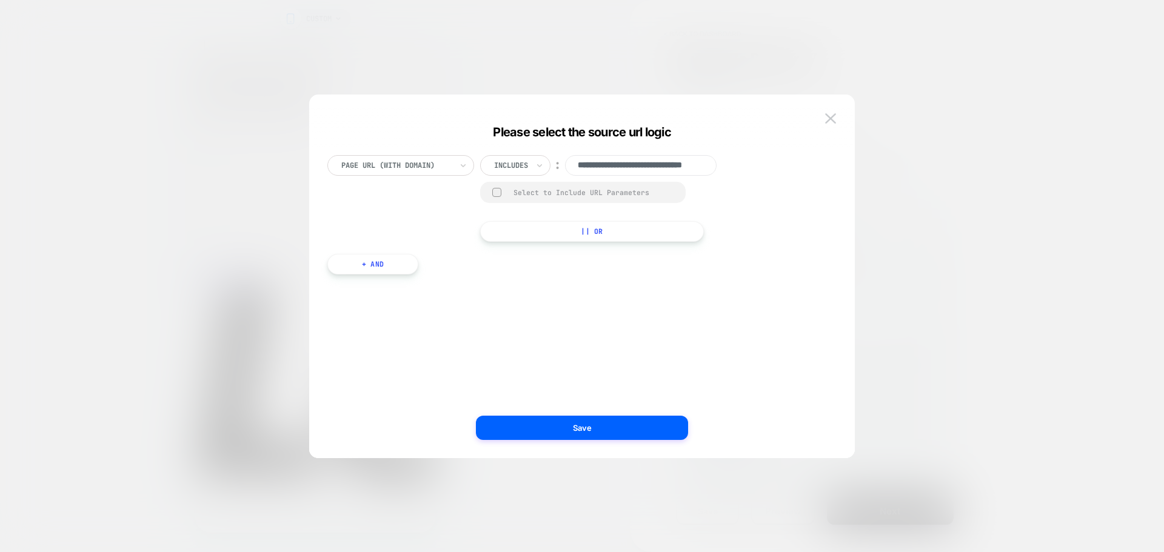
scroll to position [0, 47]
click at [531, 163] on div "Includes" at bounding box center [515, 165] width 70 height 21
click at [517, 198] on div "Is" at bounding box center [531, 198] width 79 height 19
click at [612, 294] on div "**********" at bounding box center [575, 288] width 509 height 303
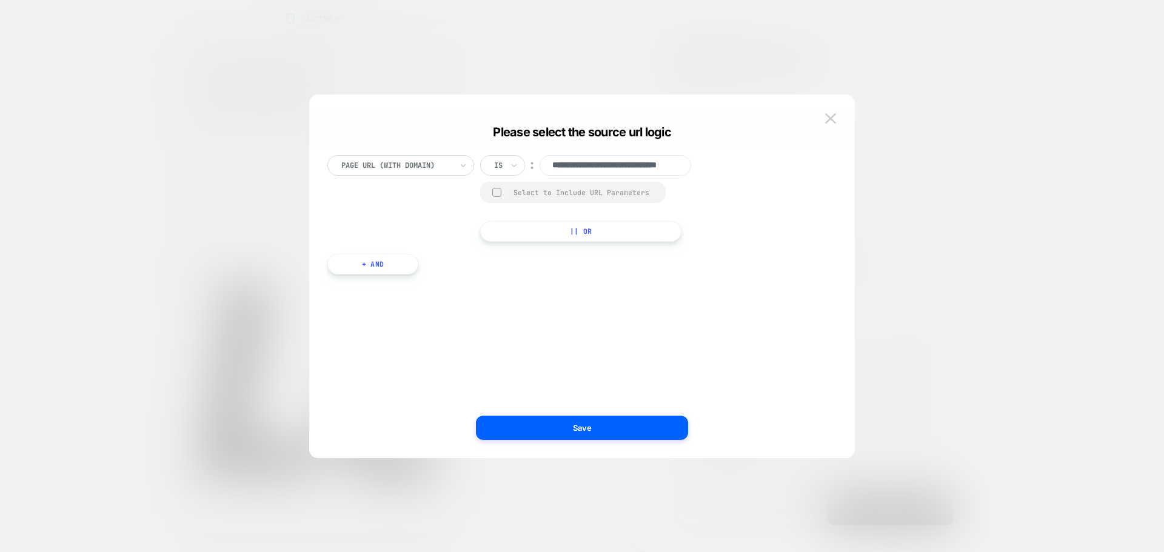
click at [498, 194] on div at bounding box center [496, 192] width 9 height 9
click at [498, 192] on polyline at bounding box center [497, 192] width 4 height 3
click at [574, 425] on button "Save" at bounding box center [582, 428] width 212 height 24
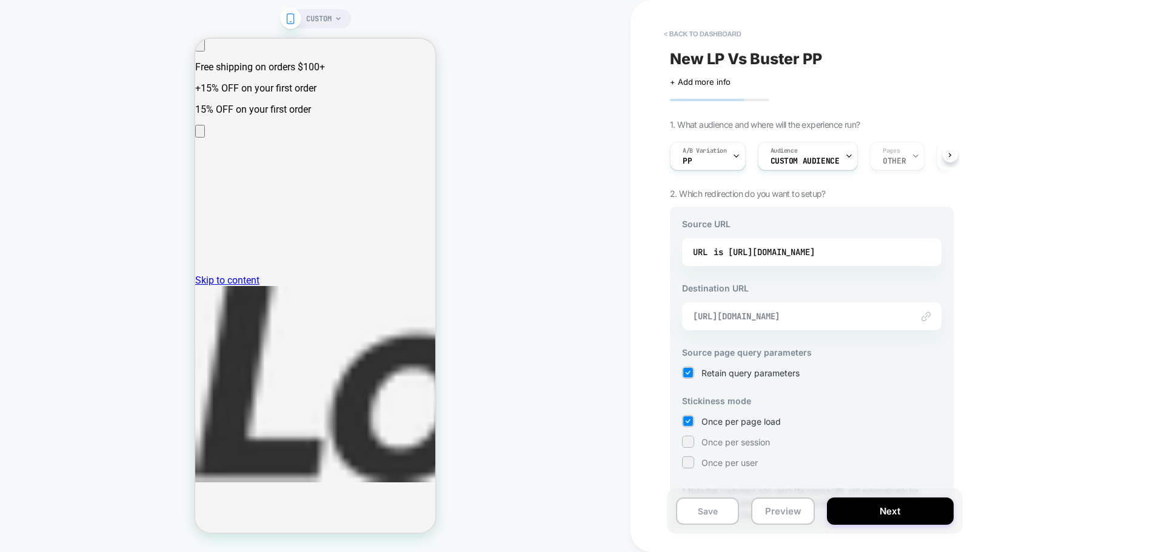
click at [825, 319] on span "[URL][DOMAIN_NAME]" at bounding box center [796, 316] width 207 height 11
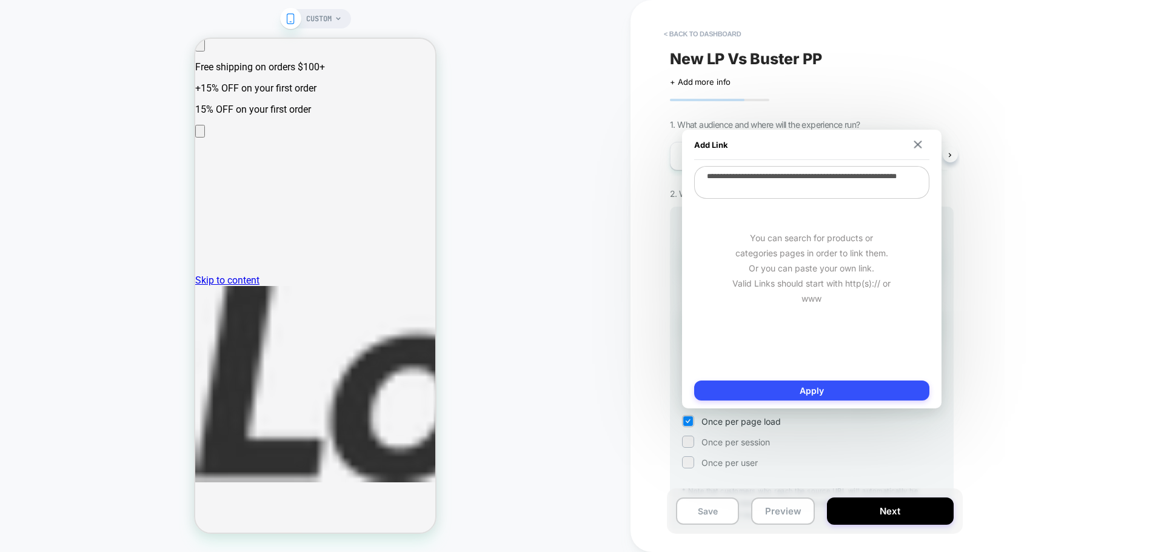
scroll to position [0, 2]
click at [911, 150] on div "Add Link" at bounding box center [811, 145] width 235 height 30
click at [919, 141] on img at bounding box center [918, 145] width 8 height 8
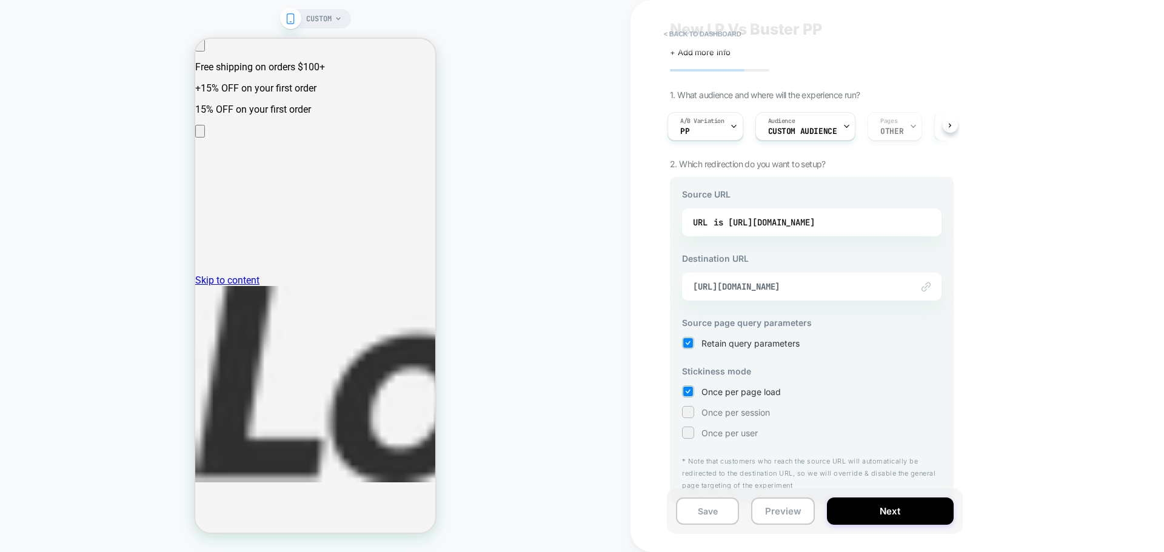
scroll to position [42, 0]
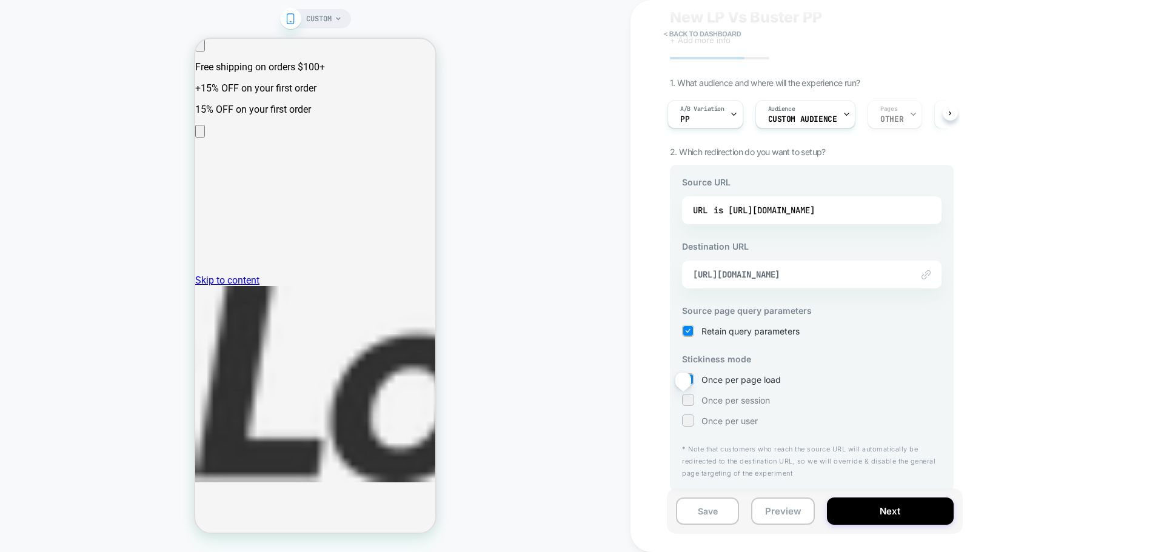
click at [687, 401] on div at bounding box center [687, 399] width 9 height 9
click at [872, 505] on button "Next" at bounding box center [890, 511] width 127 height 27
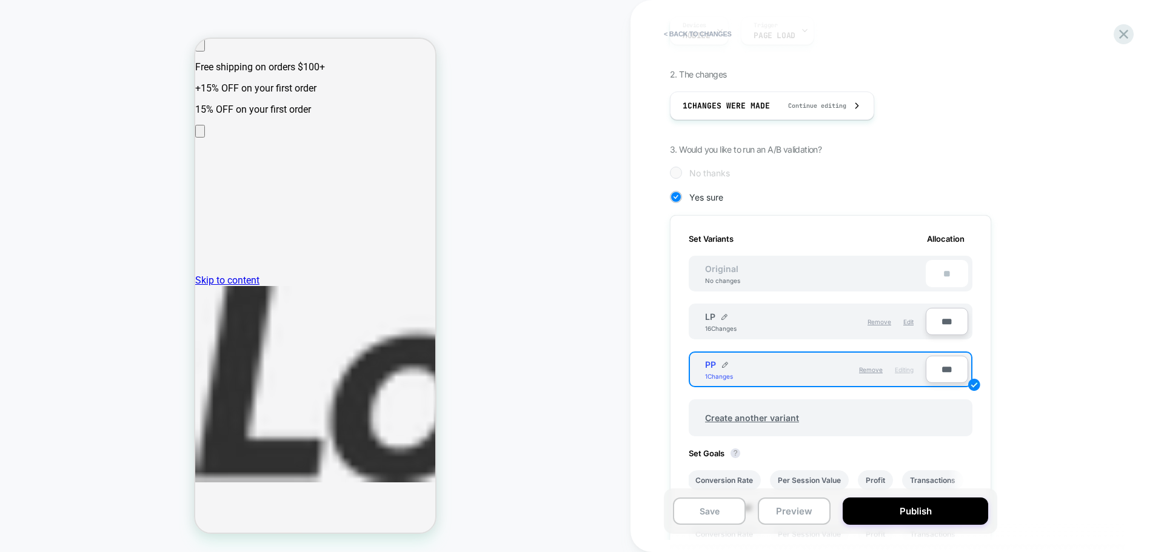
scroll to position [182, 0]
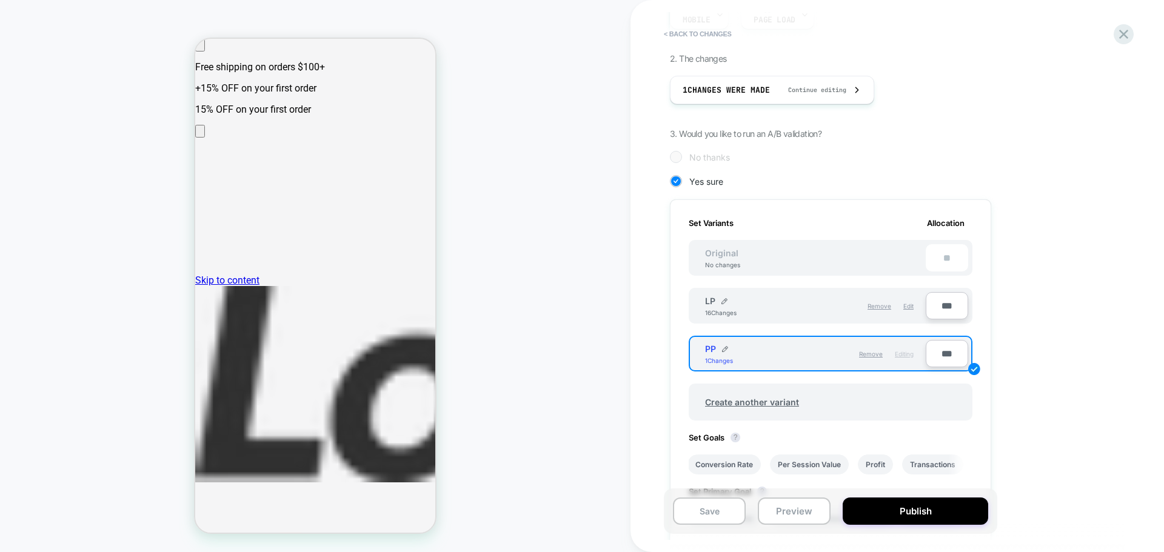
click at [756, 304] on div "LP 16 Changes" at bounding box center [760, 306] width 110 height 21
click at [914, 307] on div "Remove Edit" at bounding box center [867, 306] width 104 height 21
click at [911, 307] on span "Edit" at bounding box center [908, 306] width 10 height 7
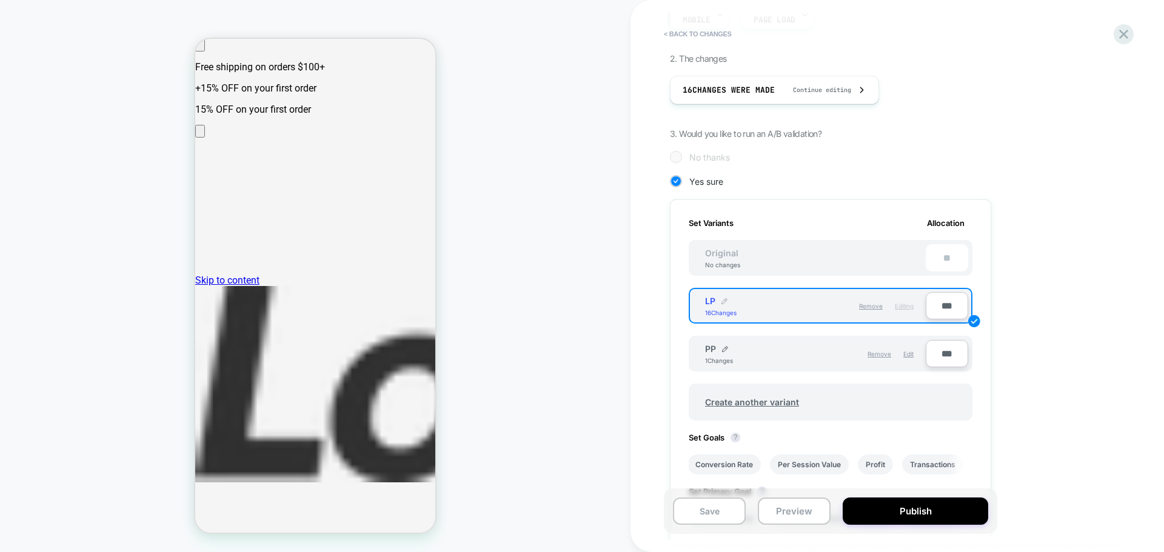
click at [724, 299] on img at bounding box center [724, 301] width 6 height 6
click at [835, 304] on div "** Save" at bounding box center [781, 307] width 152 height 24
drag, startPoint x: 804, startPoint y: 309, endPoint x: 754, endPoint y: 276, distance: 59.7
click at [804, 308] on img at bounding box center [805, 307] width 6 height 6
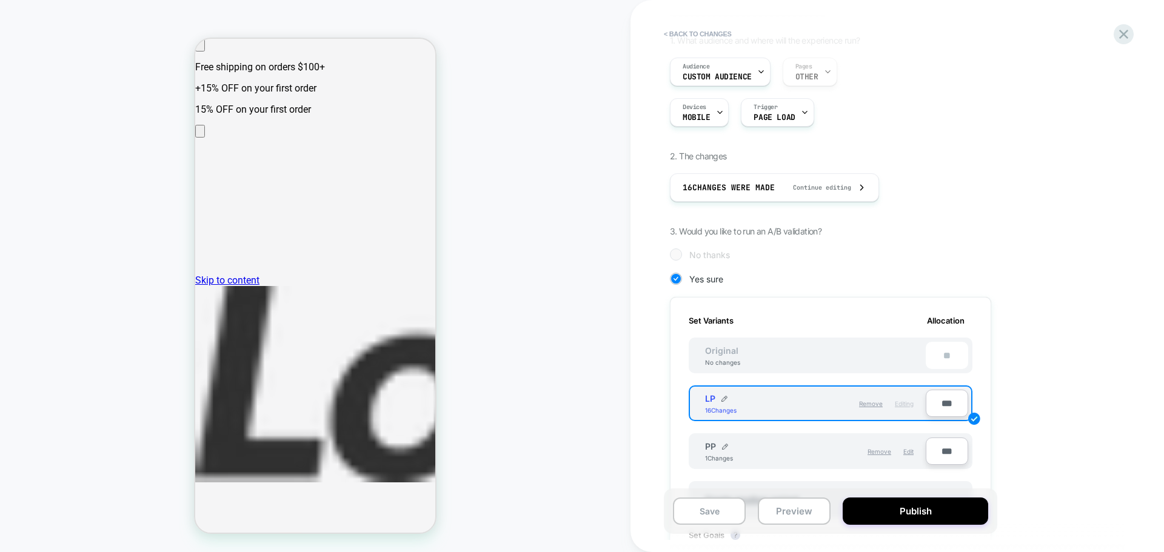
scroll to position [0, 0]
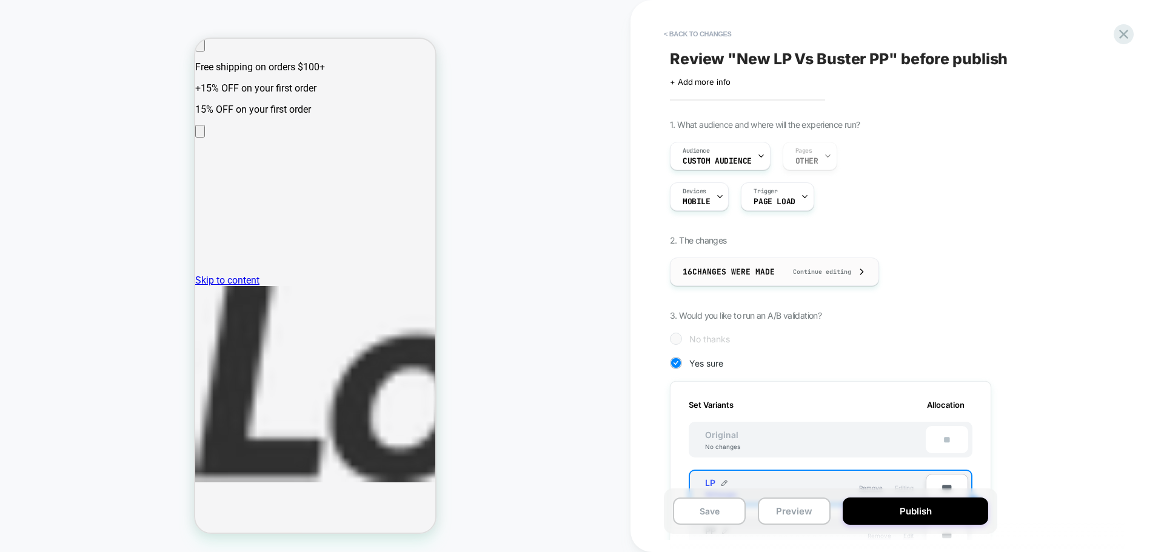
click at [740, 273] on span "16 Changes were made" at bounding box center [729, 272] width 92 height 10
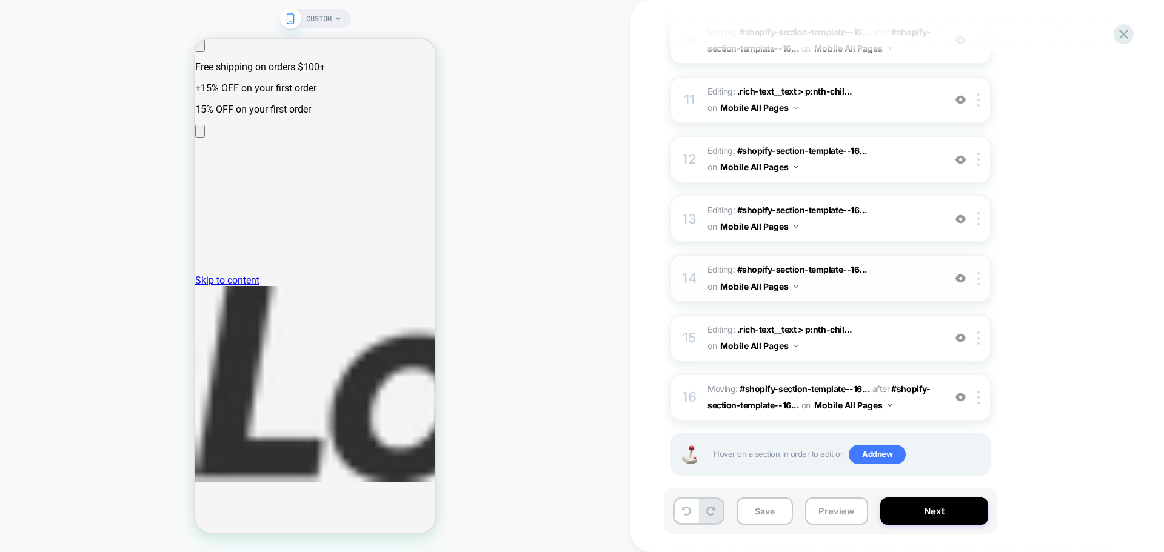
scroll to position [744, 0]
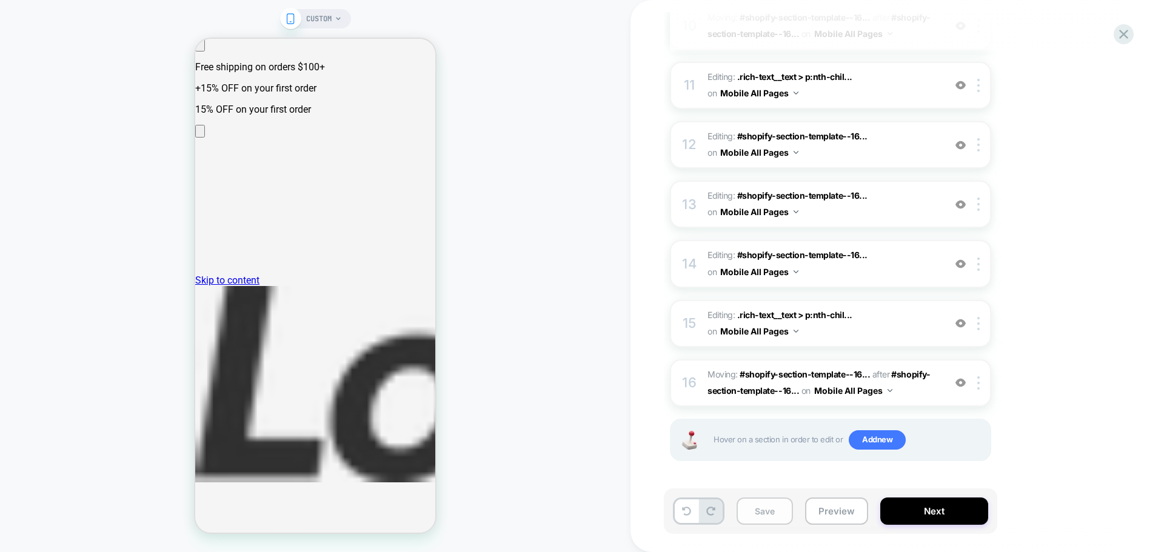
click at [783, 514] on button "Save" at bounding box center [765, 511] width 56 height 27
click at [927, 516] on button "Next" at bounding box center [934, 511] width 108 height 27
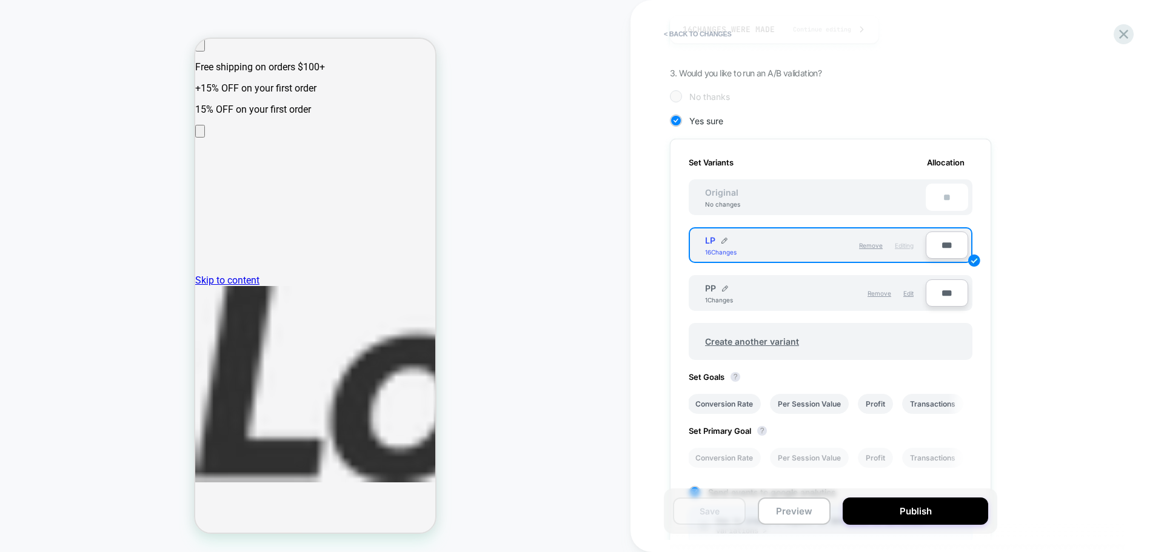
scroll to position [416, 0]
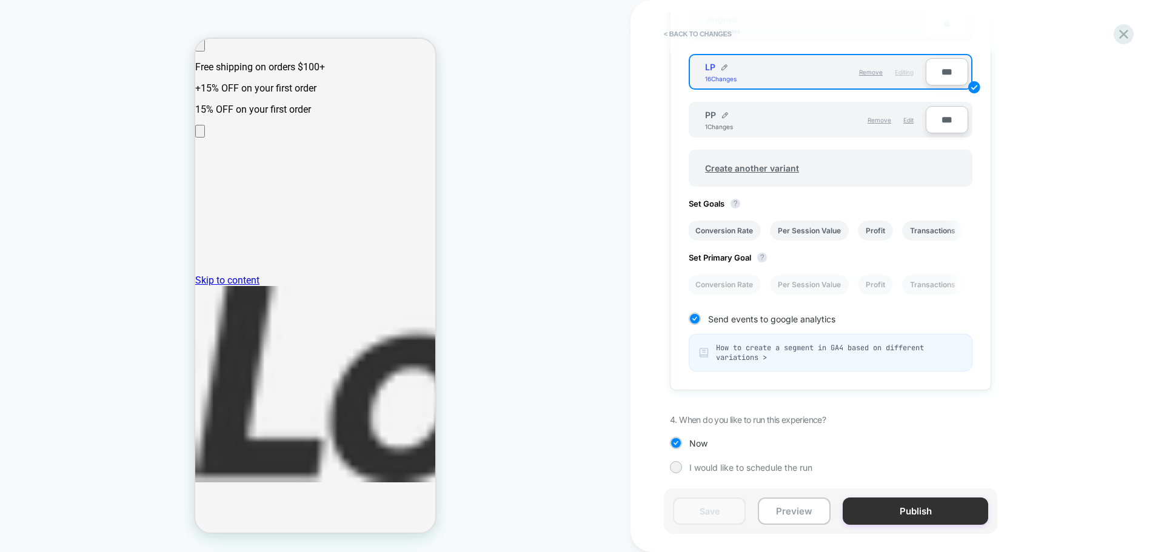
click at [891, 509] on button "Publish" at bounding box center [916, 511] width 146 height 27
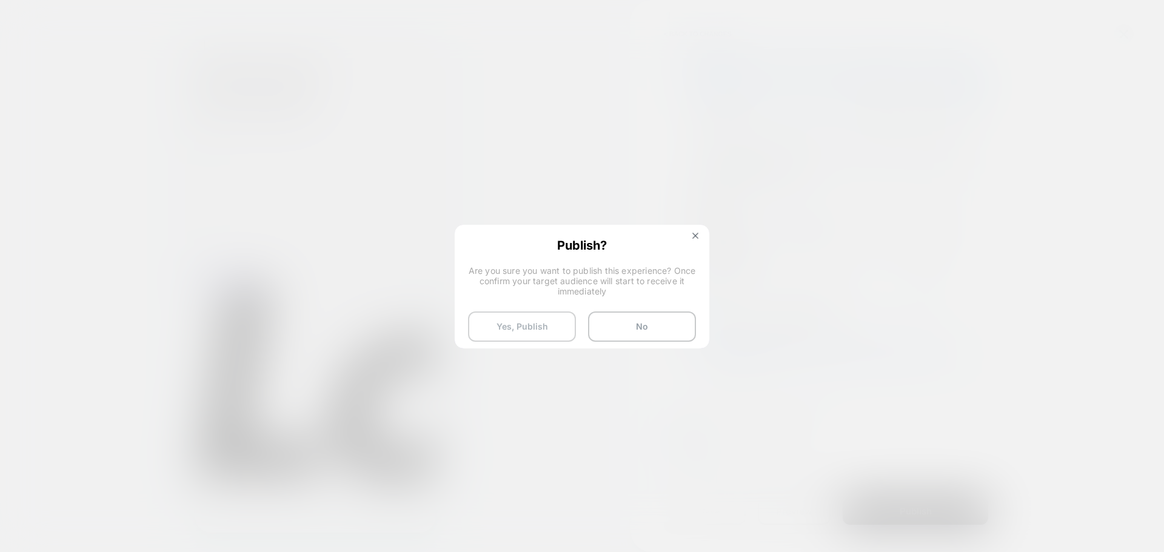
click at [494, 332] on button "Yes, Publish" at bounding box center [522, 327] width 108 height 30
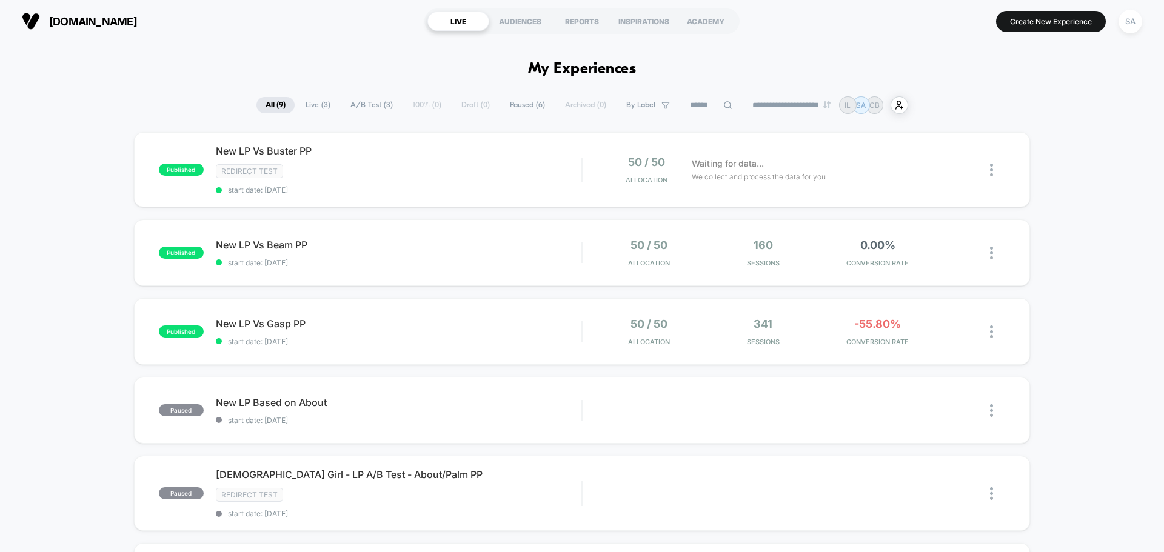
click at [510, 269] on div "published New LP Vs Beam PP start date: [DATE] 50 / 50 Allocation 160 Sessions …" at bounding box center [582, 252] width 896 height 67
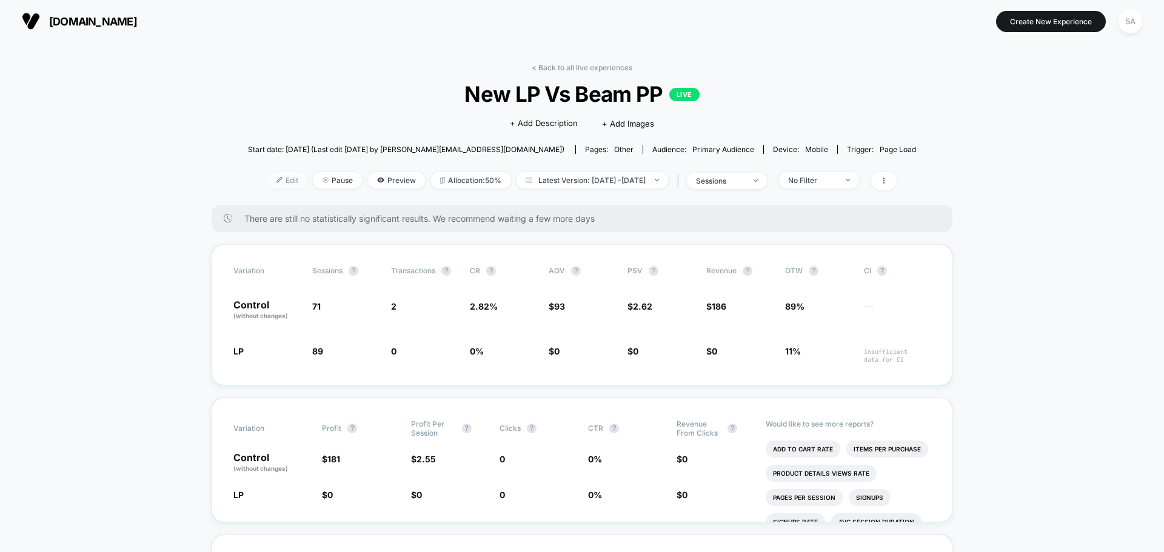
click at [276, 179] on img at bounding box center [279, 180] width 6 height 6
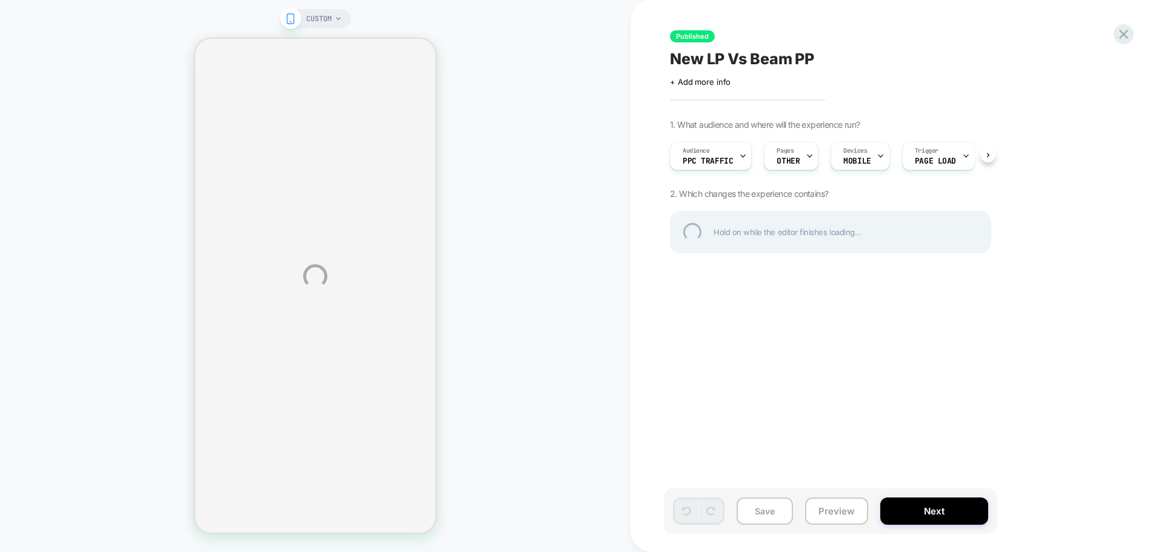
click at [803, 158] on div "CUSTOM Published New LP Vs Beam PP Click to edit experience details + Add more …" at bounding box center [582, 276] width 1164 height 552
click at [788, 156] on div "CUSTOM Published New LP Vs Beam PP Click to edit experience details + Add more …" at bounding box center [582, 276] width 1164 height 552
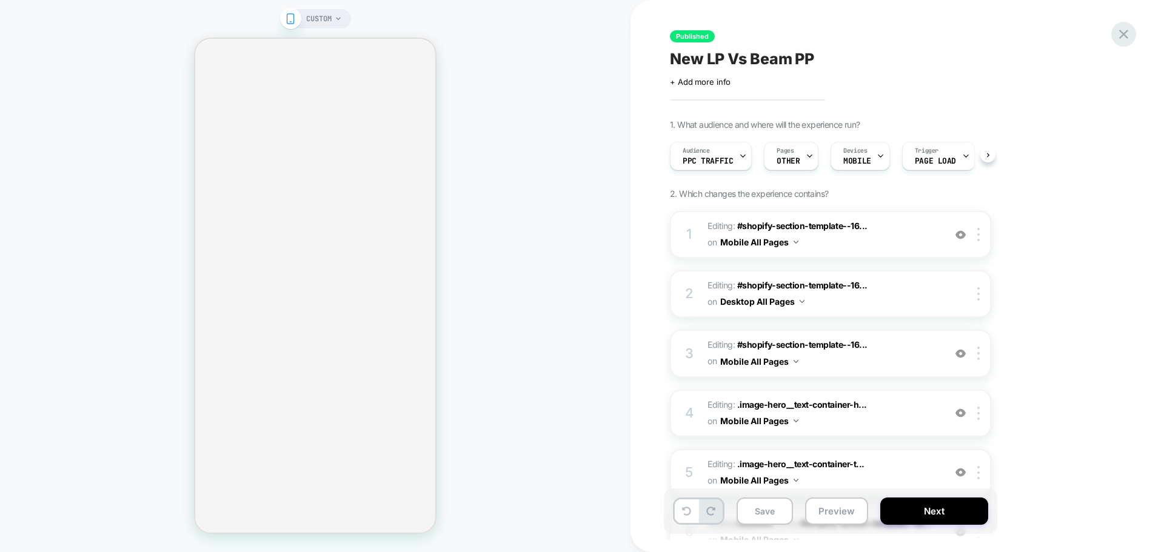
click at [1126, 37] on icon at bounding box center [1123, 34] width 9 height 9
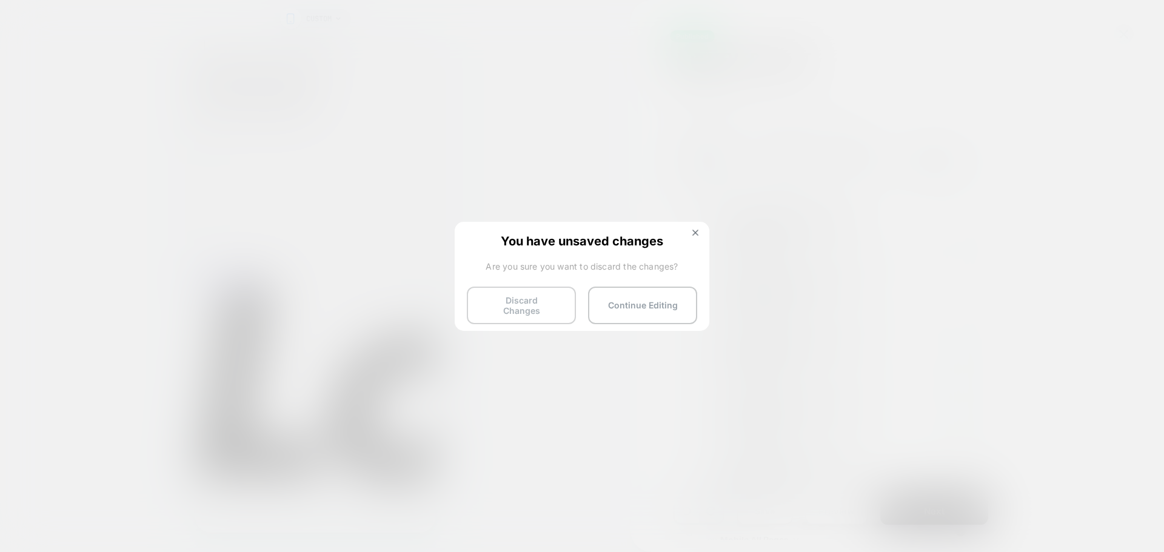
click at [550, 292] on button "Discard Changes" at bounding box center [521, 306] width 109 height 38
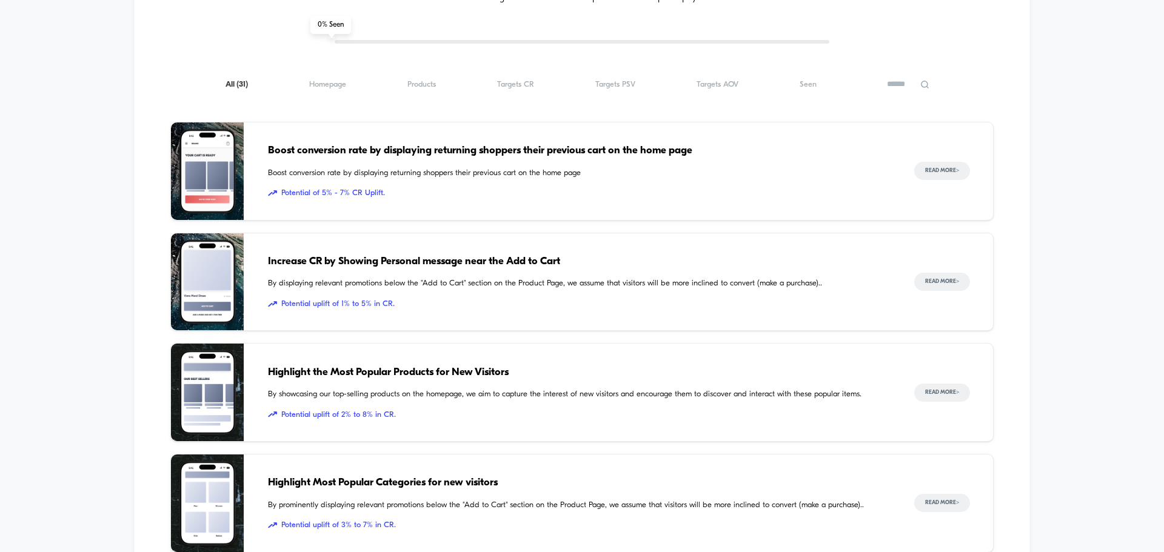
scroll to position [1031, 0]
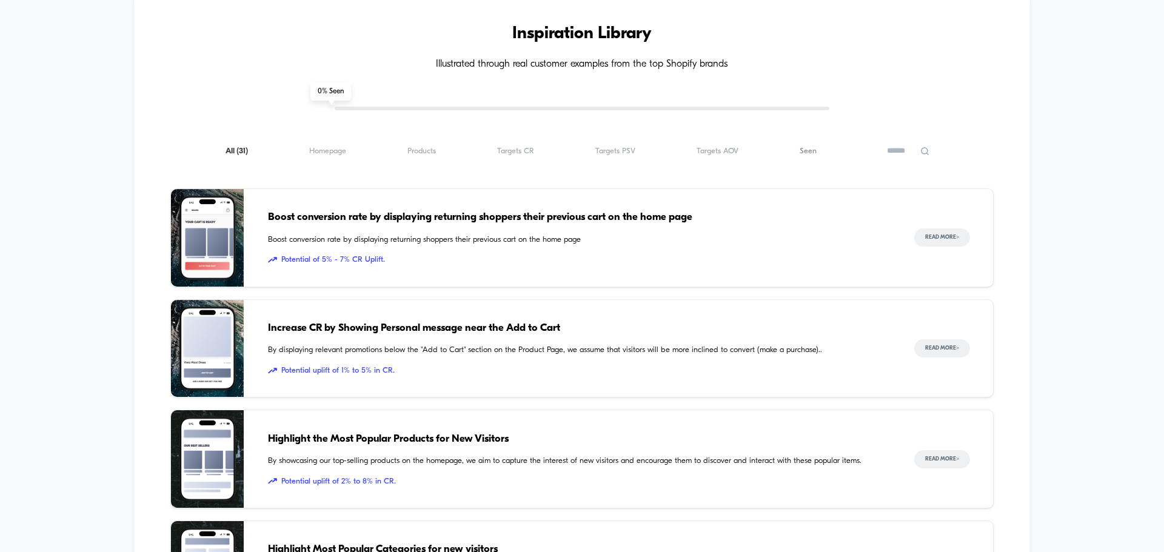
click at [812, 147] on span "Seen ( 31 )" at bounding box center [808, 151] width 17 height 9
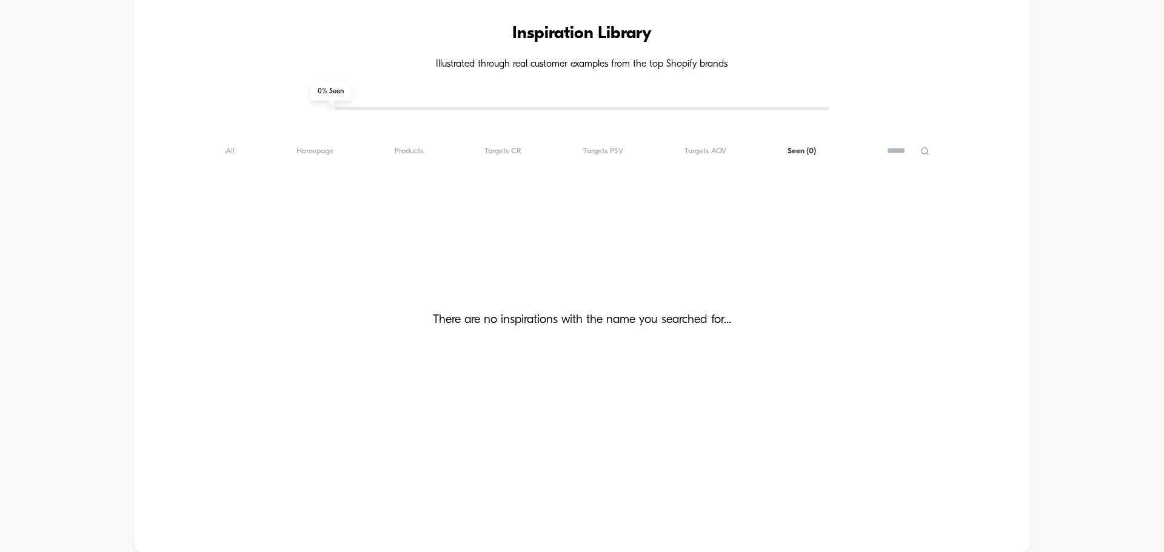
click at [92, 107] on div "Inspiration Library Illustrated through real customer examples from the top Sho…" at bounding box center [582, 473] width 1164 height 1007
click at [685, 150] on span "Targets AOV ( 0 )" at bounding box center [705, 151] width 42 height 9
